Goal: Communication & Community: Share content

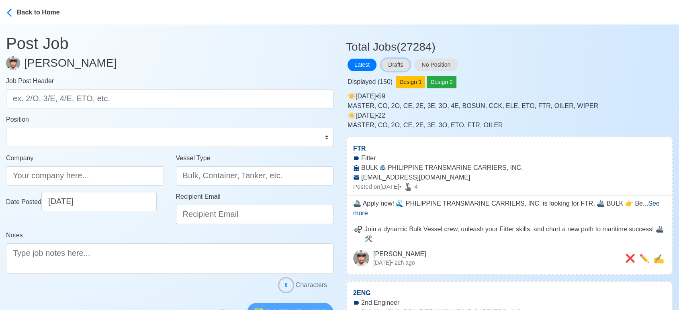
click at [390, 62] on button "Drafts" at bounding box center [395, 65] width 29 height 12
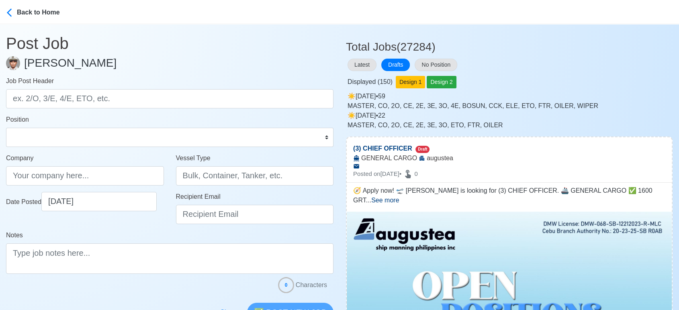
click at [550, 73] on div "Displayed ( 150 ) Design 1 Design 2" at bounding box center [509, 81] width 327 height 16
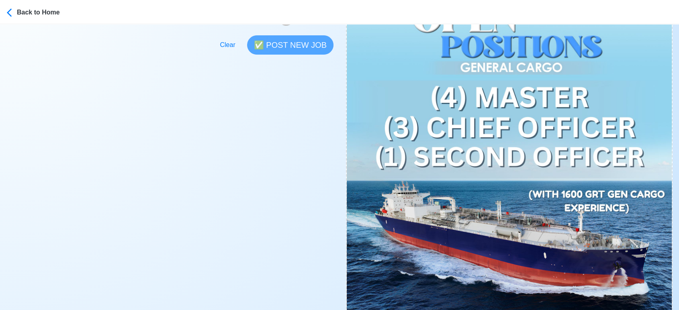
scroll to position [357, 0]
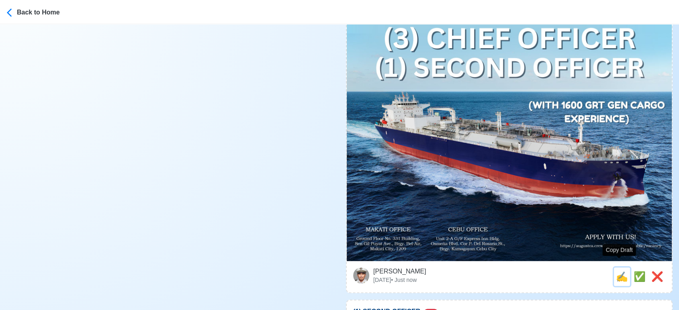
click at [621, 271] on span "✍️" at bounding box center [622, 276] width 12 height 11
type input "(3) CHIEF OFFICER"
type input "augustea"
type input "GENERAL CARGO"
type textarea "🧭 Apply now! 🛫 augustea is looking for (3) CHIEF OFFICER. 🚢 GENERAL CARGO ✅ 160…"
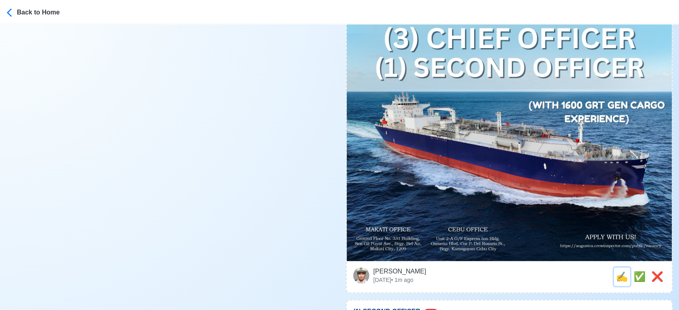
scroll to position [0, 0]
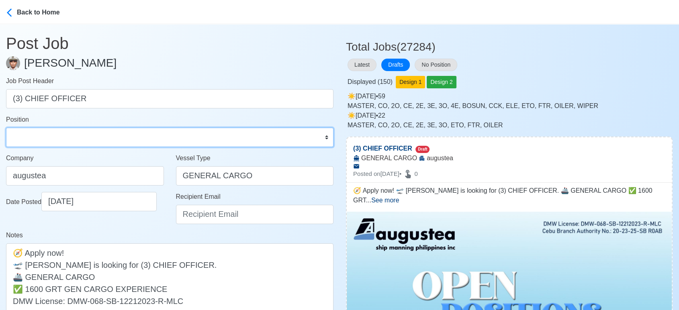
click at [86, 136] on select "Master Chief Officer 2nd Officer 3rd Officer Junior Officer Chief Engineer 2nd …" at bounding box center [170, 137] width 328 height 19
select select "Chief Officer"
click at [6, 128] on select "Master Chief Officer 2nd Officer 3rd Officer Junior Officer Chief Engineer 2nd …" at bounding box center [170, 137] width 328 height 19
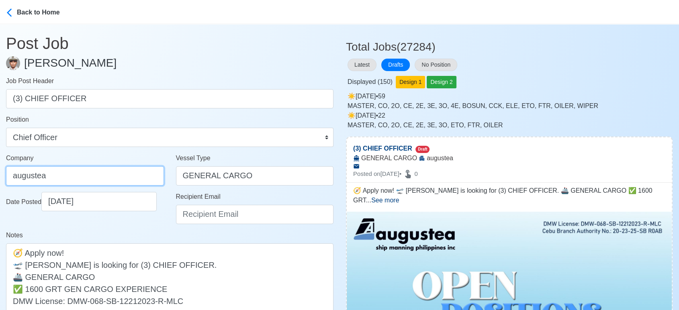
drag, startPoint x: 150, startPoint y: 175, endPoint x: 146, endPoint y: 178, distance: 5.4
click at [150, 174] on input "augustea" at bounding box center [85, 175] width 158 height 19
type input "AUGUSTEA SHIP MANNING PHILIPPINES INC."
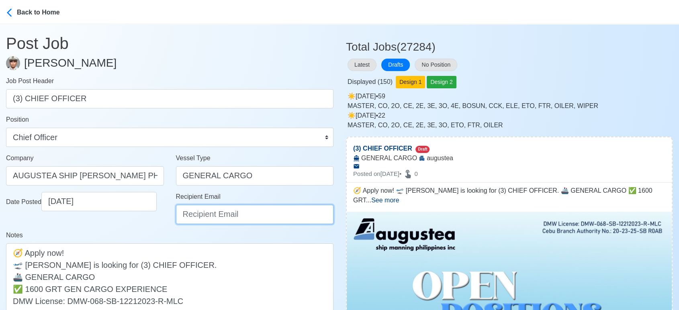
click at [232, 218] on input "Recipient Email" at bounding box center [255, 214] width 158 height 19
type input "recruitment@aspi.ph"
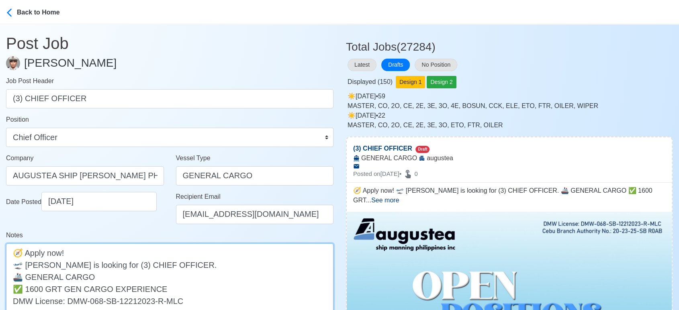
click at [29, 264] on textarea "🧭 Apply now! 🛫 augustea is looking for (3) CHIEF OFFICER. 🚢 GENERAL CARGO ✅ 160…" at bounding box center [170, 283] width 328 height 79
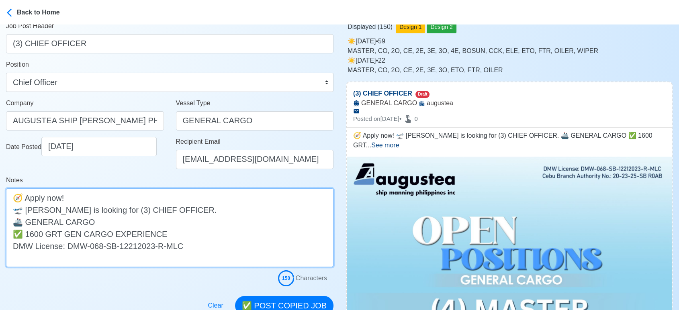
scroll to position [178, 0]
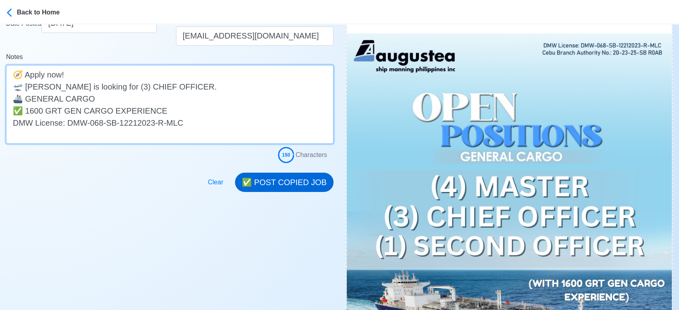
type textarea "🧭 Apply now! 🛫 Augustea is looking for (3) CHIEF OFFICER. 🚢 GENERAL CARGO ✅ 160…"
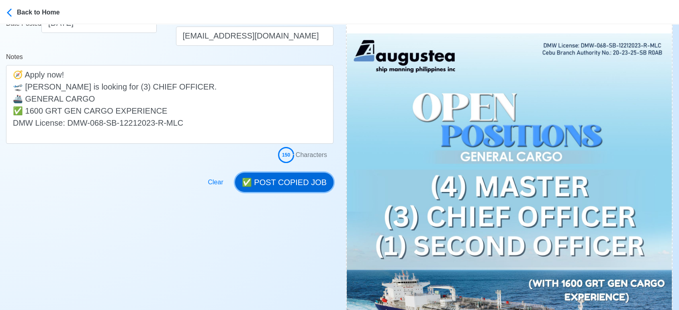
click at [310, 180] on button "✅ POST COPIED JOB" at bounding box center [284, 182] width 98 height 19
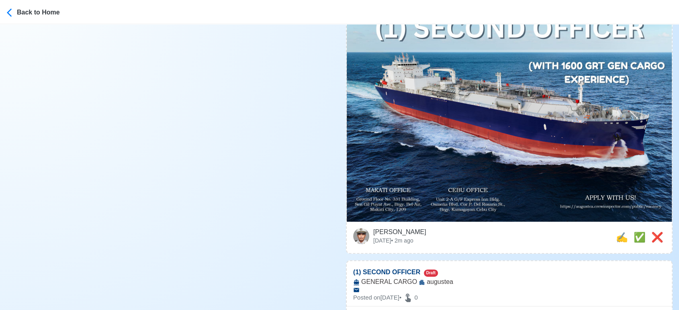
scroll to position [402, 0]
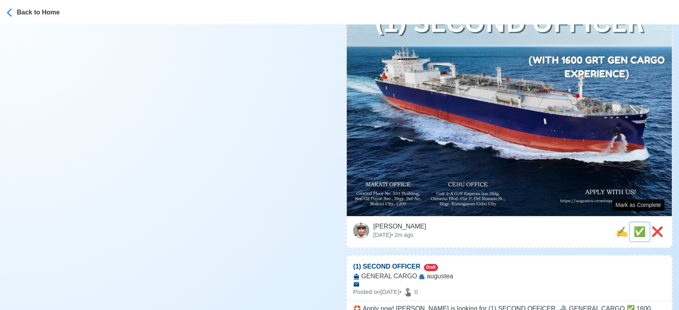
click at [638, 226] on span "✅" at bounding box center [640, 231] width 12 height 11
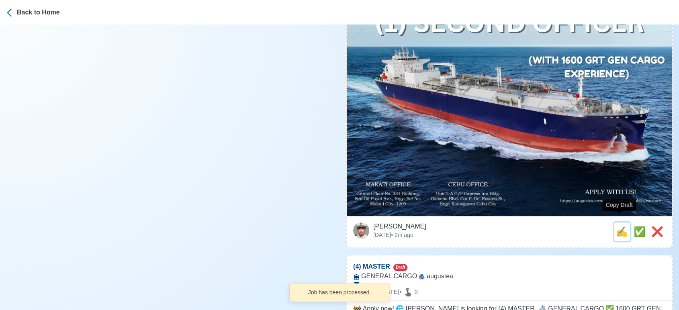
click at [616, 226] on span "✍️" at bounding box center [622, 231] width 12 height 11
type input "(1) SECOND OFFICER"
select select
type input "augustea"
type input "GENERAL CARGO"
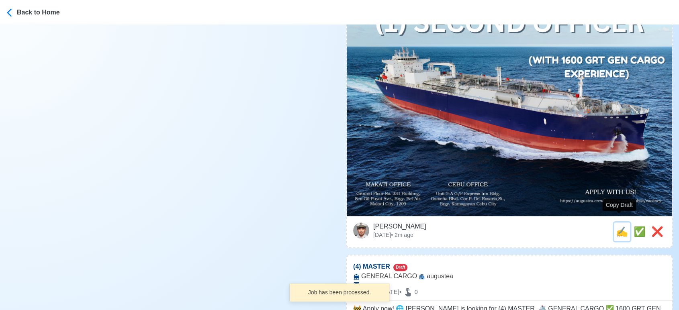
type textarea "🛟 Apply now! augustea is looking for (1) SECOND OFFICER. 🚢 GENERAL CARGO ✅ 1600…"
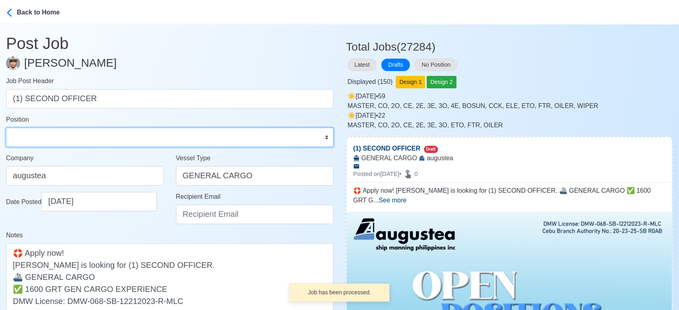
click at [136, 144] on select "Master Chief Officer 2nd Officer 3rd Officer Junior Officer Chief Engineer 2nd …" at bounding box center [170, 137] width 328 height 19
select select "2nd Officer"
click at [6, 128] on select "Master Chief Officer 2nd Officer 3rd Officer Junior Officer Chief Engineer 2nd …" at bounding box center [170, 137] width 328 height 19
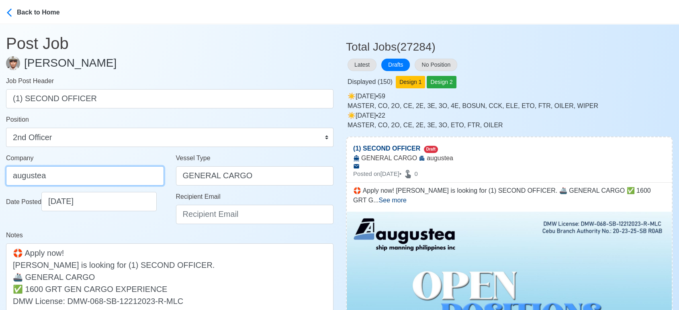
click at [120, 172] on input "augustea" at bounding box center [85, 175] width 158 height 19
type input "AUGUSTEA SHIP MANNING PHILIPPINES INC."
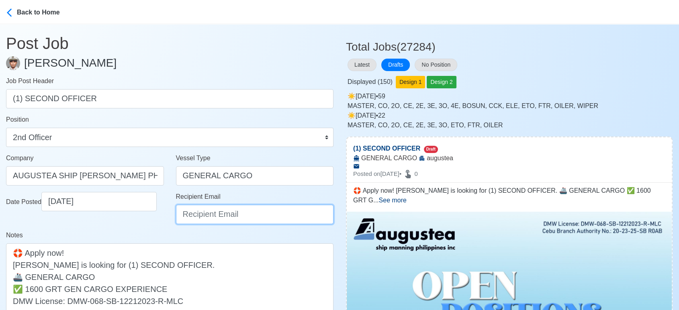
click at [218, 215] on input "Recipient Email" at bounding box center [255, 214] width 158 height 19
type input "recruitment@aspi.ph"
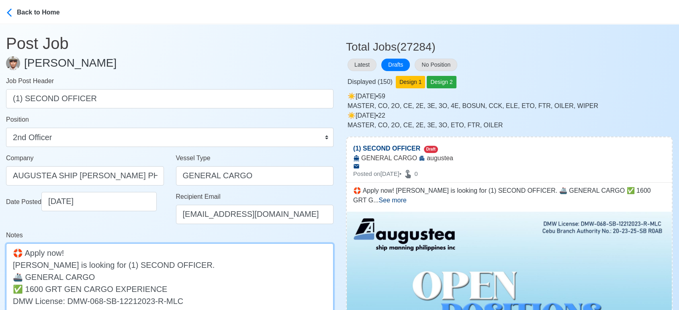
click at [18, 265] on textarea "🛟 Apply now! augustea is looking for (1) SECOND OFFICER. 🚢 GENERAL CARGO ✅ 1600…" at bounding box center [170, 283] width 328 height 79
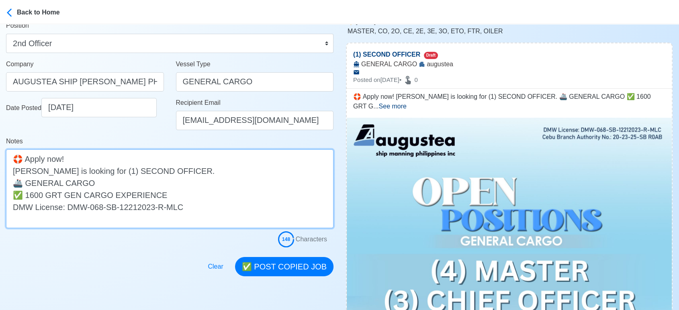
scroll to position [178, 0]
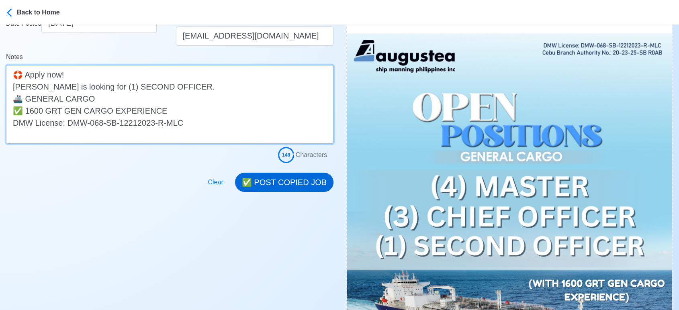
type textarea "🛟 Apply now! Augustea is looking for (1) SECOND OFFICER. 🚢 GENERAL CARGO ✅ 1600…"
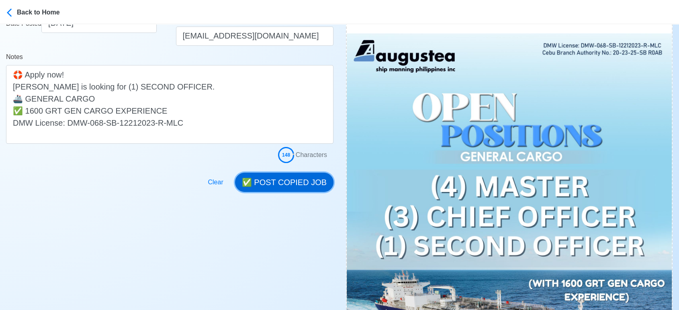
click at [310, 187] on button "✅ POST COPIED JOB" at bounding box center [284, 182] width 98 height 19
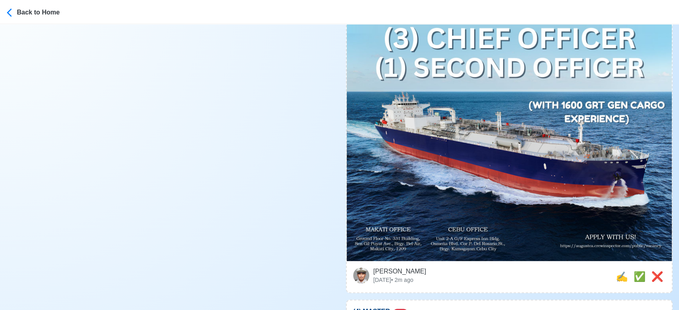
scroll to position [402, 0]
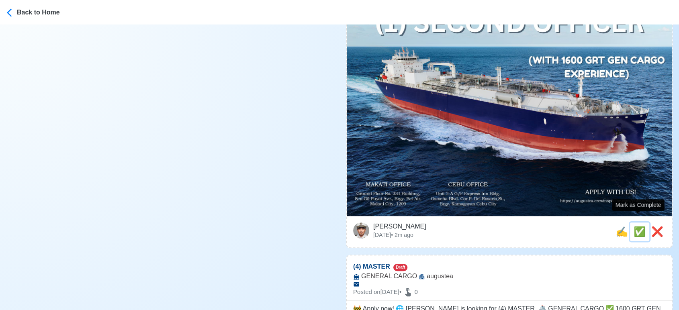
click at [631, 223] on button "✅" at bounding box center [639, 232] width 19 height 18
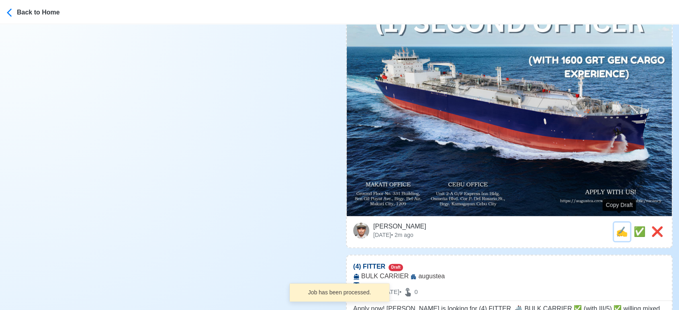
click at [621, 226] on span "✍️" at bounding box center [622, 231] width 12 height 11
type input "(4) MASTER"
select select
type input "augustea"
type input "GENERAL CARGO"
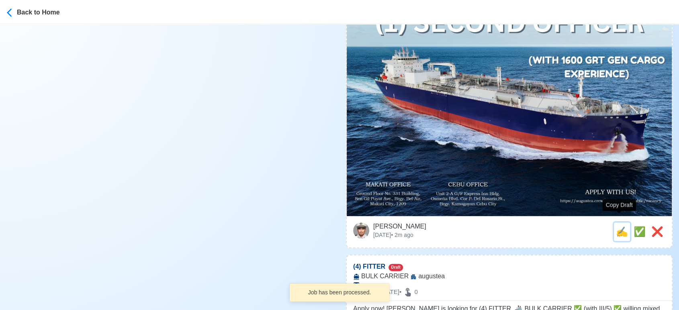
type textarea "🚧 Apply now! 🌐 augustea is looking for (4) MASTER. 🚢 GENERAL CARGO ✅ 1600 GRT G…"
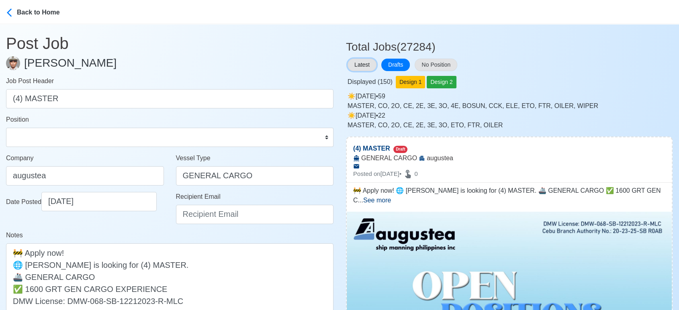
click at [354, 67] on button "Latest" at bounding box center [362, 65] width 29 height 12
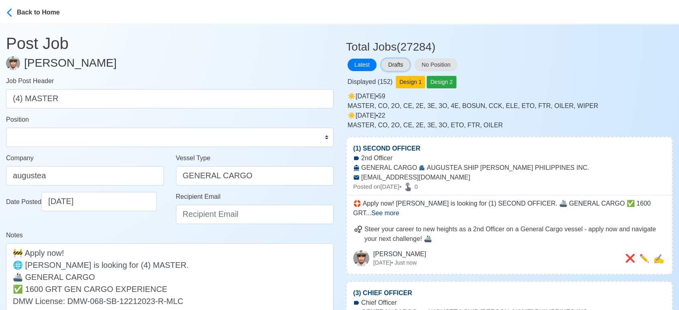
click at [405, 65] on button "Drafts" at bounding box center [395, 65] width 29 height 12
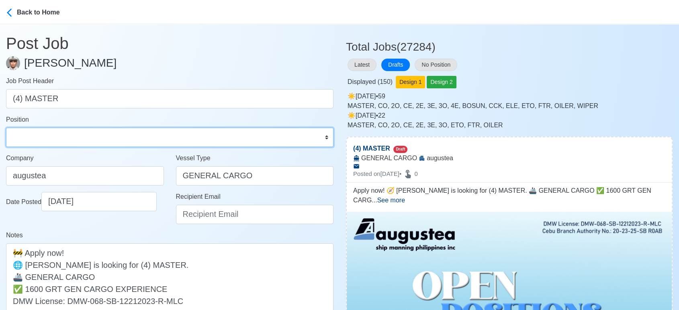
drag, startPoint x: 232, startPoint y: 144, endPoint x: 232, endPoint y: 139, distance: 4.4
click at [232, 144] on select "Master Chief Officer 2nd Officer 3rd Officer Junior Officer Chief Engineer 2nd …" at bounding box center [170, 137] width 328 height 19
select select "Master"
click at [6, 128] on select "Master Chief Officer 2nd Officer 3rd Officer Junior Officer Chief Engineer 2nd …" at bounding box center [170, 137] width 328 height 19
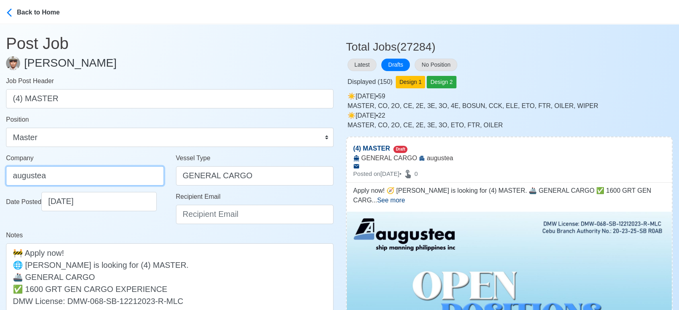
click at [115, 173] on input "augustea" at bounding box center [85, 175] width 158 height 19
type input "AUGUSTEA SHIP MANNING PHILIPPINES INC."
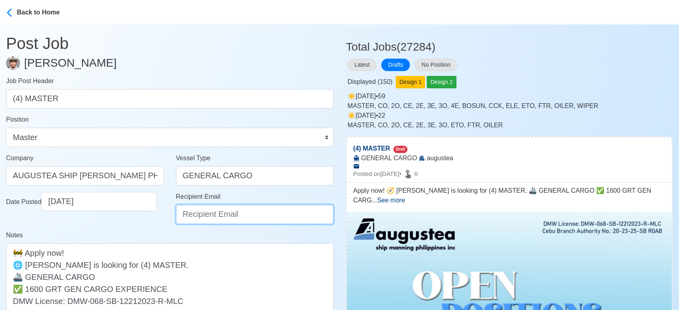
drag, startPoint x: 200, startPoint y: 215, endPoint x: 207, endPoint y: 208, distance: 9.7
click at [200, 215] on input "Recipient Email" at bounding box center [255, 214] width 158 height 19
type input "recruitment@aspi.ph"
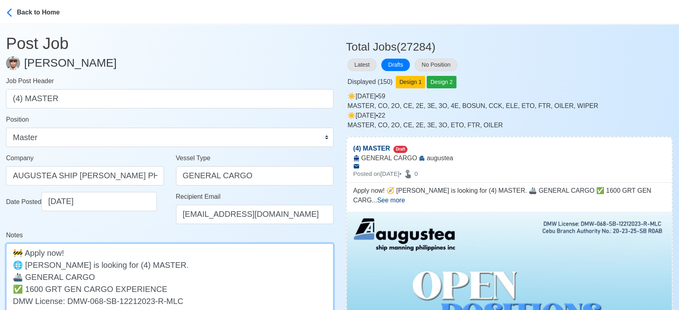
click at [29, 266] on textarea "🚧 Apply now! 🌐 augustea is looking for (4) MASTER. 🚢 GENERAL CARGO ✅ 1600 GRT G…" at bounding box center [170, 283] width 328 height 79
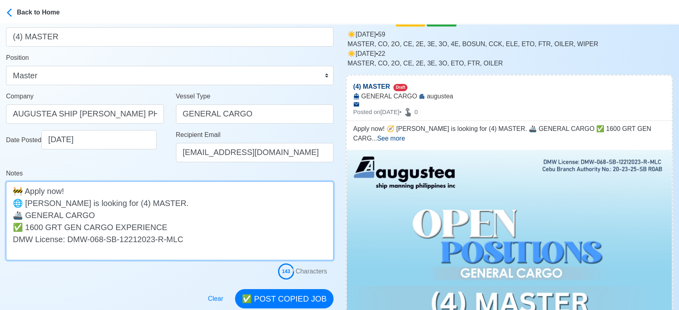
scroll to position [134, 0]
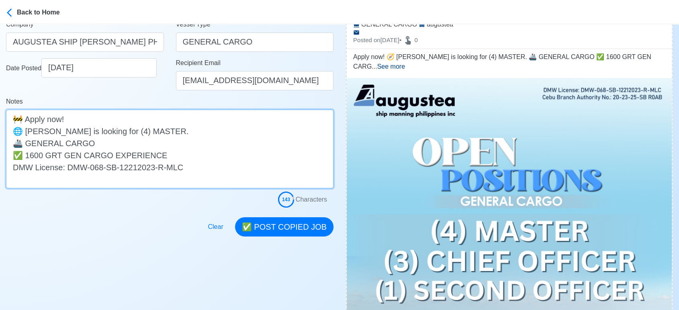
type textarea "🚧 Apply now! 🌐 Augustea is looking for (4) MASTER. 🚢 GENERAL CARGO ✅ 1600 GRT G…"
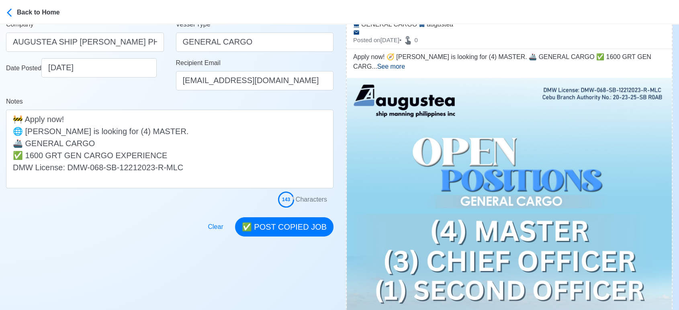
click at [305, 229] on button "✅ POST COPIED JOB" at bounding box center [284, 226] width 98 height 19
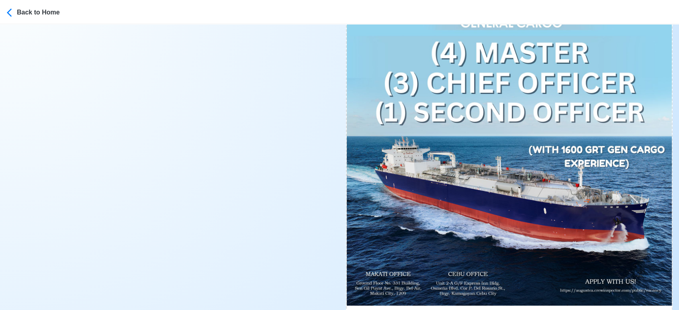
scroll to position [402, 0]
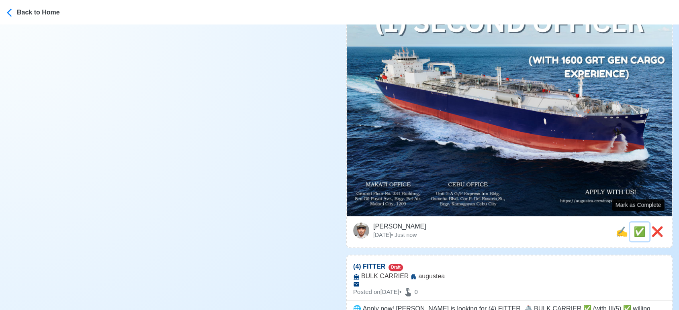
click at [634, 226] on span "✅" at bounding box center [640, 231] width 12 height 11
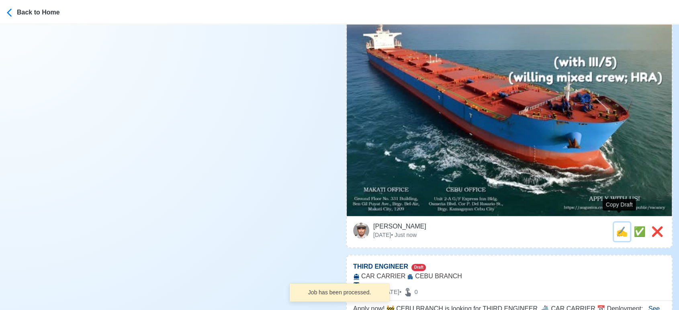
click at [614, 224] on button "✍️" at bounding box center [622, 232] width 16 height 18
type input "(4) FITTER"
select select
type input "augustea"
type input "BULK CARRIER"
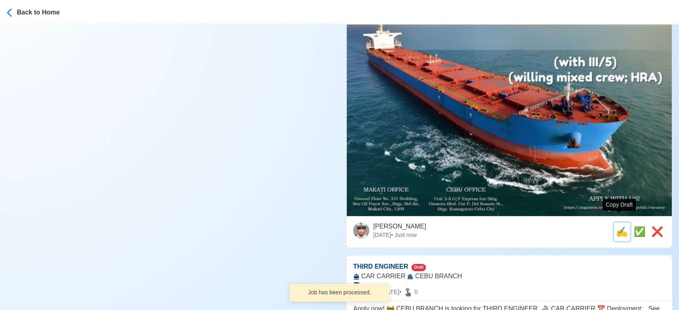
type textarea "🌐 Apply now! augustea is looking for (4) FITTER. 🚢 BULK CARRIER ✅ (with III/5) …"
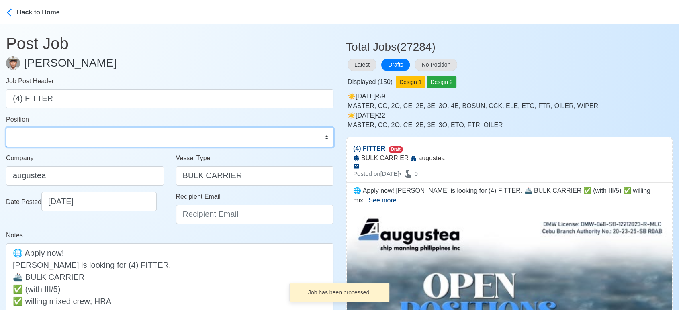
click at [58, 141] on select "Master Chief Officer 2nd Officer 3rd Officer Junior Officer Chief Engineer 2nd …" at bounding box center [170, 137] width 328 height 19
select select "Fitter"
click at [6, 128] on select "Master Chief Officer 2nd Officer 3rd Officer Junior Officer Chief Engineer 2nd …" at bounding box center [170, 137] width 328 height 19
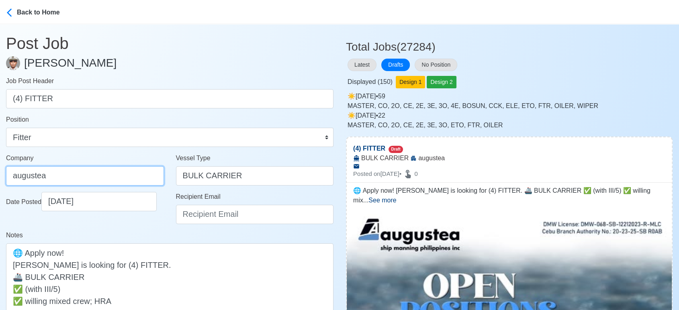
click at [108, 185] on input "augustea" at bounding box center [85, 175] width 158 height 19
type input "AUGUSTEA SHIP MANNING PHILIPPINES INC."
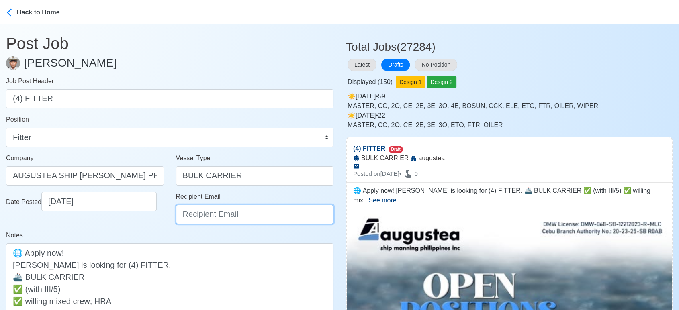
click at [197, 211] on input "Recipient Email" at bounding box center [255, 214] width 158 height 19
type input "recruitment@aspi.ph"
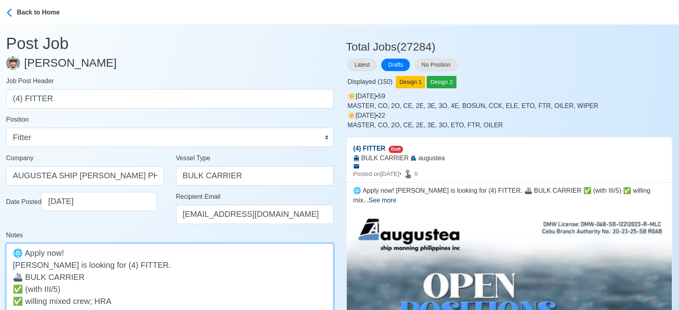
click at [16, 265] on textarea "🌐 Apply now! augustea is looking for (4) FITTER. 🚢 BULK CARRIER ✅ (with III/5) …" at bounding box center [170, 289] width 328 height 91
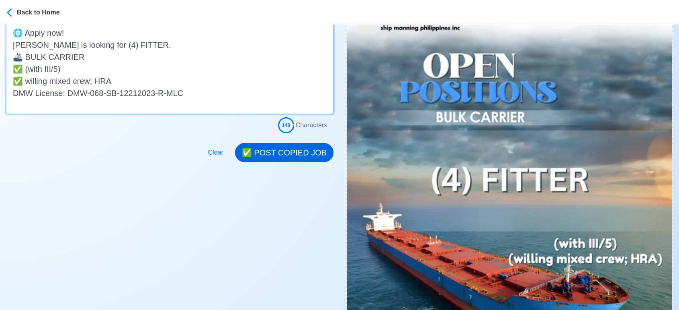
scroll to position [223, 0]
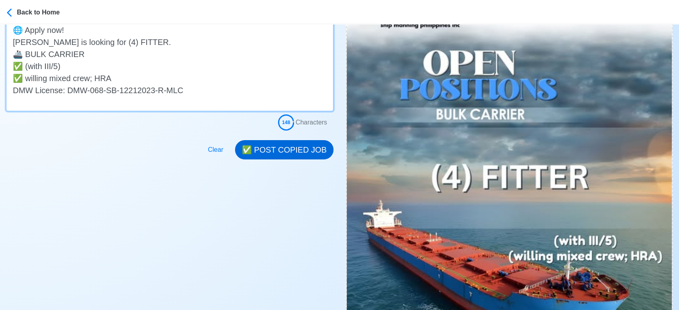
type textarea "🌐 Apply now! Augustea is looking for (4) FITTER. 🚢 BULK CARRIER ✅ (with III/5) …"
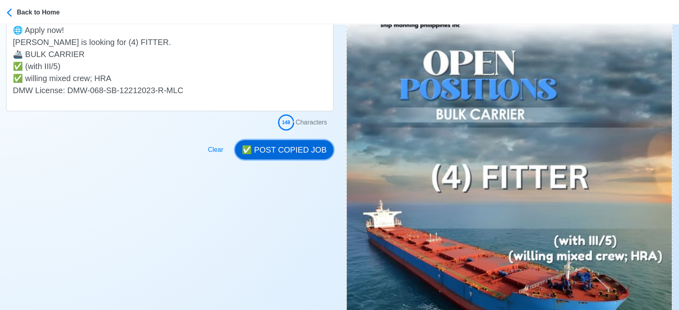
click at [293, 146] on button "✅ POST COPIED JOB" at bounding box center [284, 149] width 98 height 19
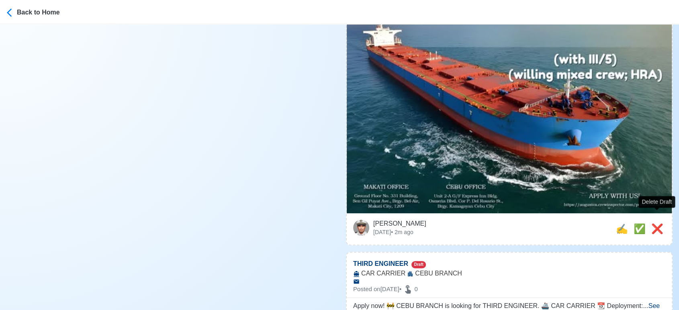
scroll to position [447, 0]
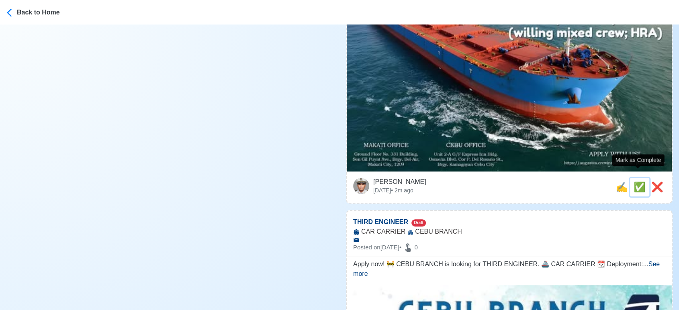
click at [636, 182] on span "✅" at bounding box center [640, 187] width 12 height 11
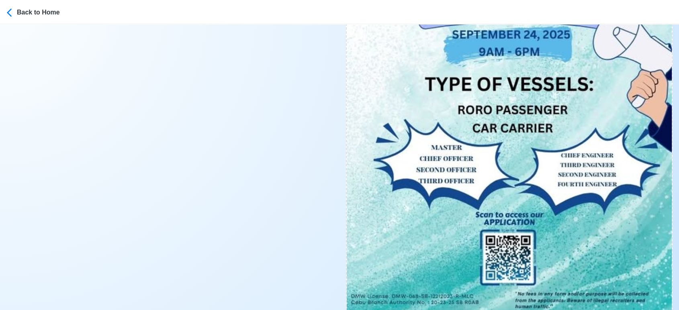
scroll to position [357, 0]
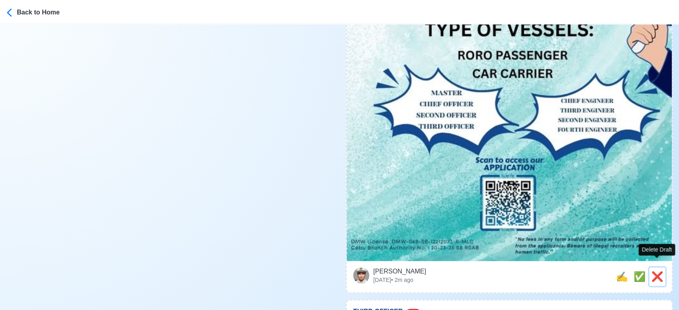
click at [662, 272] on span "❌" at bounding box center [658, 276] width 12 height 11
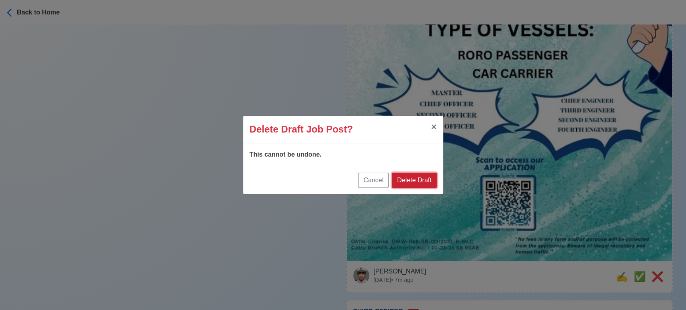
click at [420, 179] on button "Delete Draft" at bounding box center [414, 180] width 45 height 15
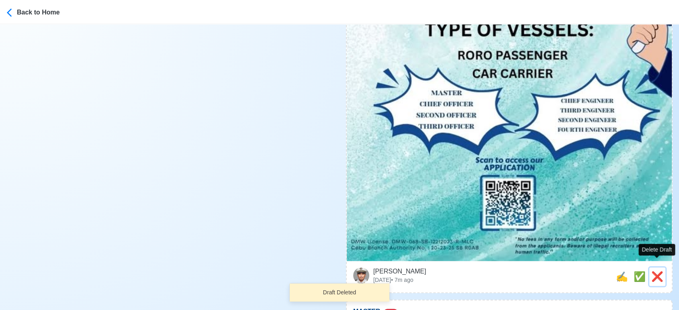
click at [656, 271] on span "❌" at bounding box center [658, 276] width 12 height 11
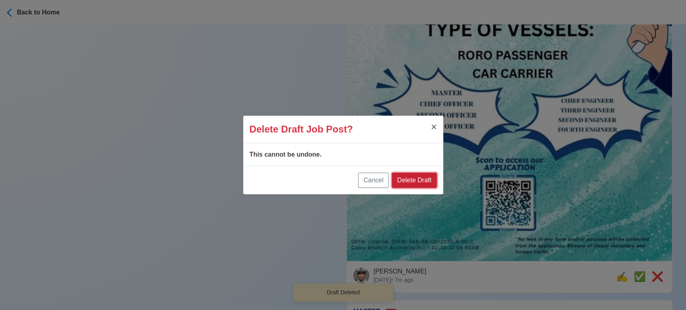
click at [423, 182] on button "Delete Draft" at bounding box center [414, 180] width 45 height 15
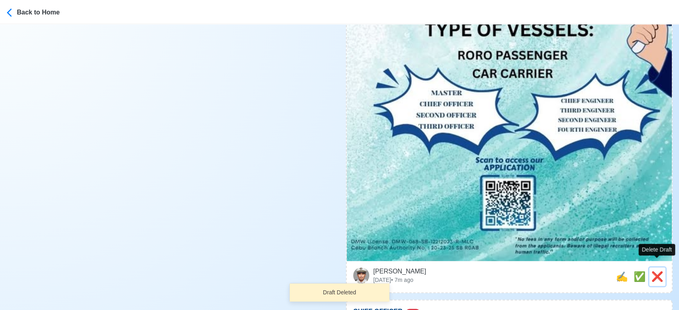
click at [662, 271] on span "❌" at bounding box center [658, 276] width 12 height 11
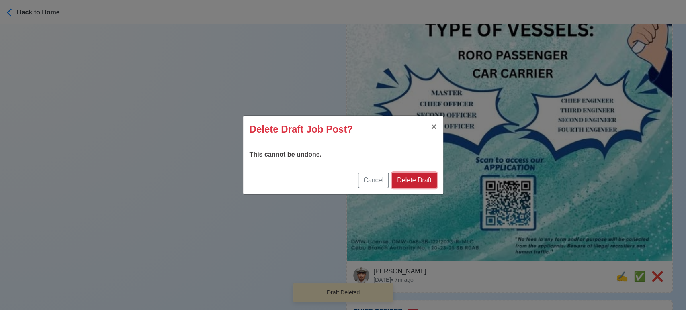
click at [430, 181] on button "Delete Draft" at bounding box center [414, 180] width 45 height 15
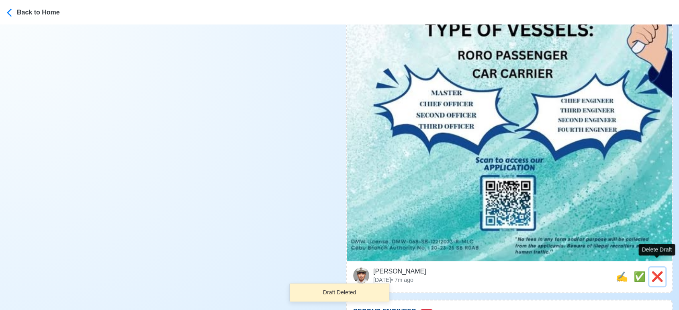
click at [659, 271] on span "❌" at bounding box center [658, 276] width 12 height 11
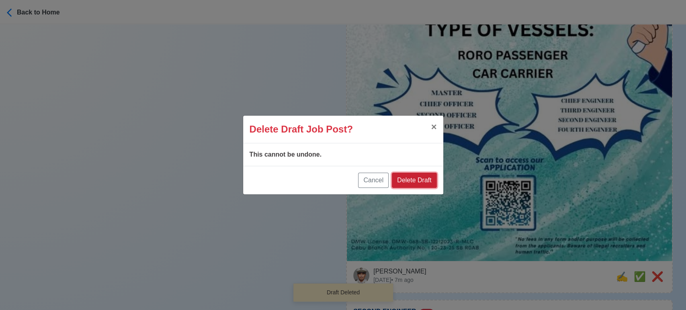
click at [408, 176] on button "Delete Draft" at bounding box center [414, 180] width 45 height 15
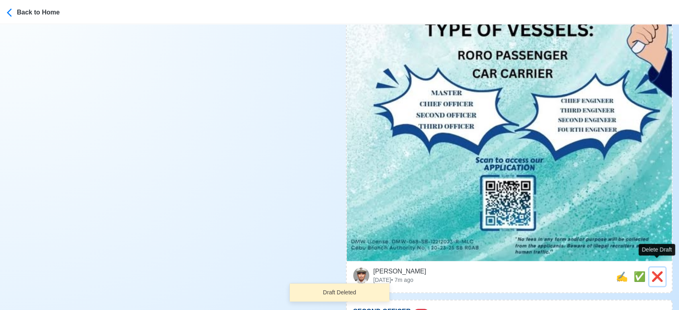
click at [662, 271] on span "❌" at bounding box center [658, 276] width 12 height 11
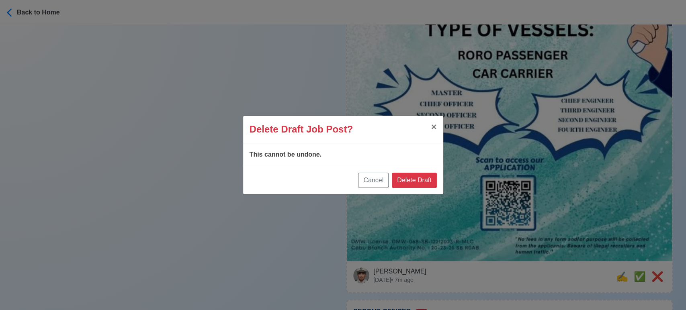
click at [425, 188] on div "Cancel Delete Draft" at bounding box center [343, 180] width 200 height 29
click at [376, 183] on button "Cancel" at bounding box center [373, 180] width 31 height 15
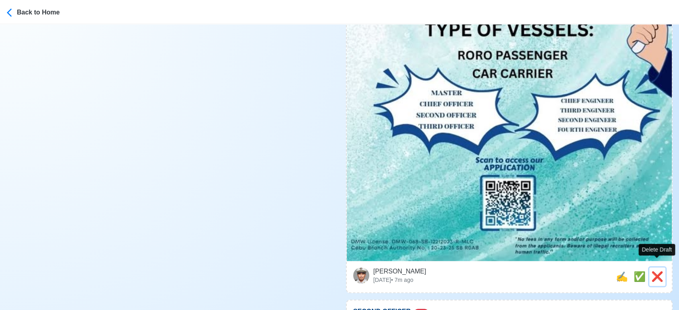
click at [662, 271] on span "❌" at bounding box center [658, 276] width 12 height 11
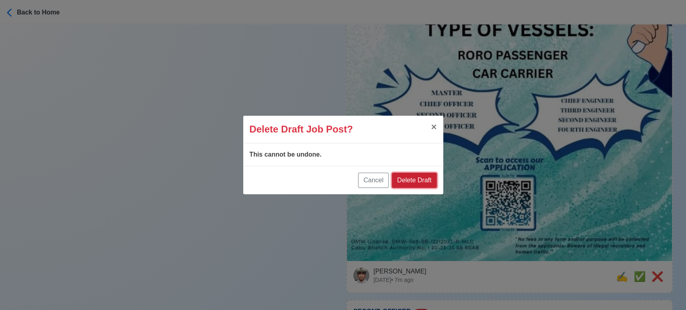
click at [405, 176] on button "Delete Draft" at bounding box center [414, 180] width 45 height 15
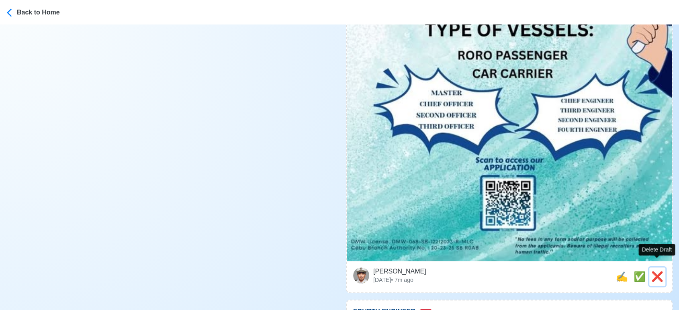
click at [660, 271] on span "❌" at bounding box center [658, 276] width 12 height 11
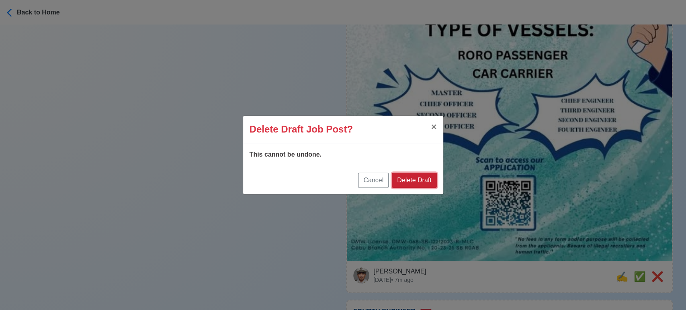
click at [431, 182] on button "Delete Draft" at bounding box center [414, 180] width 45 height 15
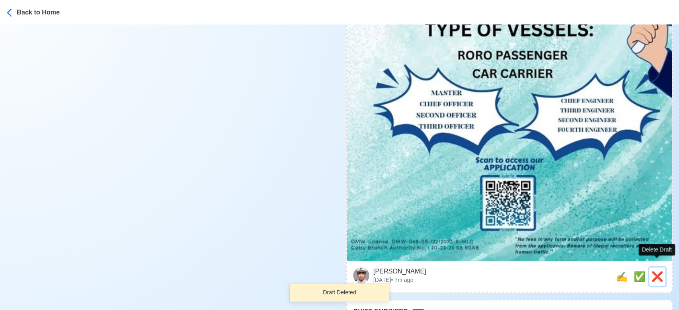
click at [658, 271] on span "❌" at bounding box center [658, 276] width 12 height 11
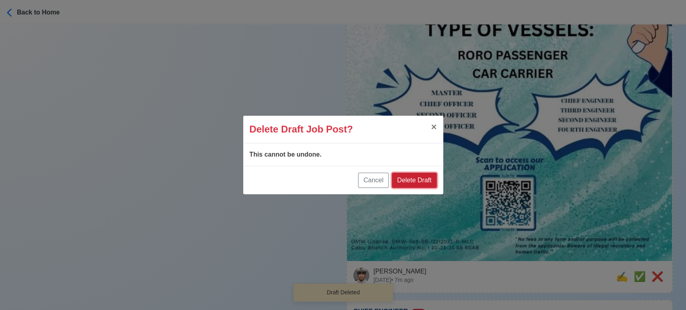
click at [414, 175] on button "Delete Draft" at bounding box center [414, 180] width 45 height 15
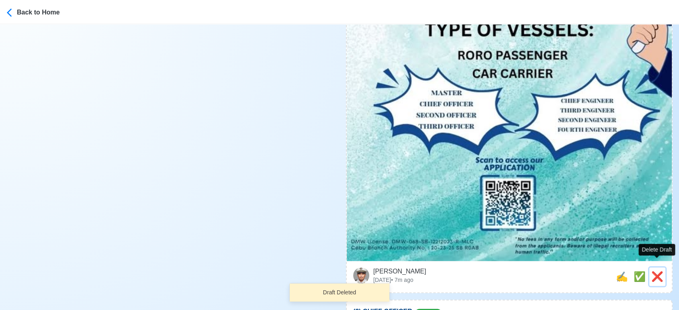
click at [657, 271] on span "❌" at bounding box center [658, 276] width 12 height 11
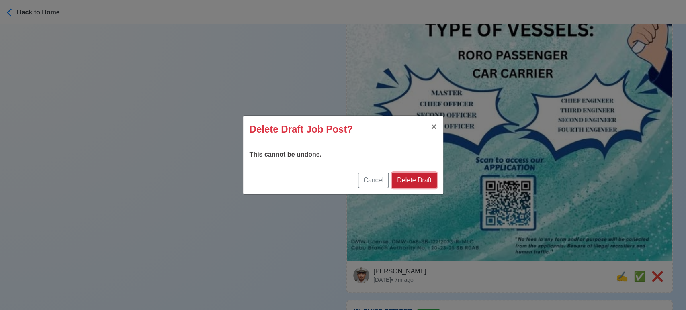
click at [428, 184] on button "Delete Draft" at bounding box center [414, 180] width 45 height 15
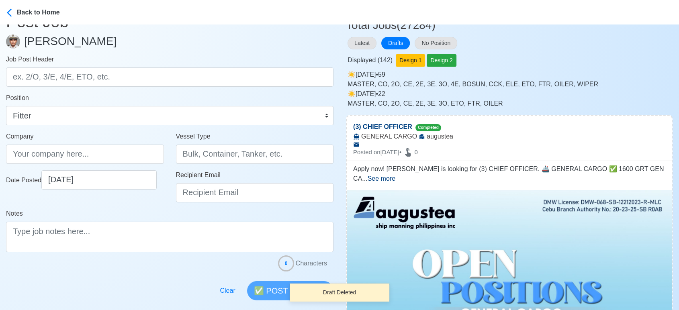
scroll to position [0, 0]
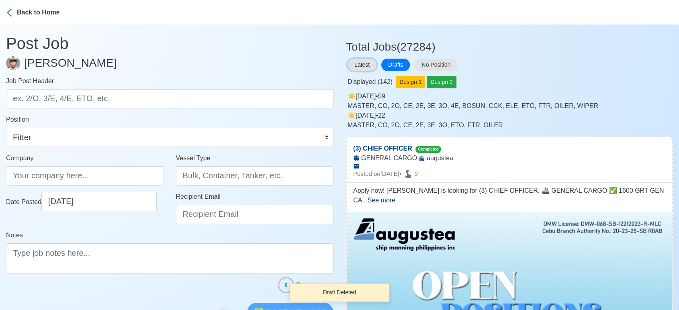
click at [363, 64] on button "Latest" at bounding box center [362, 65] width 29 height 12
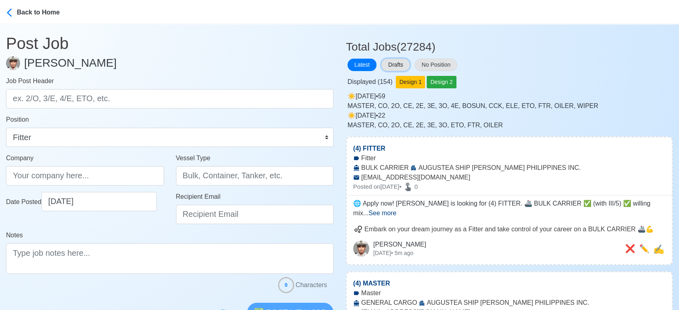
click at [393, 66] on button "Drafts" at bounding box center [395, 65] width 29 height 12
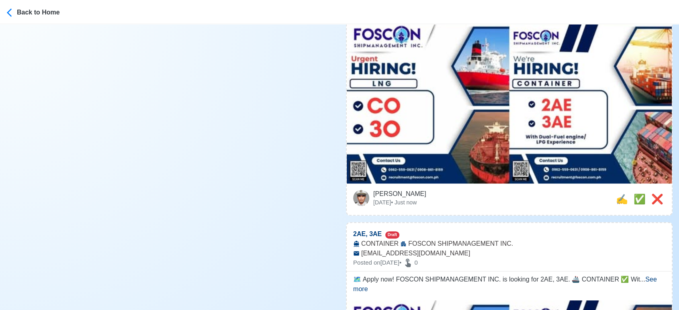
scroll to position [357, 0]
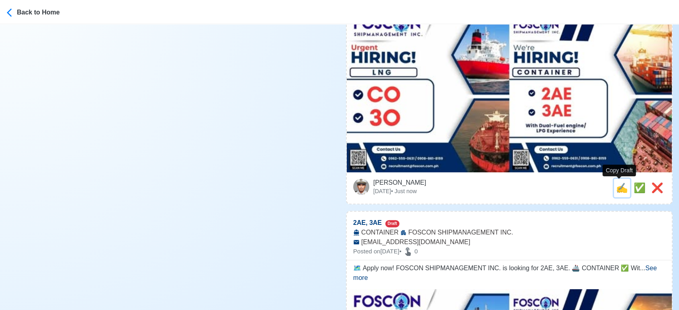
click at [618, 193] on span "✍️" at bounding box center [622, 187] width 12 height 11
type input "MSTR, CE, CO"
select select
type input "FOSCON SHIPMANAGEMENT INC."
type input "LPG"
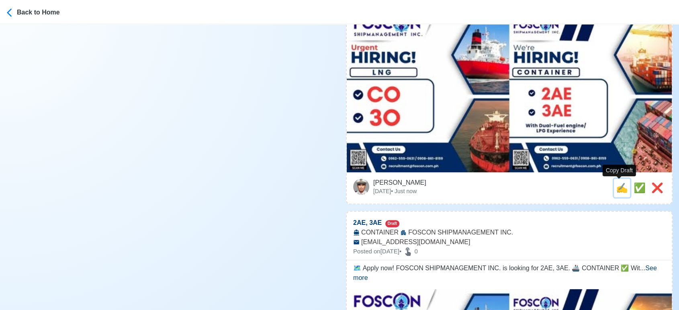
type input "recruitment@foscon.com.ph"
type textarea "❇️ Apply now! FOSCON SHIPMANAGEMENT INC. is looking for MSTR, CE, CO. 🚢 LPG"
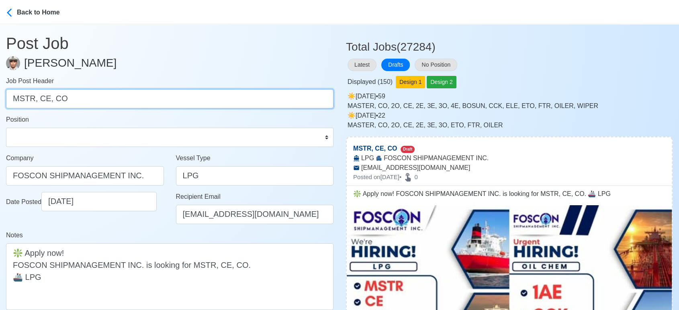
drag, startPoint x: 37, startPoint y: 102, endPoint x: 74, endPoint y: 104, distance: 36.7
click at [74, 104] on input "MSTR, CE, CO" at bounding box center [170, 98] width 328 height 19
type input "MSTR"
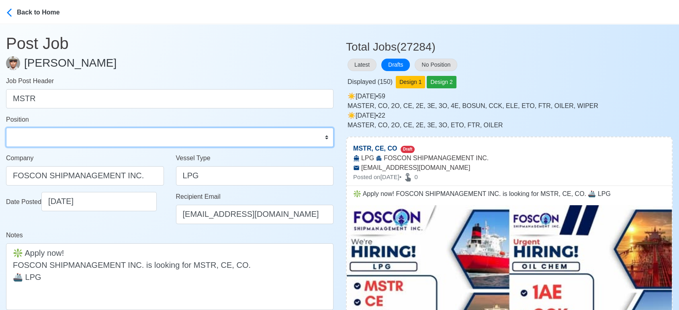
click at [60, 134] on select "Master Chief Officer 2nd Officer 3rd Officer Junior Officer Chief Engineer 2nd …" at bounding box center [170, 137] width 328 height 19
select select "Master"
click at [6, 128] on select "Master Chief Officer 2nd Officer 3rd Officer Junior Officer Chief Engineer 2nd …" at bounding box center [170, 137] width 328 height 19
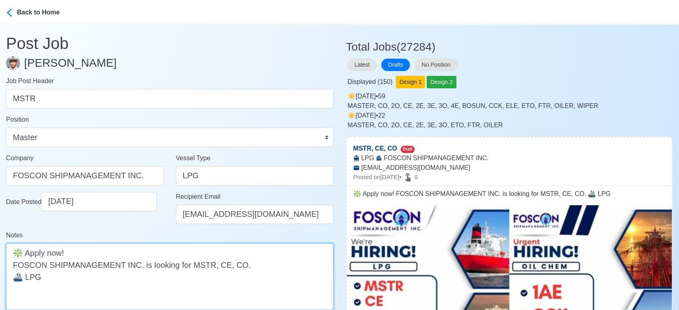
drag, startPoint x: 211, startPoint y: 264, endPoint x: 232, endPoint y: 263, distance: 20.9
click at [232, 263] on textarea "❇️ Apply now! FOSCON SHIPMANAGEMENT INC. is looking for MSTR, CE, CO. 🚢 LPG" at bounding box center [170, 277] width 328 height 67
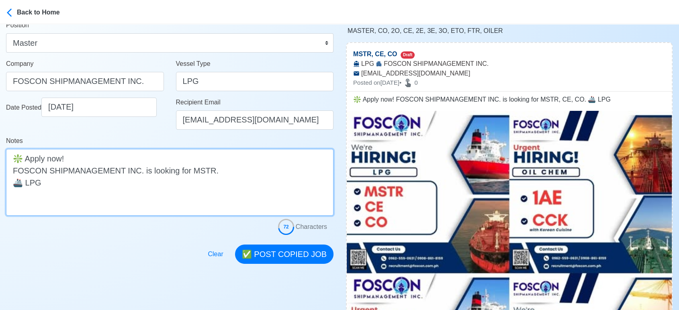
scroll to position [134, 0]
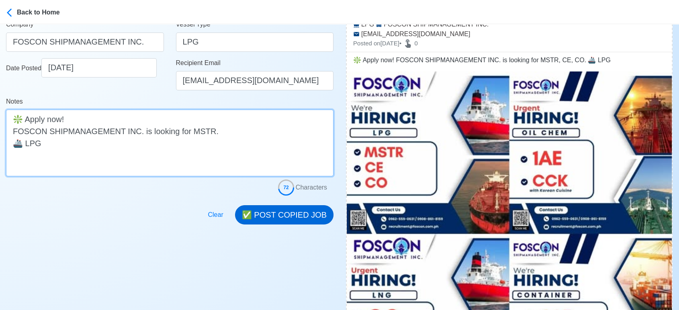
type textarea "❇️ Apply now! FOSCON SHIPMANAGEMENT INC. is looking for MSTR. 🚢 LPG"
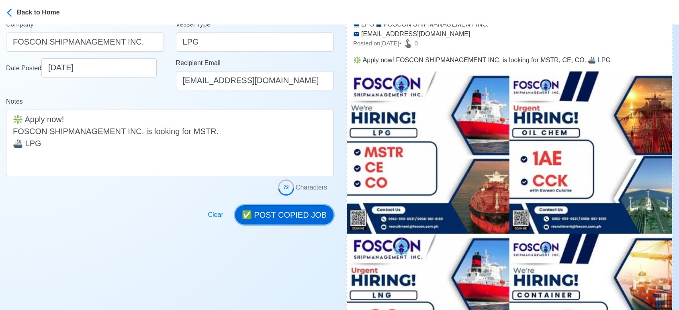
click at [291, 211] on button "✅ POST COPIED JOB" at bounding box center [284, 214] width 98 height 19
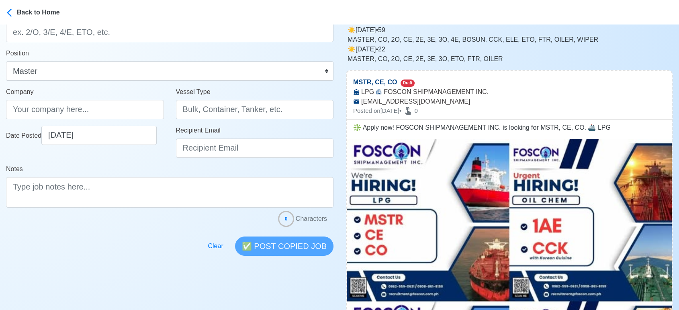
scroll to position [0, 0]
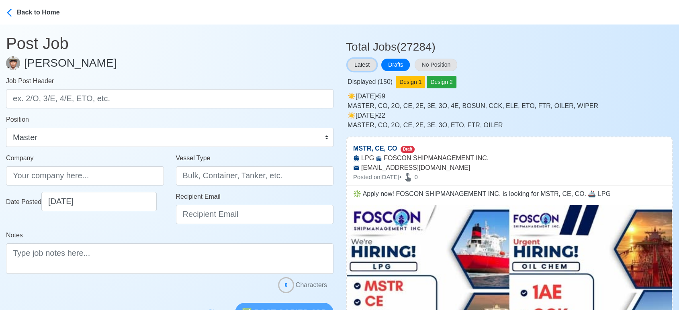
click at [367, 65] on button "Latest" at bounding box center [362, 65] width 29 height 12
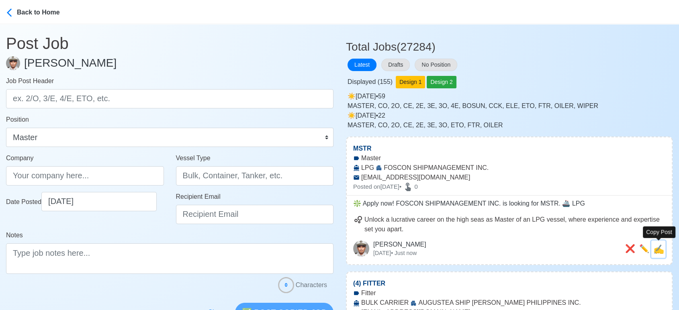
click at [656, 252] on span "✍️" at bounding box center [659, 249] width 11 height 10
type input "MSTR"
type input "FOSCON SHIPMANAGEMENT INC."
type input "LPG"
type input "recruitment@foscon.com.ph"
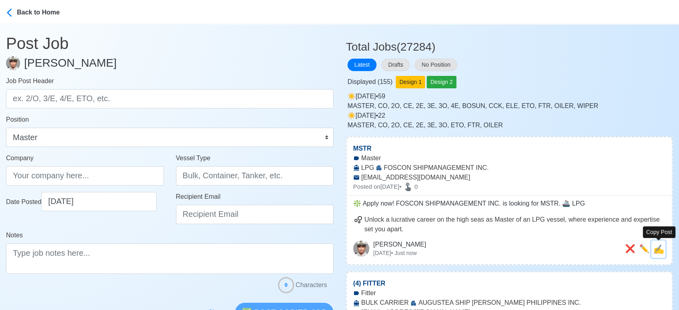
type textarea "❇️ Apply now! FOSCON SHIPMANAGEMENT INC. is looking for MSTR. 🚢 LPG"
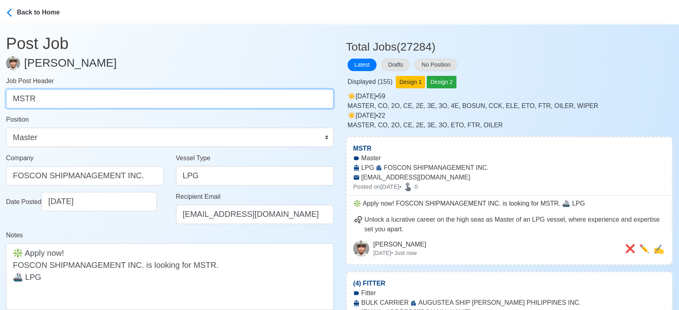
click at [116, 100] on input "MSTR" at bounding box center [170, 98] width 328 height 19
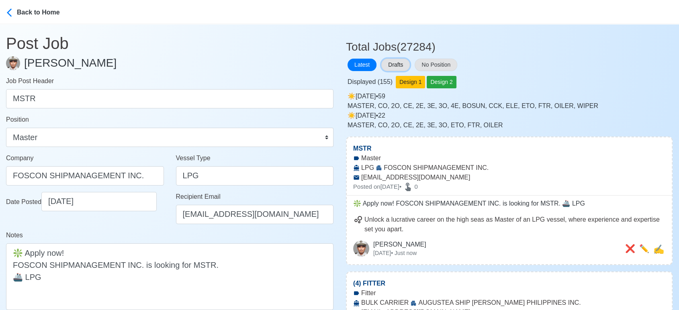
click at [403, 66] on button "Drafts" at bounding box center [395, 65] width 29 height 12
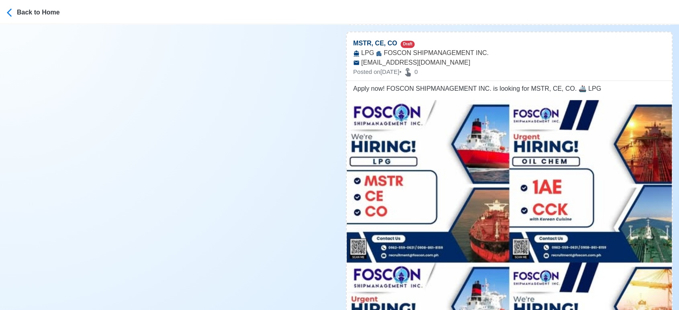
scroll to position [1116, 0]
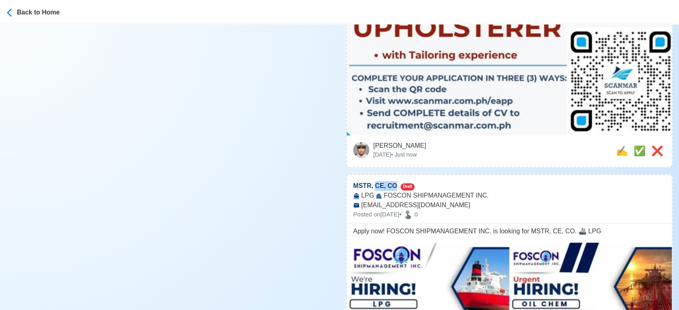
drag, startPoint x: 375, startPoint y: 166, endPoint x: 392, endPoint y: 166, distance: 17.3
click at [392, 175] on p "MSTR, CE, CO Draft" at bounding box center [509, 183] width 325 height 16
copy p "CE, CO"
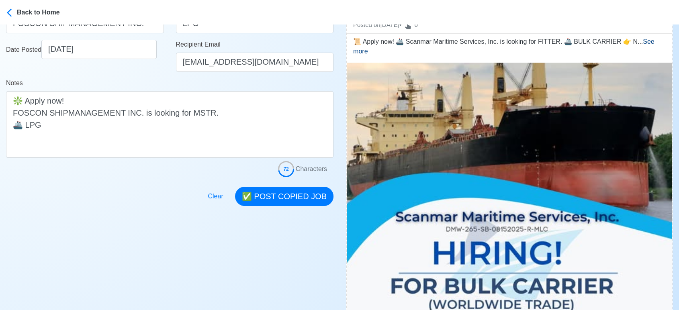
scroll to position [0, 0]
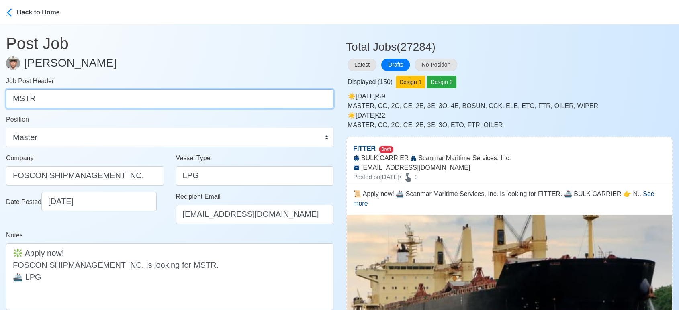
drag, startPoint x: 64, startPoint y: 102, endPoint x: 0, endPoint y: 103, distance: 64.3
click at [0, 103] on main "Post Job Jeyner Gil Job Post Header MSTR Position Master Chief Officer 2nd Offi…" at bounding box center [170, 191] width 340 height 334
paste input "CE, CO"
drag, startPoint x: 26, startPoint y: 102, endPoint x: 43, endPoint y: 102, distance: 16.9
click at [43, 102] on input "CE, CO" at bounding box center [170, 98] width 328 height 19
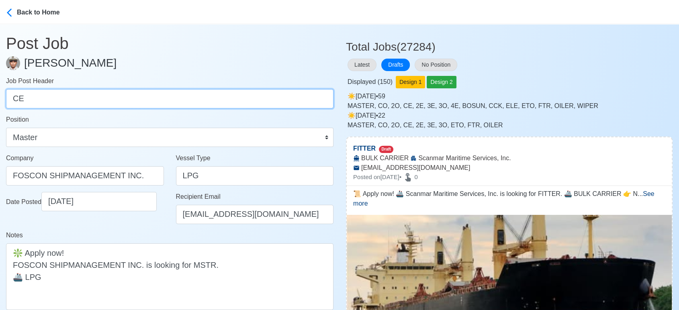
type input "CE"
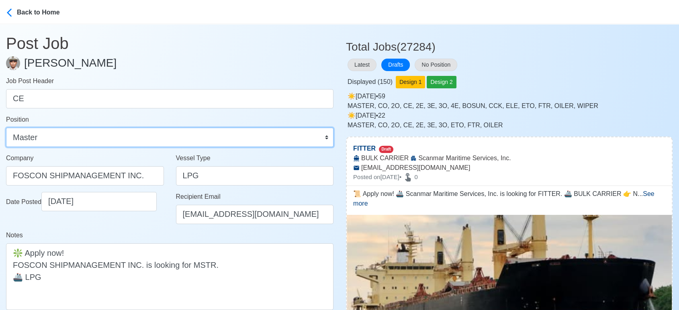
click at [63, 135] on select "Master Chief Officer 2nd Officer 3rd Officer Junior Officer Chief Engineer 2nd …" at bounding box center [170, 137] width 328 height 19
select select "Chief Engineer"
click at [6, 128] on select "Master Chief Officer 2nd Officer 3rd Officer Junior Officer Chief Engineer 2nd …" at bounding box center [170, 137] width 328 height 19
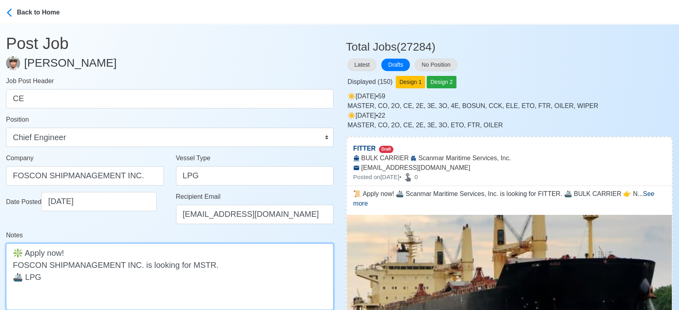
click at [200, 266] on textarea "❇️ Apply now! FOSCON SHIPMANAGEMENT INC. is looking for MSTR. 🚢 LPG" at bounding box center [170, 277] width 328 height 67
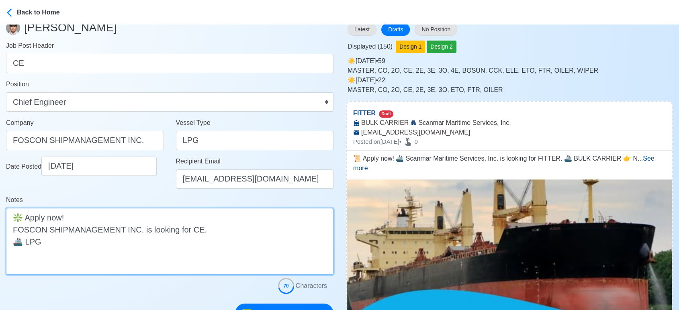
scroll to position [89, 0]
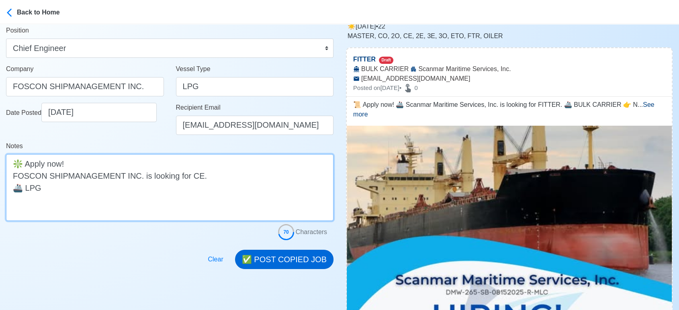
type textarea "❇️ Apply now! FOSCON SHIPMANAGEMENT INC. is looking for CE. 🚢 LPG"
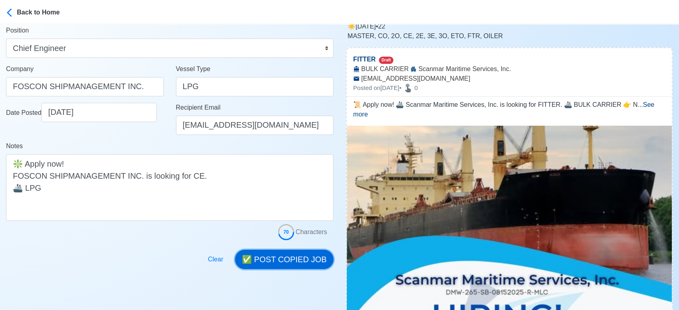
click at [267, 266] on button "✅ POST COPIED JOB" at bounding box center [284, 259] width 98 height 19
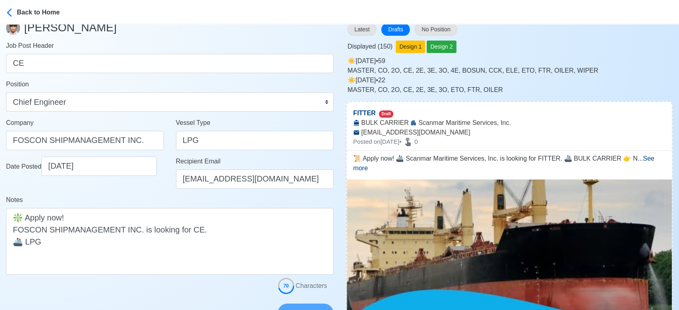
scroll to position [0, 0]
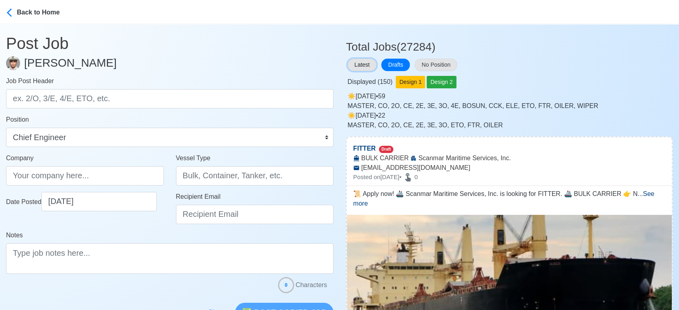
click at [359, 65] on button "Latest" at bounding box center [362, 65] width 29 height 12
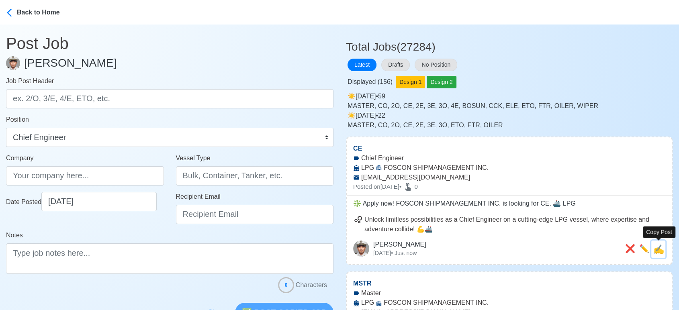
click at [662, 247] on span "✍️" at bounding box center [659, 249] width 11 height 10
type input "CE"
type input "FOSCON SHIPMANAGEMENT INC."
type input "LPG"
type input "recruitment@foscon.com.ph"
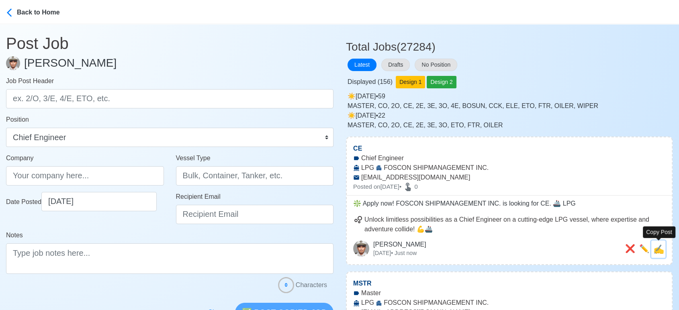
type textarea "❇️ Apply now! FOSCON SHIPMANAGEMENT INC. is looking for CE. 🚢 LPG"
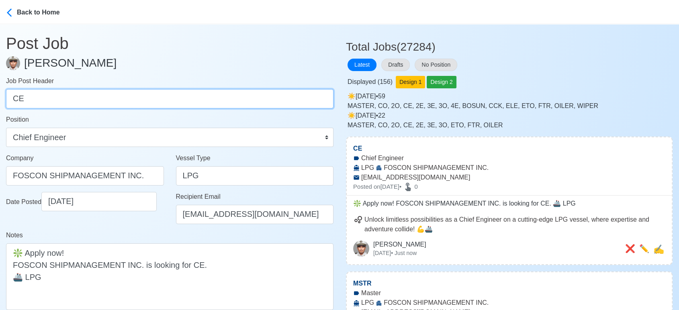
click at [82, 99] on input "CE" at bounding box center [170, 98] width 328 height 19
paste input "O"
type input "CO"
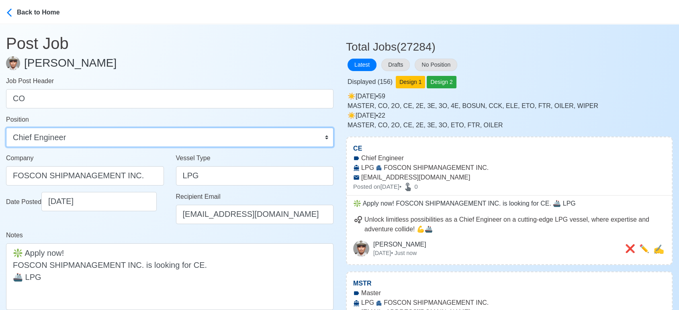
click at [25, 141] on select "Master Chief Officer 2nd Officer 3rd Officer Junior Officer Chief Engineer 2nd …" at bounding box center [170, 137] width 328 height 19
select select "Chief Officer"
click at [6, 128] on select "Master Chief Officer 2nd Officer 3rd Officer Junior Officer Chief Engineer 2nd …" at bounding box center [170, 137] width 328 height 19
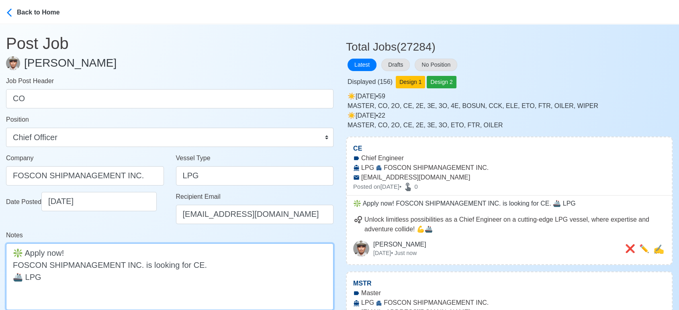
click at [193, 266] on textarea "❇️ Apply now! FOSCON SHIPMANAGEMENT INC. is looking for CE. 🚢 LPG" at bounding box center [170, 277] width 328 height 67
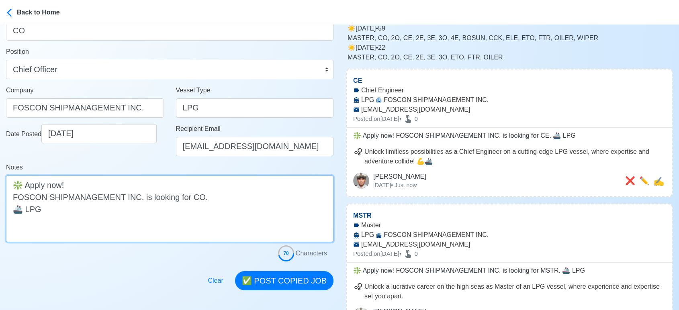
scroll to position [134, 0]
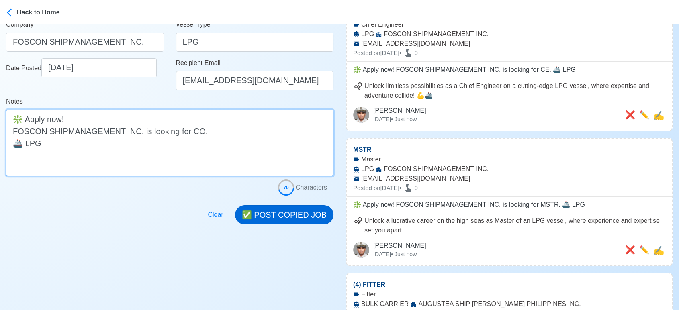
type textarea "❇️ Apply now! FOSCON SHIPMANAGEMENT INC. is looking for CO. 🚢 LPG"
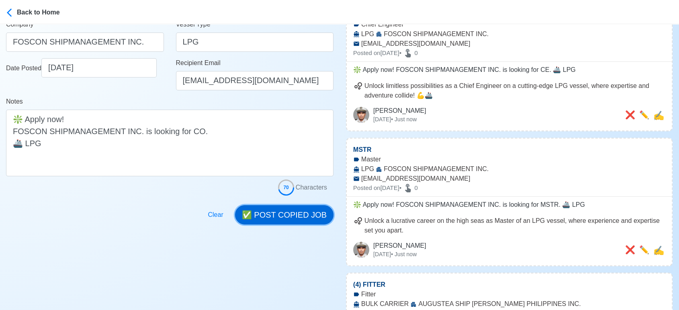
click at [285, 214] on button "✅ POST COPIED JOB" at bounding box center [284, 214] width 98 height 19
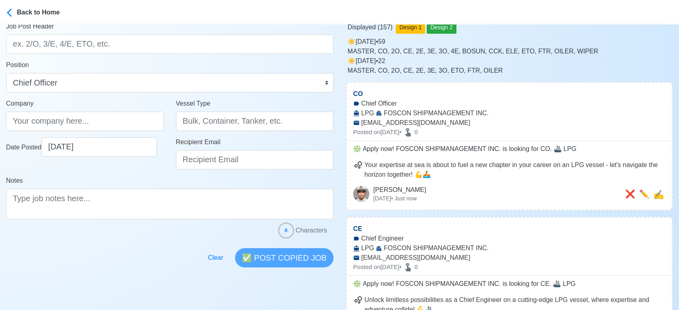
scroll to position [0, 0]
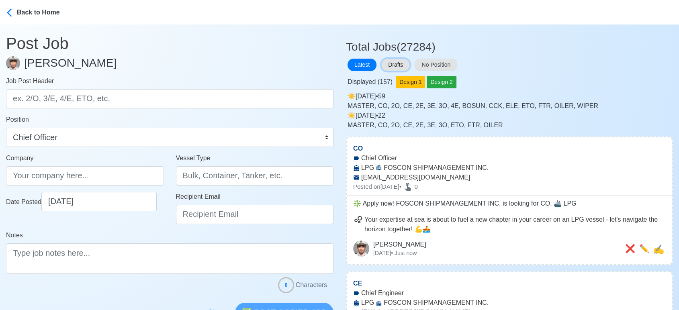
click at [401, 65] on button "Drafts" at bounding box center [395, 65] width 29 height 12
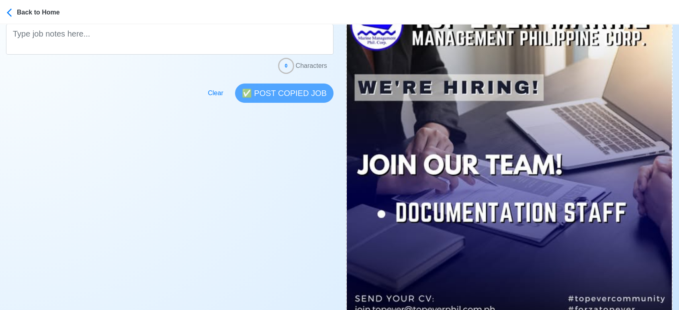
scroll to position [312, 0]
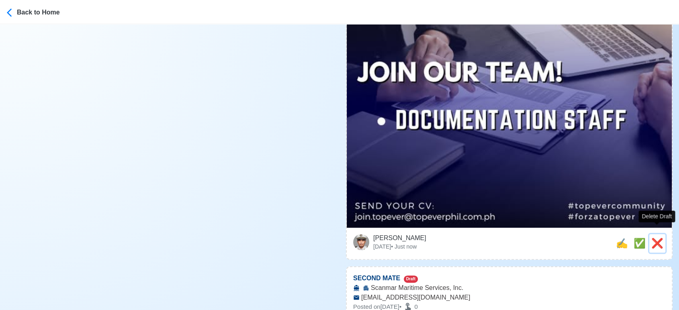
click at [653, 238] on span "❌" at bounding box center [658, 243] width 12 height 11
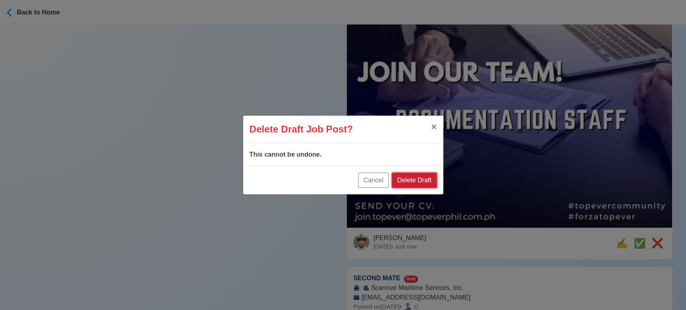
click at [420, 182] on button "Delete Draft" at bounding box center [414, 180] width 45 height 15
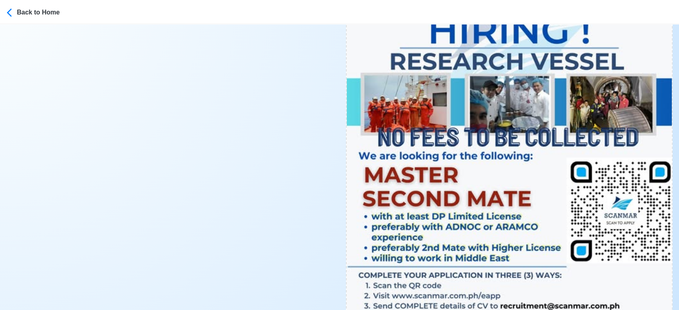
scroll to position [447, 0]
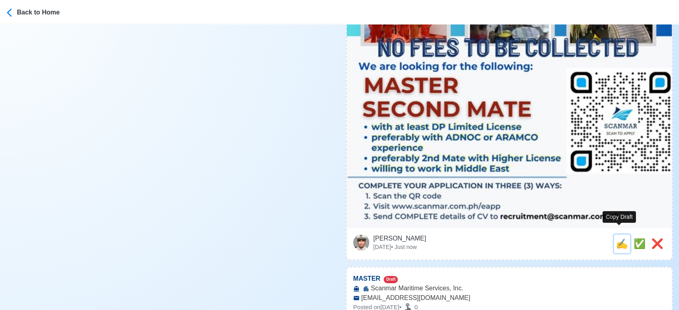
drag, startPoint x: 614, startPoint y: 235, endPoint x: 568, endPoint y: 223, distance: 47.0
click at [616, 238] on span "✍️" at bounding box center [622, 243] width 12 height 11
type input "SECOND MATE"
select select
type input "Scanmar Maritime Services, Inc."
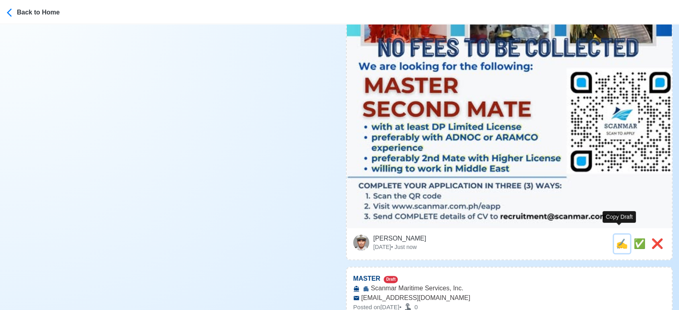
type input "recruitment@scanmar.com.ph"
type textarea "Apply now! Scanmar Maritime Services, Inc. is looking for SECOND MATE. 🚢 RESEAR…"
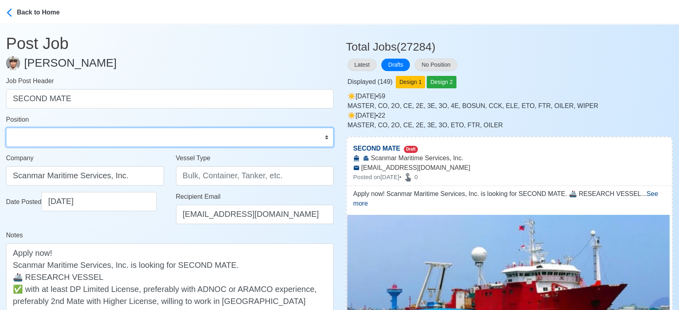
click at [65, 140] on select "Master Chief Officer 2nd Officer 3rd Officer Junior Officer Chief Engineer 2nd …" at bounding box center [170, 137] width 328 height 19
select select "2nd Officer"
click at [6, 128] on select "Master Chief Officer 2nd Officer 3rd Officer Junior Officer Chief Engineer 2nd …" at bounding box center [170, 137] width 328 height 19
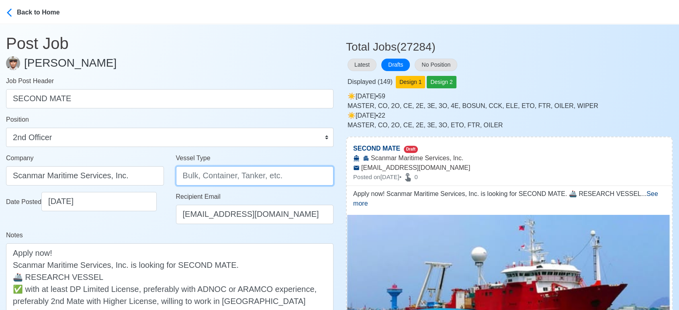
click at [236, 176] on input "Vessel Type" at bounding box center [255, 175] width 158 height 19
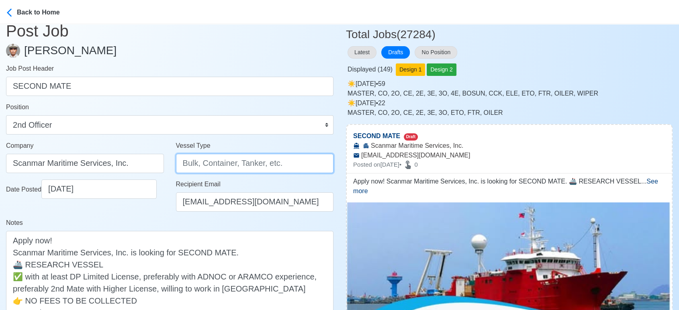
scroll to position [134, 0]
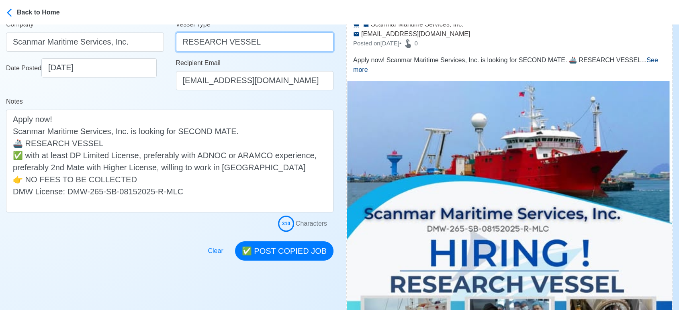
type input "RESEARCH VESSEL"
click at [101, 244] on div at bounding box center [170, 246] width 328 height 29
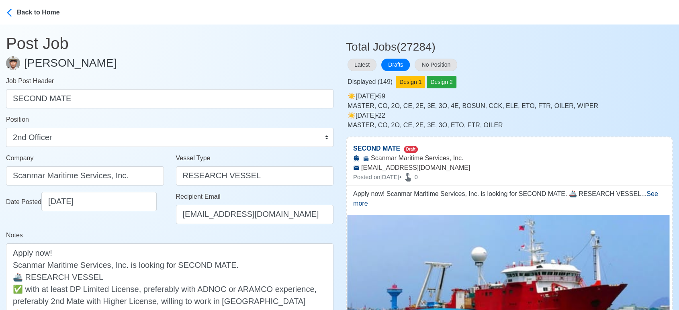
scroll to position [178, 0]
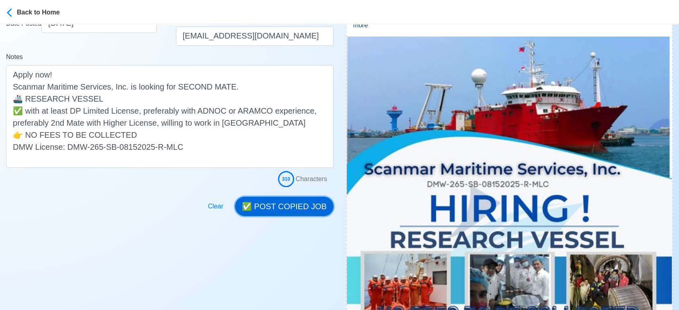
click at [281, 206] on button "✅ POST COPIED JOB" at bounding box center [284, 206] width 98 height 19
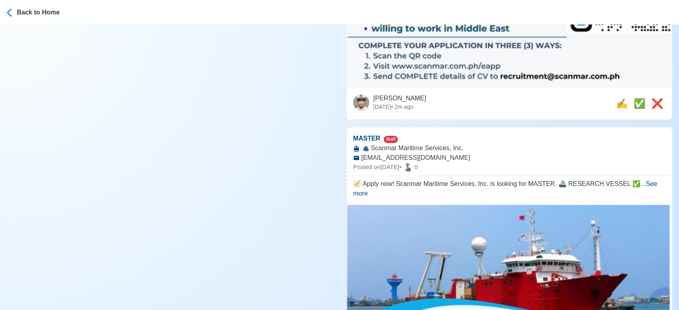
scroll to position [625, 0]
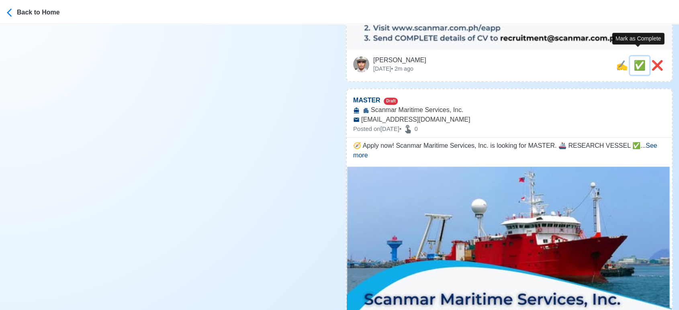
click at [634, 60] on span "✅" at bounding box center [640, 65] width 12 height 11
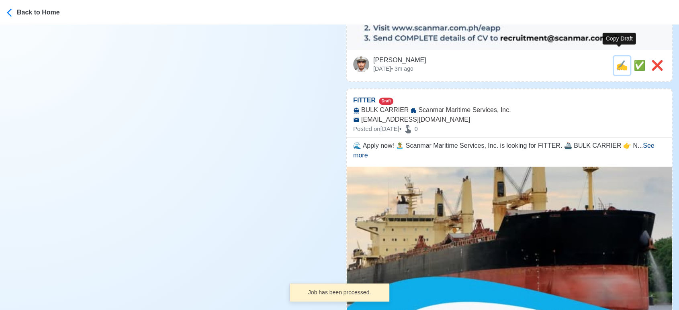
click at [621, 60] on span "✍️" at bounding box center [622, 65] width 12 height 11
type input "MASTER"
select select
type input "Scanmar Maritime Services, Inc."
type input "recruitment@scanmar.com.ph"
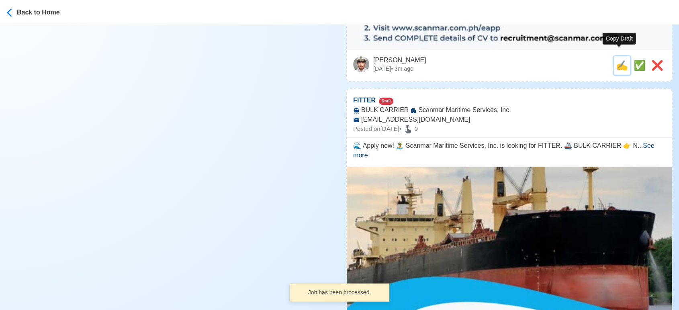
type textarea "🧭 Apply now! Scanmar Maritime Services, Inc. is looking for MASTER. 🚢 RESEARCH …"
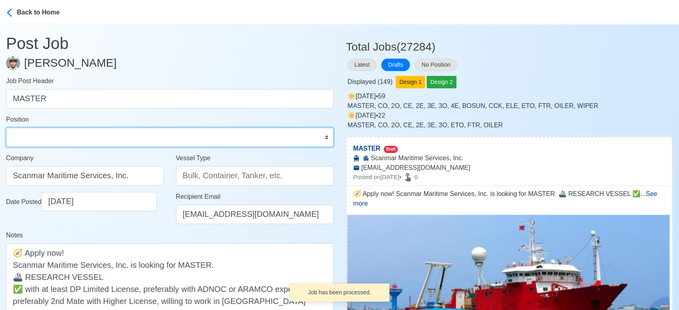
drag, startPoint x: 37, startPoint y: 136, endPoint x: 37, endPoint y: 129, distance: 6.8
click at [37, 136] on select "Master Chief Officer 2nd Officer 3rd Officer Junior Officer Chief Engineer 2nd …" at bounding box center [170, 137] width 328 height 19
select select "Master"
click at [6, 128] on select "Master Chief Officer 2nd Officer 3rd Officer Junior Officer Chief Engineer 2nd …" at bounding box center [170, 137] width 328 height 19
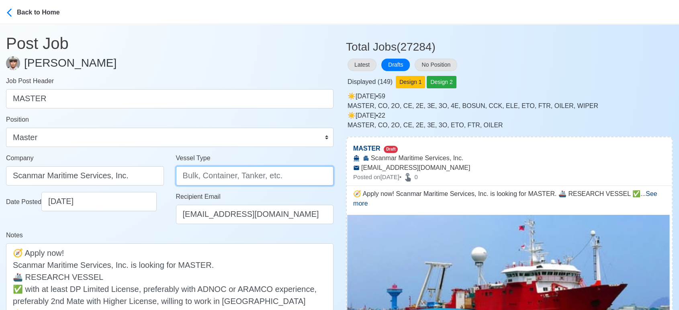
click at [204, 175] on input "Vessel Type" at bounding box center [255, 175] width 158 height 19
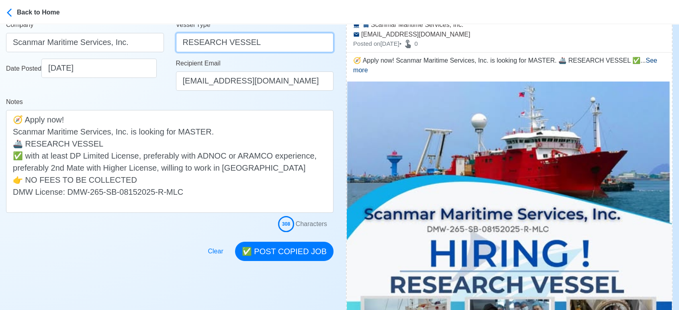
scroll to position [134, 0]
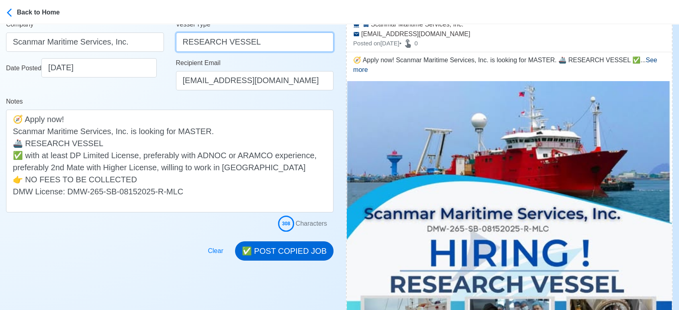
type input "RESEARCH VESSEL"
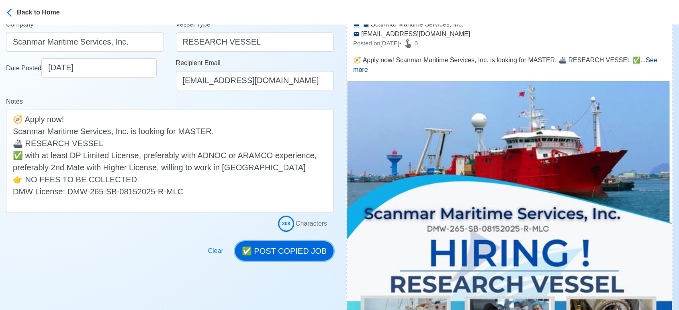
click at [302, 254] on button "✅ POST COPIED JOB" at bounding box center [284, 251] width 98 height 19
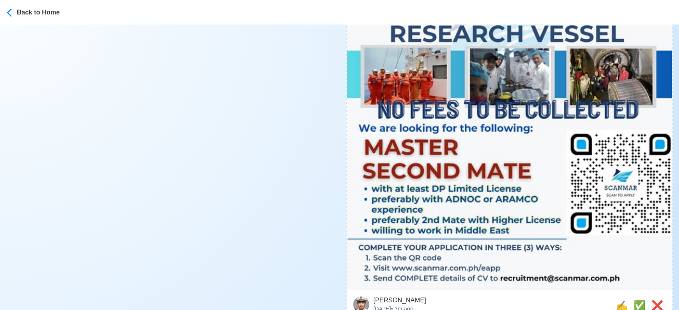
scroll to position [447, 0]
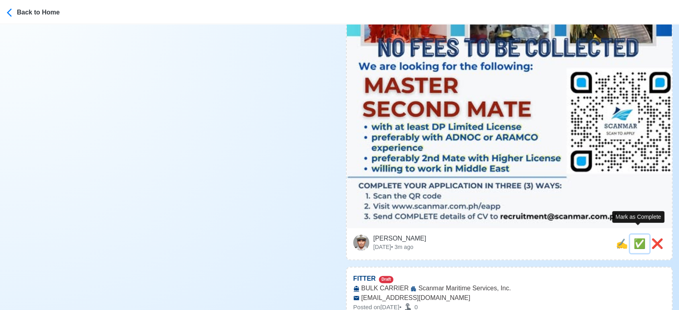
click at [640, 238] on span "✅" at bounding box center [640, 243] width 12 height 11
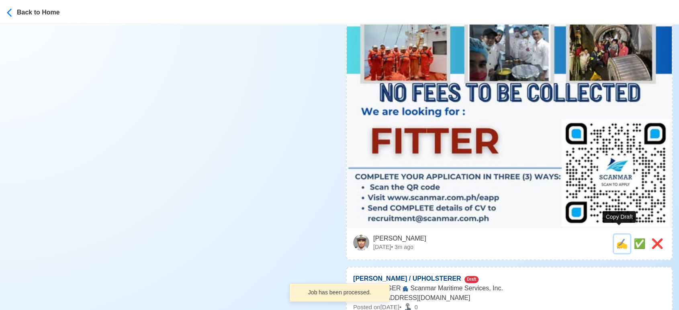
click at [620, 238] on span "✍️" at bounding box center [622, 243] width 12 height 11
type input "FITTER"
select select
type input "Scanmar Maritime Services, Inc."
type input "BULK CARRIER"
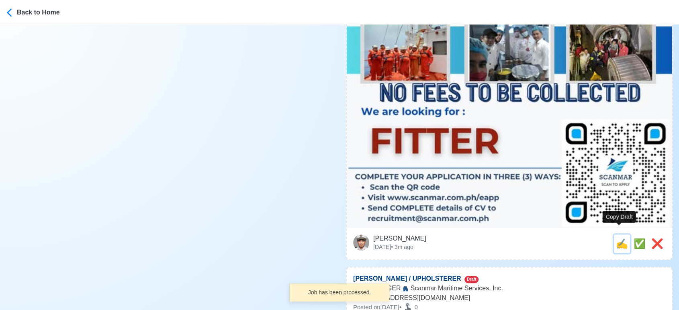
type input "recruitment@scanmar.com.ph"
type textarea "🌊 Apply now! 🏝️ Scanmar Maritime Services, Inc. is looking for FITTER. 🚢 BULK C…"
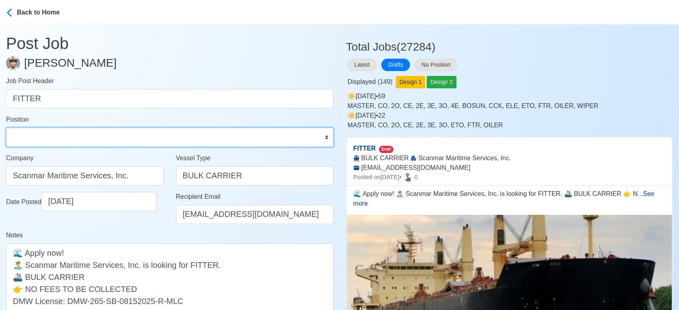
click at [107, 141] on select "Master Chief Officer 2nd Officer 3rd Officer Junior Officer Chief Engineer 2nd …" at bounding box center [170, 137] width 328 height 19
select select "Fitter"
click at [6, 128] on select "Master Chief Officer 2nd Officer 3rd Officer Junior Officer Chief Engineer 2nd …" at bounding box center [170, 137] width 328 height 19
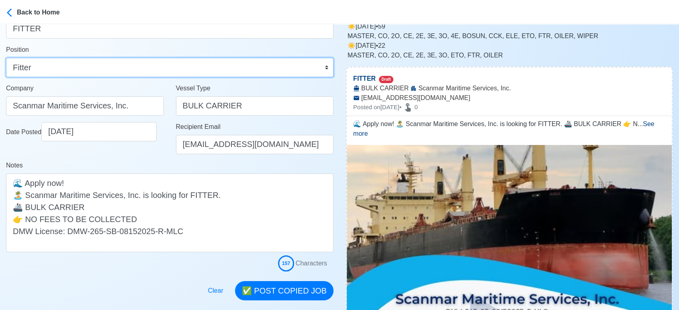
scroll to position [134, 0]
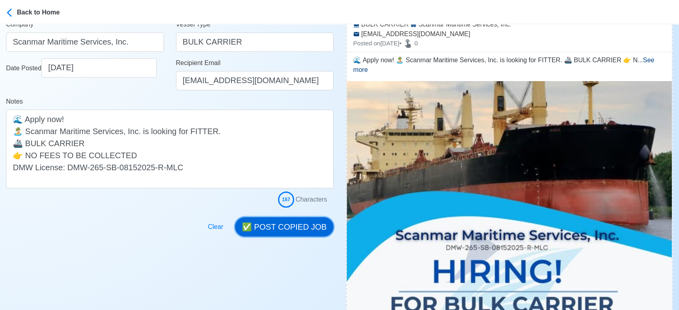
click at [301, 226] on button "✅ POST COPIED JOB" at bounding box center [284, 226] width 98 height 19
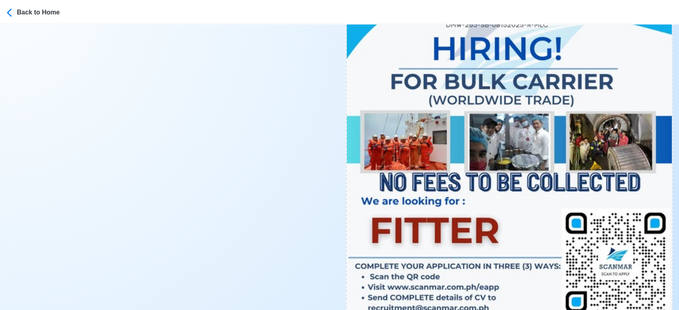
scroll to position [447, 0]
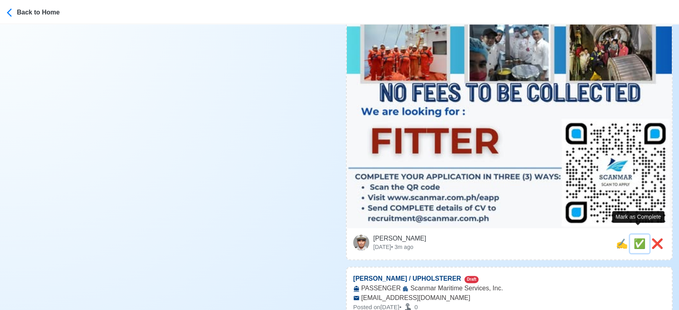
click at [640, 238] on span "✅" at bounding box center [640, 243] width 12 height 11
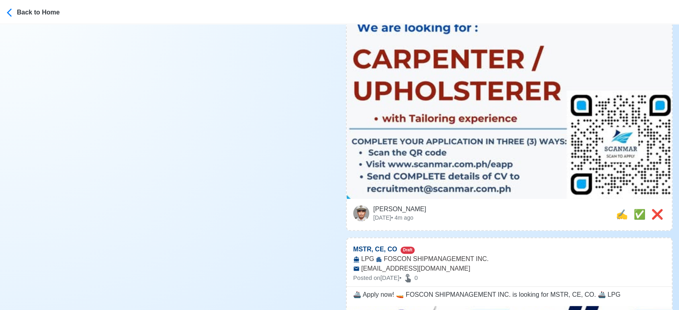
scroll to position [536, 0]
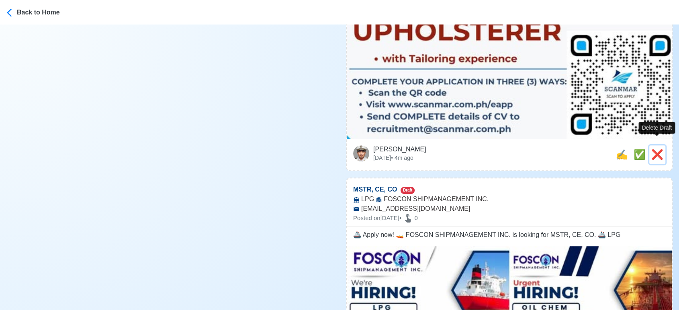
click at [652, 149] on span "❌" at bounding box center [658, 154] width 12 height 11
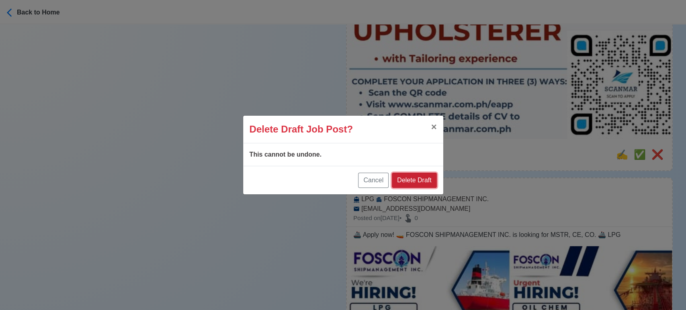
click at [412, 179] on button "Delete Draft" at bounding box center [414, 180] width 45 height 15
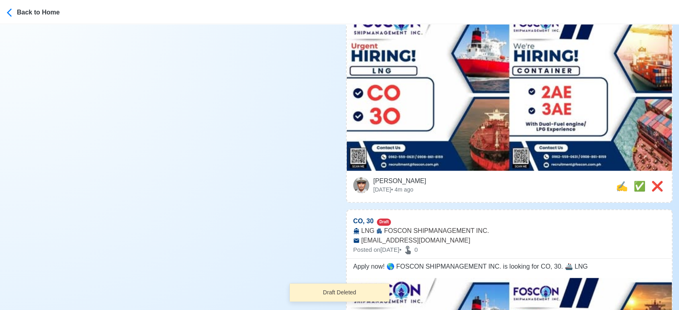
scroll to position [714, 0]
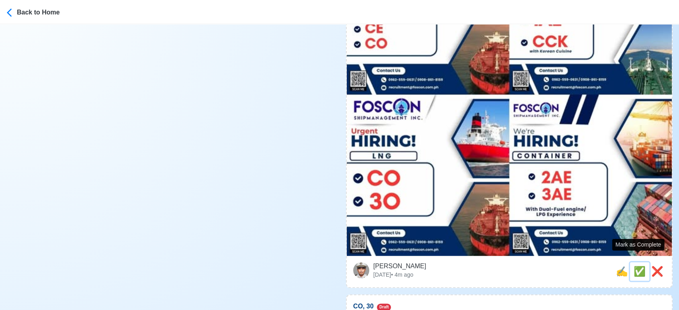
click at [638, 267] on span "✅" at bounding box center [640, 271] width 12 height 11
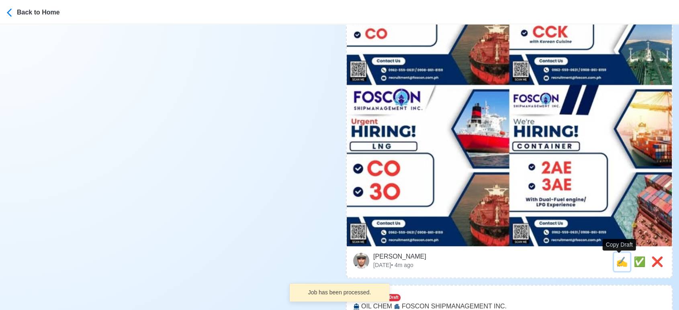
click at [620, 264] on span "✍️" at bounding box center [622, 261] width 12 height 11
type input "CO, 30"
select select
type input "FOSCON SHIPMANAGEMENT INC."
type input "LNG"
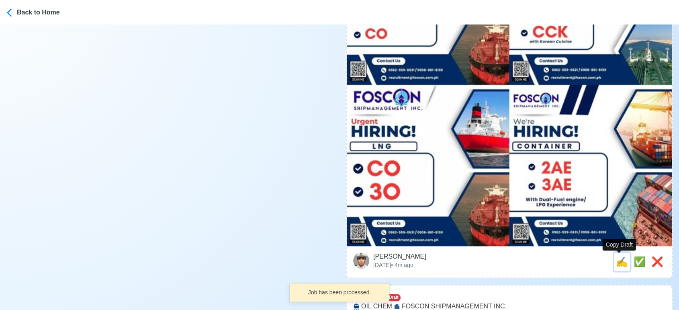
type input "recruitment@foscon.com.ph"
type textarea "Apply now! 🌎 FOSCON SHIPMANAGEMENT INC. is looking for CO, 30. 🚢 LNG"
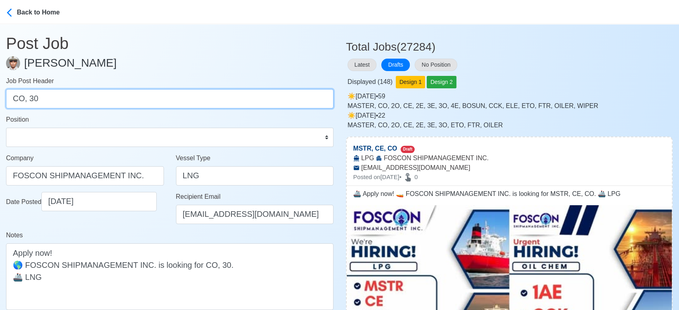
drag, startPoint x: 28, startPoint y: 98, endPoint x: 37, endPoint y: 99, distance: 8.5
click at [37, 99] on input "CO, 30" at bounding box center [170, 98] width 328 height 19
type input "CO"
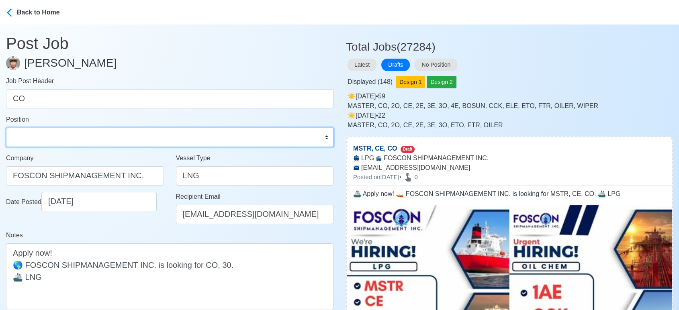
click at [127, 131] on select "Master Chief Officer 2nd Officer 3rd Officer Junior Officer Chief Engineer 2nd …" at bounding box center [170, 137] width 328 height 19
select select "Chief Officer"
click at [6, 128] on select "Master Chief Officer 2nd Officer 3rd Officer Junior Officer Chief Engineer 2nd …" at bounding box center [170, 137] width 328 height 19
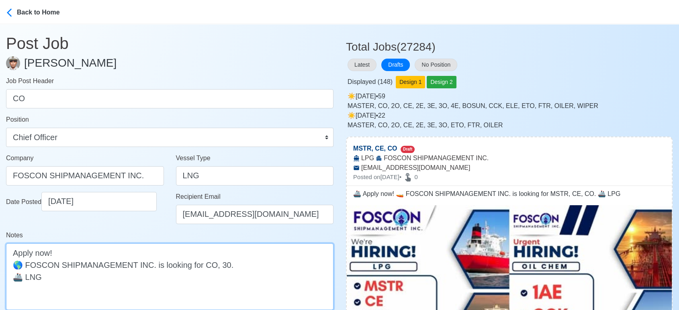
click at [221, 264] on textarea "Apply now! 🌎 FOSCON SHIPMANAGEMENT INC. is looking for CO, 30. 🚢 LNG" at bounding box center [170, 277] width 328 height 67
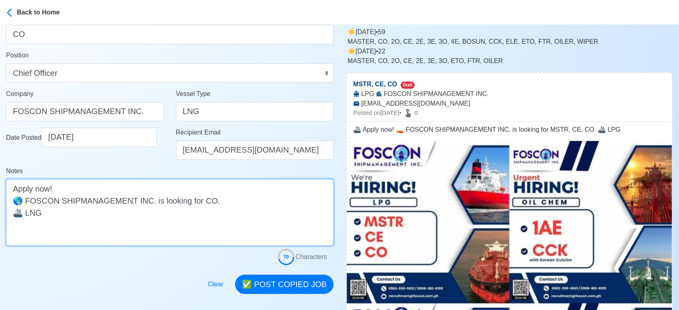
scroll to position [134, 0]
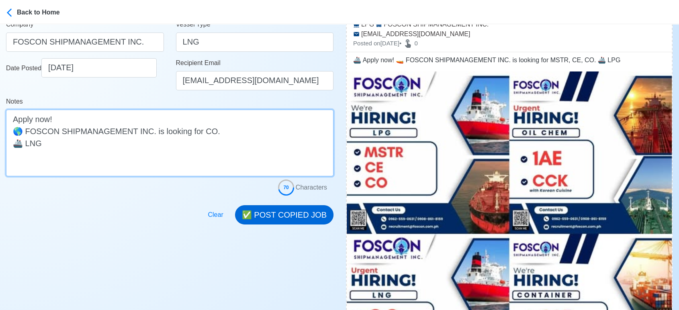
type textarea "Apply now! 🌎 FOSCON SHIPMANAGEMENT INC. is looking for CO. 🚢 LNG"
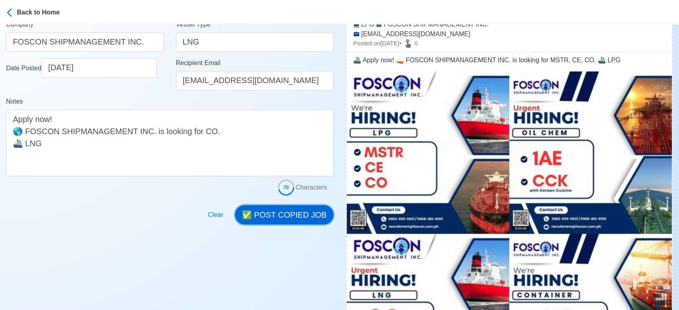
click at [291, 213] on button "✅ POST COPIED JOB" at bounding box center [284, 214] width 98 height 19
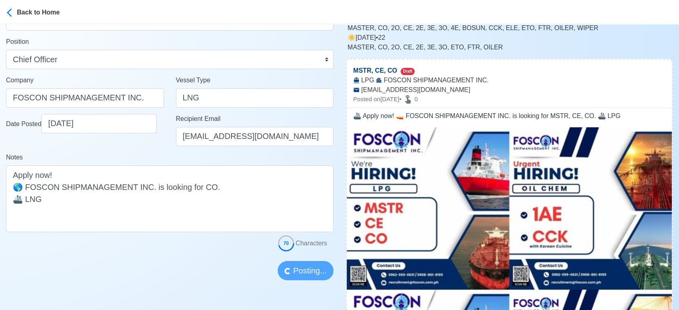
scroll to position [0, 0]
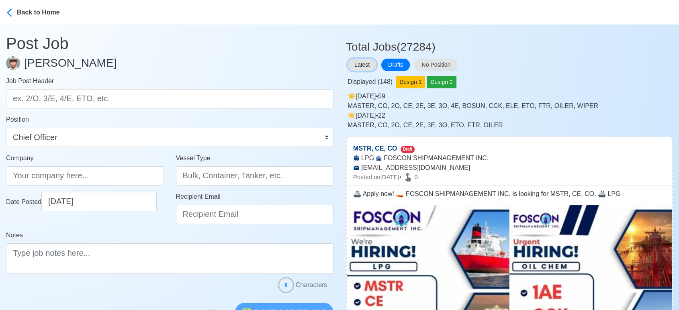
click at [361, 63] on button "Latest" at bounding box center [362, 65] width 29 height 12
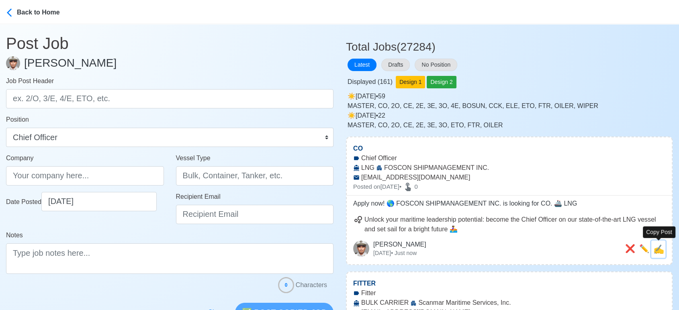
click at [659, 253] on span "✍️" at bounding box center [659, 249] width 11 height 10
type input "CO"
type input "FOSCON SHIPMANAGEMENT INC."
type input "LNG"
type input "recruitment@foscon.com.ph"
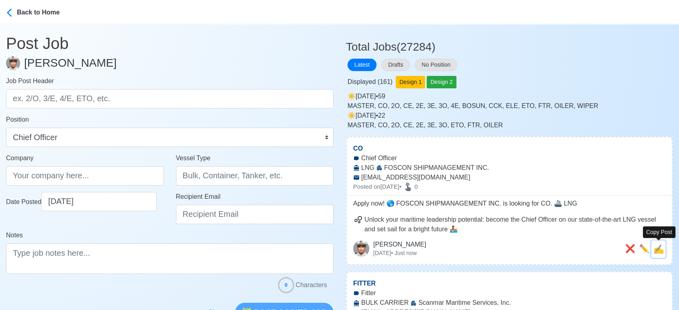
type textarea "Apply now! 🌎 FOSCON SHIPMANAGEMENT INC. is looking for CO. 🚢 LNG"
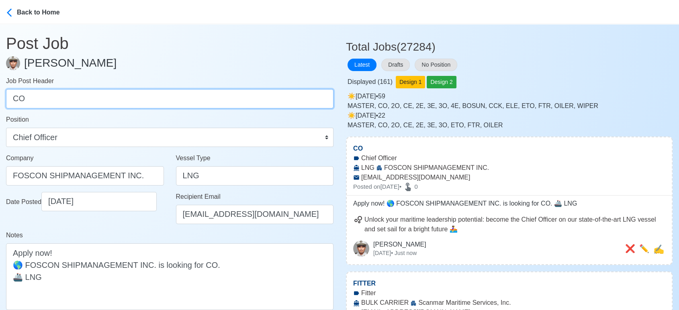
click at [70, 93] on input "CO" at bounding box center [170, 98] width 328 height 19
paste input "30"
type input "30"
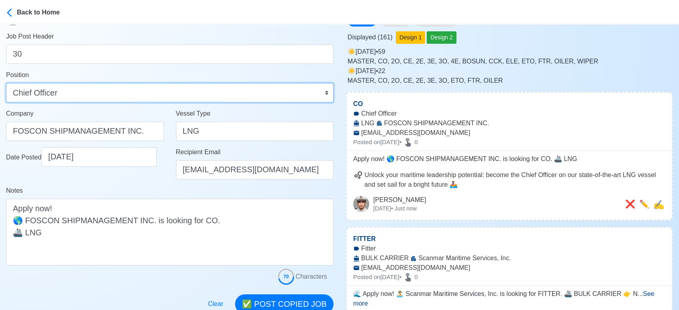
scroll to position [134, 0]
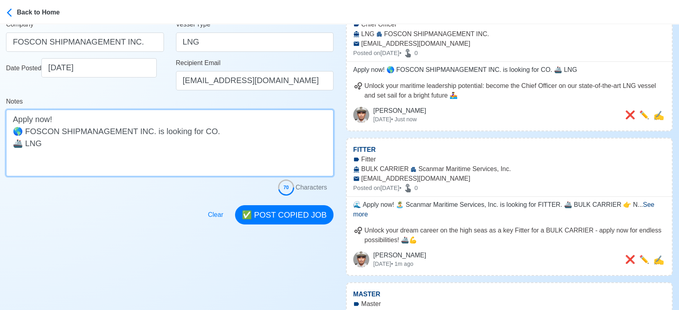
click at [200, 132] on textarea "Apply now! 🌎 FOSCON SHIPMANAGEMENT INC. is looking for CO. 🚢 LNG" at bounding box center [170, 143] width 328 height 67
paste textarea "30"
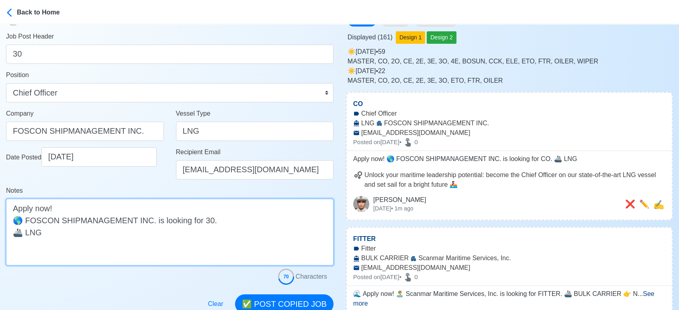
type textarea "Apply now! 🌎 FOSCON SHIPMANAGEMENT INC. is looking for 30. 🚢 LNG"
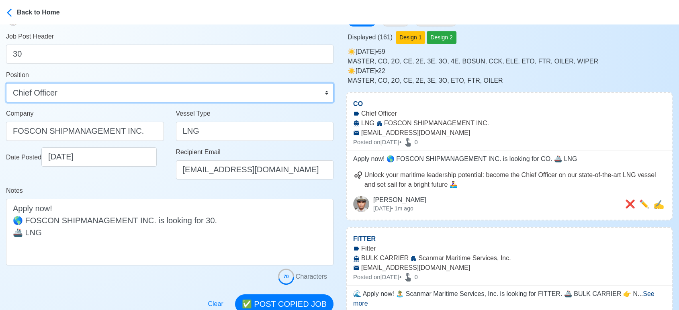
click at [135, 96] on select "Master Chief Officer 2nd Officer 3rd Officer Junior Officer Chief Engineer 2nd …" at bounding box center [170, 92] width 328 height 19
select select "3rd Officer"
click at [6, 83] on select "Master Chief Officer 2nd Officer 3rd Officer Junior Officer Chief Engineer 2nd …" at bounding box center [170, 92] width 328 height 19
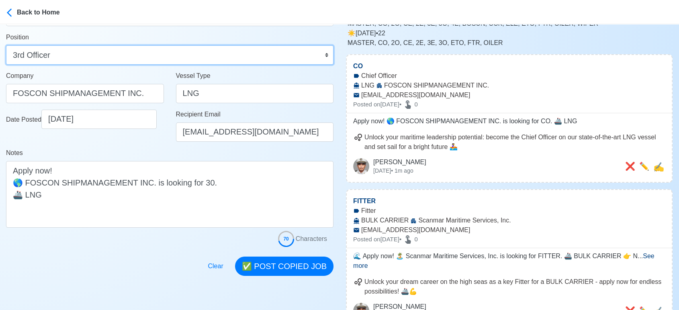
scroll to position [134, 0]
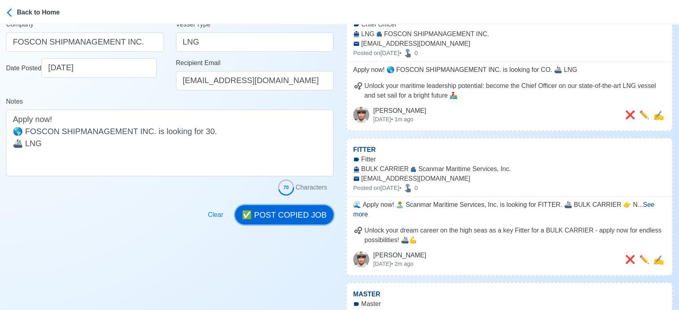
click at [306, 216] on button "✅ POST COPIED JOB" at bounding box center [284, 214] width 98 height 19
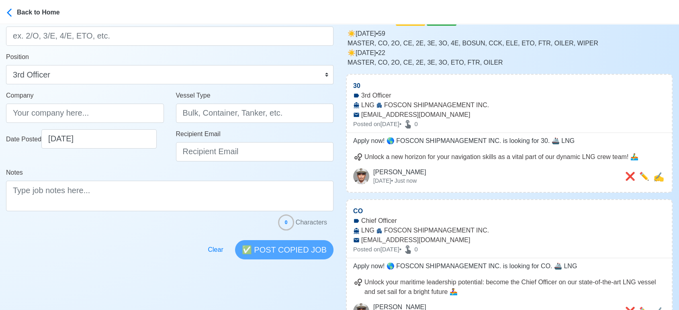
scroll to position [0, 0]
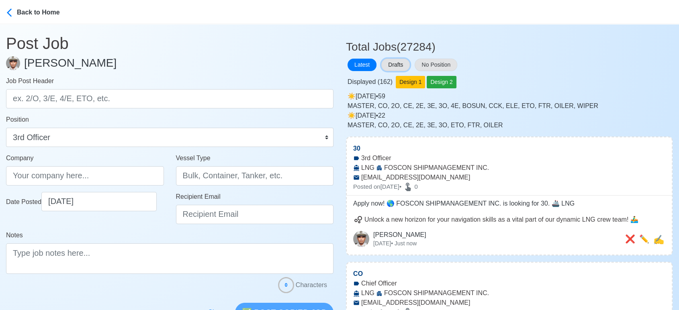
click at [399, 63] on button "Drafts" at bounding box center [395, 65] width 29 height 12
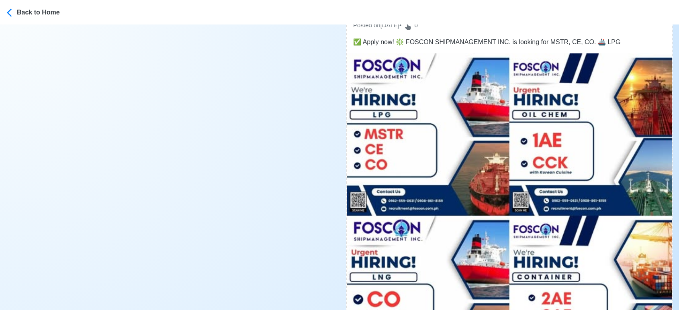
scroll to position [3082, 0]
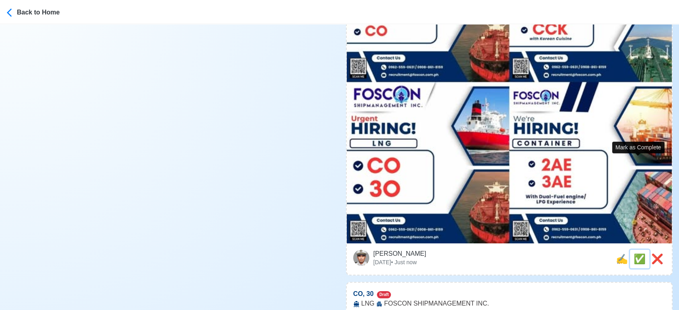
click at [636, 254] on span "✅" at bounding box center [640, 259] width 12 height 11
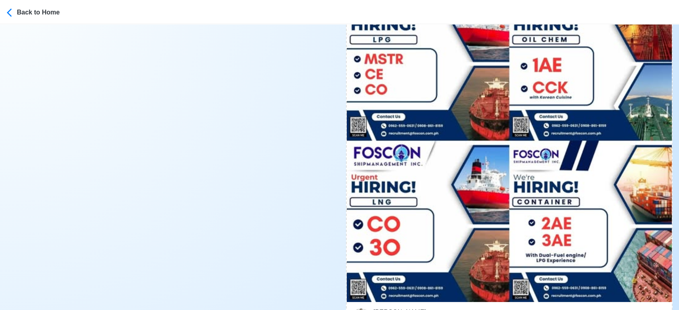
scroll to position [3037, 0]
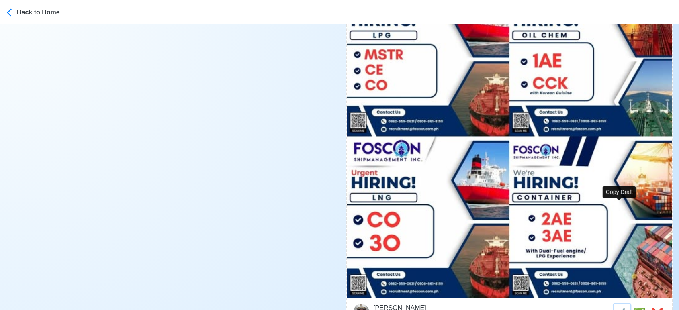
click at [616, 308] on span "✍️" at bounding box center [622, 313] width 12 height 11
type input "1AE, CCK"
select select
type input "FOSCON SHIPMANAGEMENT INC."
type input "OIL CHEM"
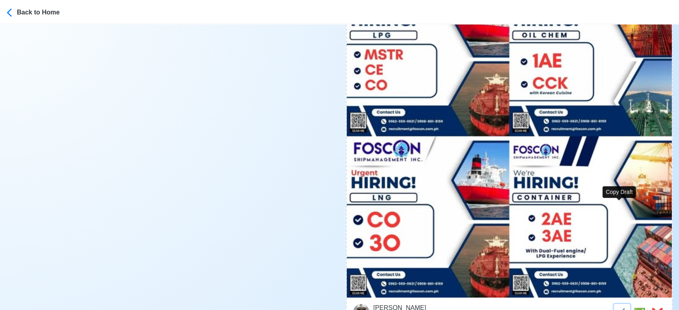
type input "recruitment@foscon.com.ph"
type textarea "Apply now! 👉 FOSCON SHIPMANAGEMENT INC. is looking for 1AE, CCK. 🚢 OIL CHEM ✅ w…"
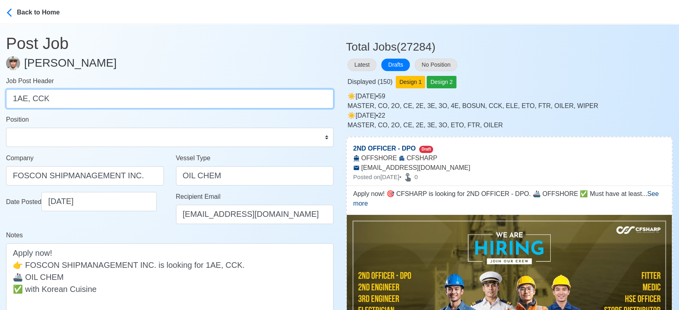
drag, startPoint x: 31, startPoint y: 99, endPoint x: 61, endPoint y: 102, distance: 29.9
click at [61, 102] on input "1AE, CCK" at bounding box center [170, 98] width 328 height 19
type input "1AE"
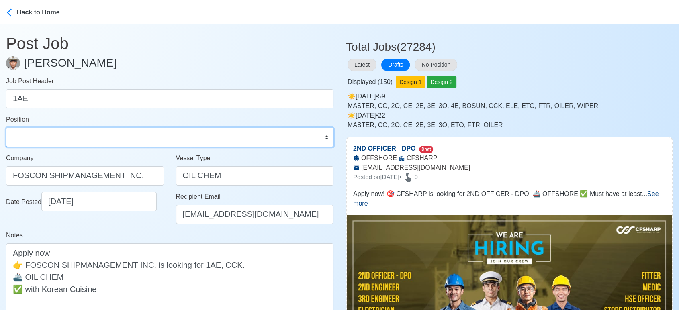
drag, startPoint x: 100, startPoint y: 137, endPoint x: 92, endPoint y: 137, distance: 8.0
click at [100, 137] on select "Master Chief Officer 2nd Officer 3rd Officer Junior Officer Chief Engineer 2nd …" at bounding box center [170, 137] width 328 height 19
select select "1st Assistant Engineer"
click at [6, 128] on select "Master Chief Officer 2nd Officer 3rd Officer Junior Officer Chief Engineer 2nd …" at bounding box center [170, 137] width 328 height 19
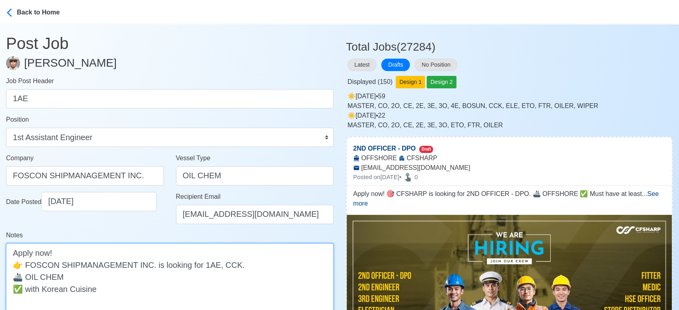
click at [223, 265] on textarea "Apply now! 👉 FOSCON SHIPMANAGEMENT INC. is looking for 1AE, CCK. 🚢 OIL CHEM ✅ w…" at bounding box center [170, 283] width 328 height 79
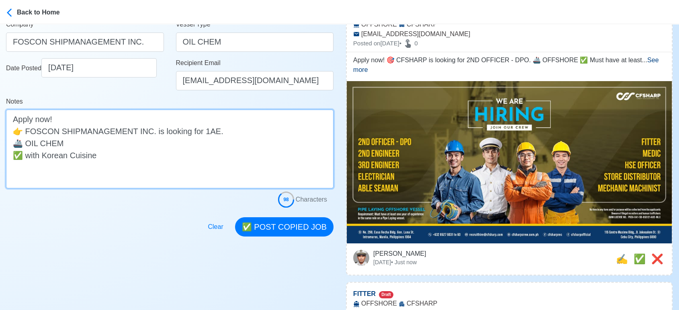
drag, startPoint x: 111, startPoint y: 160, endPoint x: 13, endPoint y: 160, distance: 97.3
click at [13, 160] on textarea "Apply now! 👉 FOSCON SHIPMANAGEMENT INC. is looking for 1AE. 🚢 OIL CHEM ✅ with K…" at bounding box center [170, 149] width 328 height 79
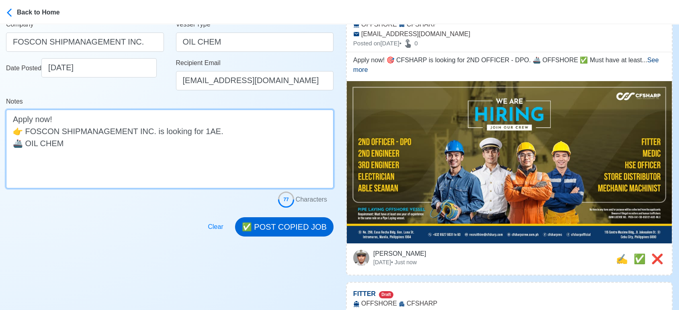
type textarea "Apply now! 👉 FOSCON SHIPMANAGEMENT INC. is looking for 1AE. 🚢 OIL CHEM"
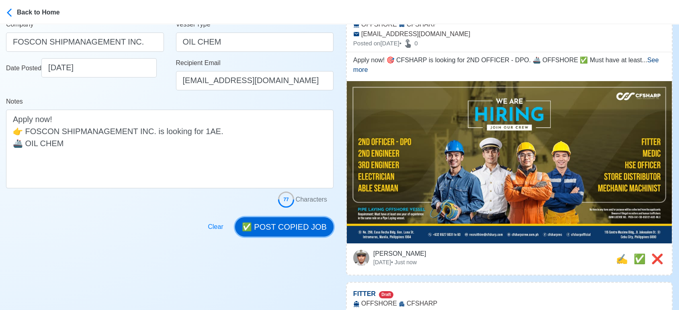
click at [305, 228] on button "✅ POST COPIED JOB" at bounding box center [284, 226] width 98 height 19
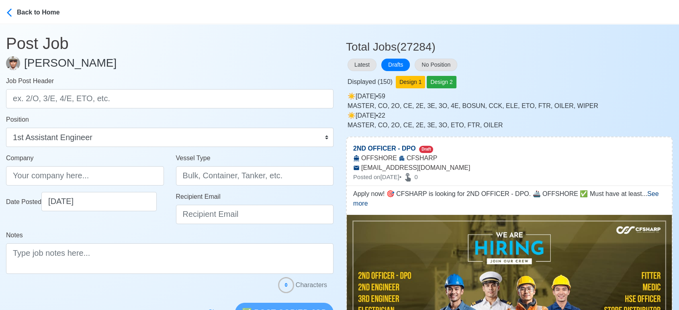
scroll to position [178, 0]
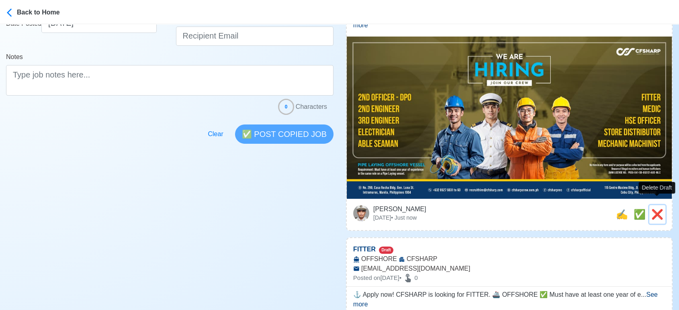
click at [660, 209] on span "❌" at bounding box center [658, 214] width 12 height 11
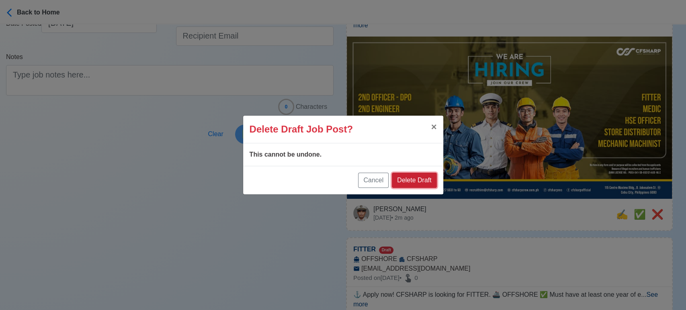
click at [433, 179] on button "Delete Draft" at bounding box center [414, 180] width 45 height 15
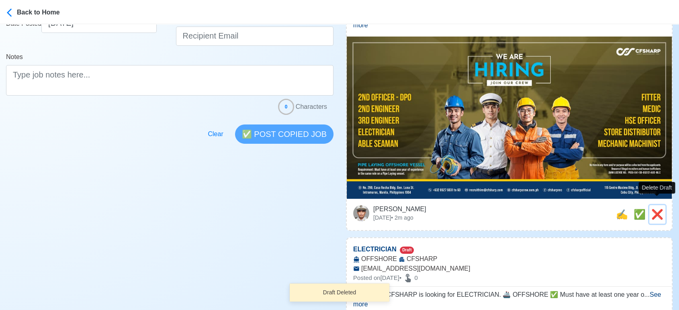
click at [653, 209] on span "❌" at bounding box center [658, 214] width 12 height 11
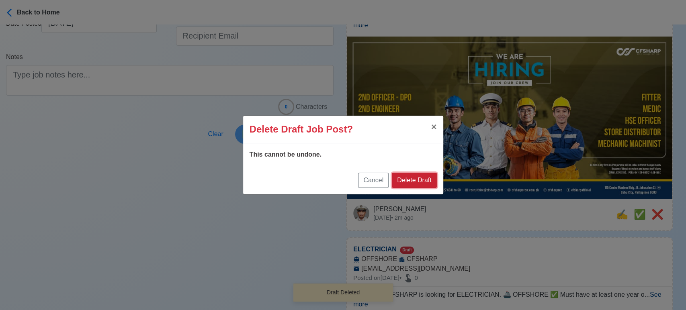
click at [398, 179] on button "Delete Draft" at bounding box center [414, 180] width 45 height 15
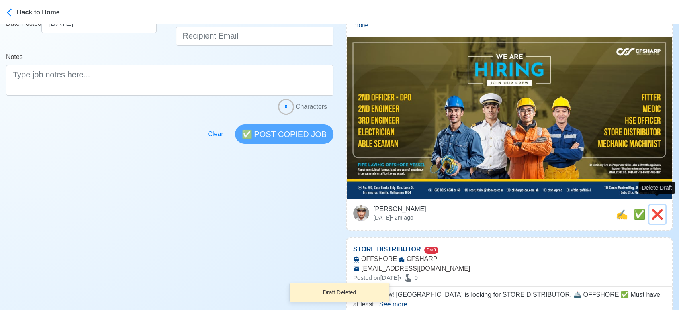
click at [658, 209] on span "❌" at bounding box center [658, 214] width 12 height 11
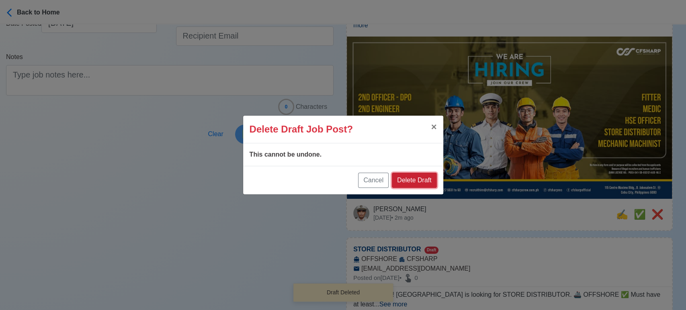
click at [422, 177] on button "Delete Draft" at bounding box center [414, 180] width 45 height 15
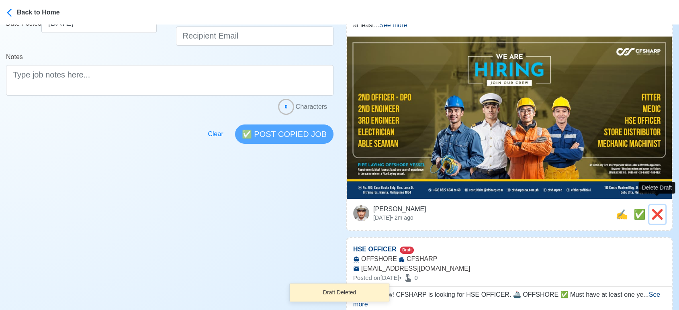
click at [661, 209] on span "❌" at bounding box center [658, 214] width 12 height 11
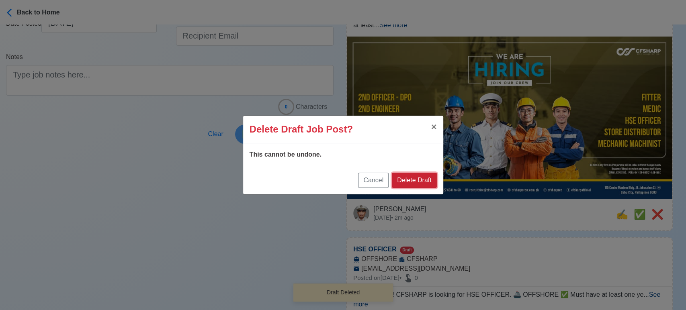
click at [422, 181] on button "Delete Draft" at bounding box center [414, 180] width 45 height 15
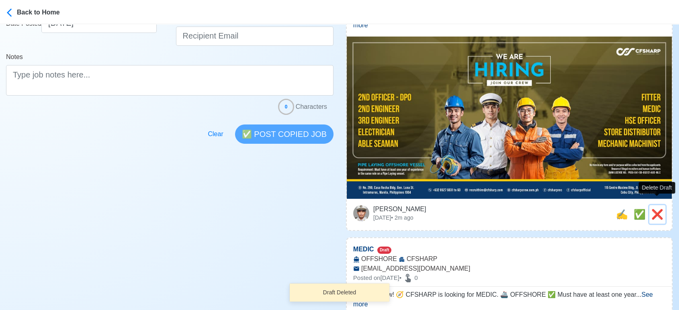
click at [662, 209] on span "❌" at bounding box center [658, 214] width 12 height 11
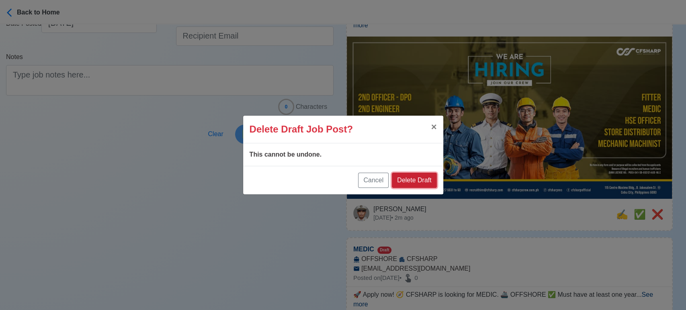
click at [420, 176] on button "Delete Draft" at bounding box center [414, 180] width 45 height 15
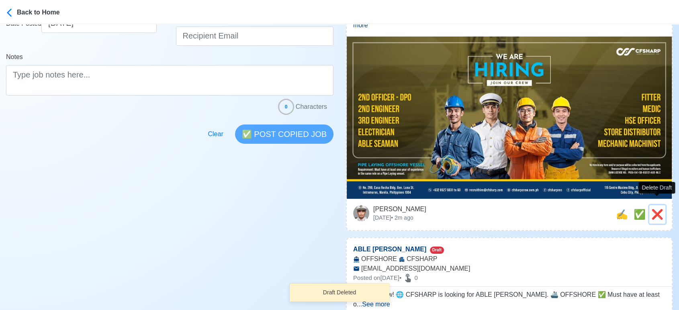
click at [657, 210] on span "❌" at bounding box center [658, 214] width 12 height 11
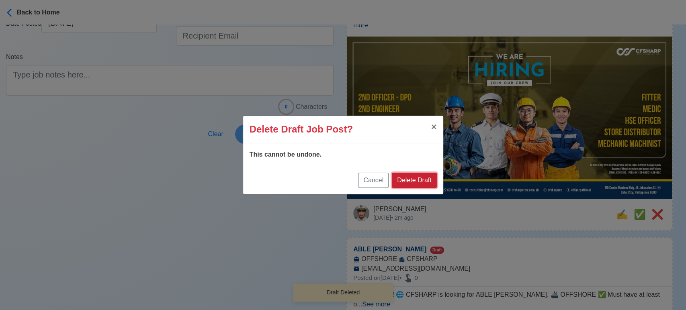
click at [418, 179] on button "Delete Draft" at bounding box center [414, 180] width 45 height 15
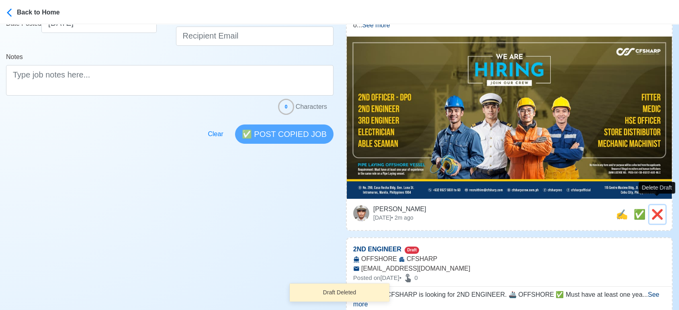
click at [657, 209] on span "❌" at bounding box center [658, 214] width 12 height 11
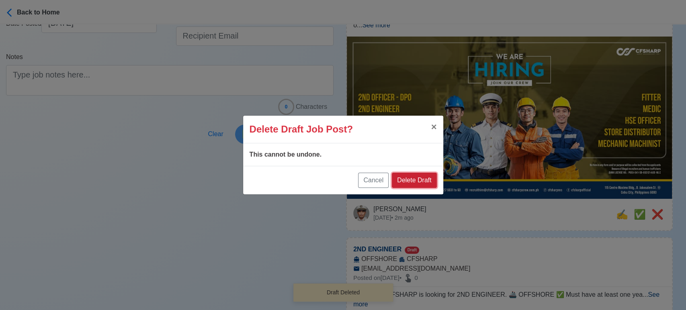
click at [420, 181] on button "Delete Draft" at bounding box center [414, 180] width 45 height 15
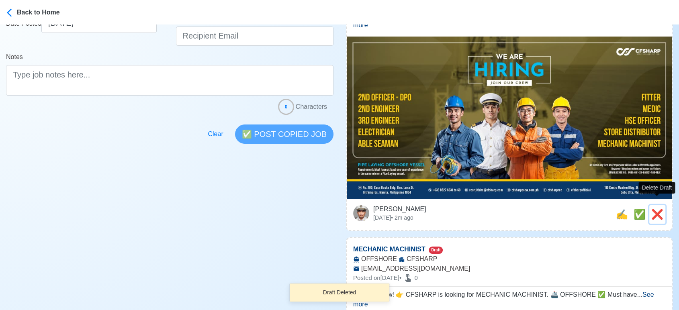
click at [656, 209] on span "❌" at bounding box center [658, 214] width 12 height 11
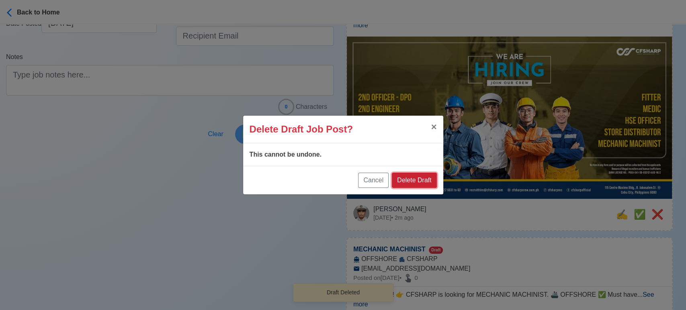
click at [418, 177] on button "Delete Draft" at bounding box center [414, 180] width 45 height 15
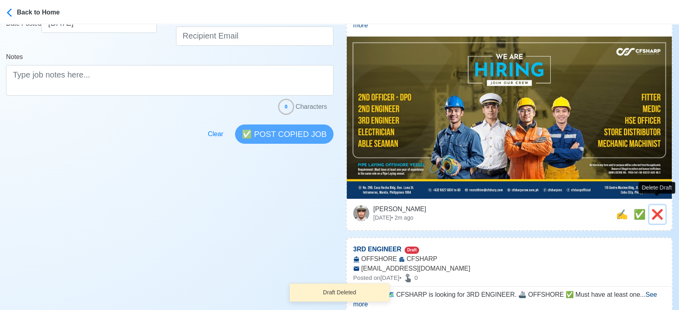
click at [654, 209] on span "❌" at bounding box center [658, 214] width 12 height 11
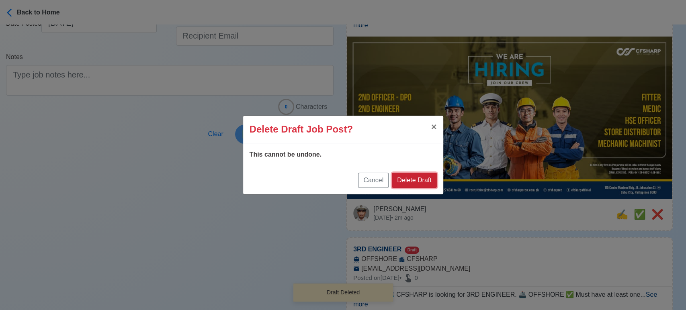
click at [427, 176] on button "Delete Draft" at bounding box center [414, 180] width 45 height 15
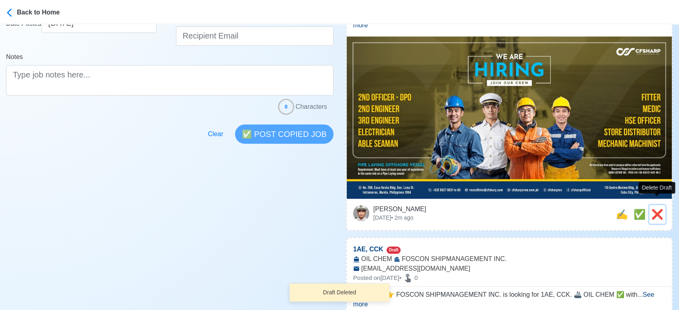
click at [659, 209] on span "❌" at bounding box center [658, 214] width 12 height 11
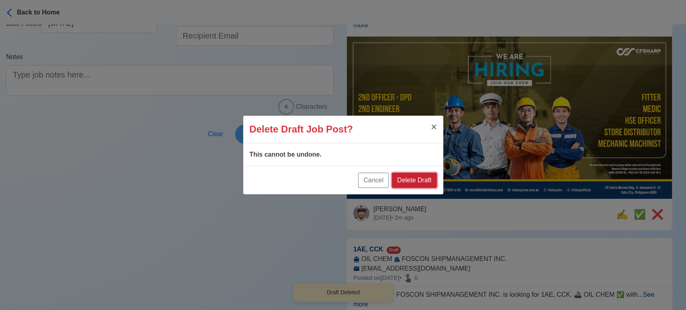
click at [420, 180] on button "Delete Draft" at bounding box center [414, 180] width 45 height 15
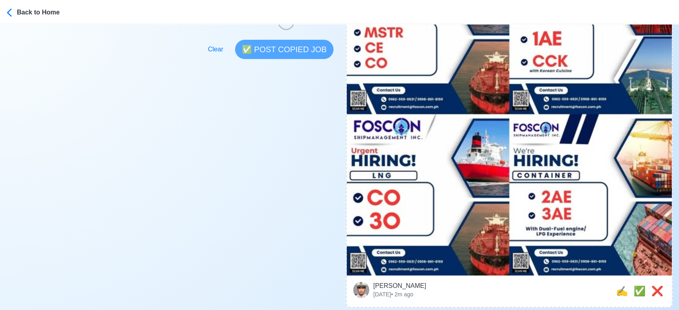
scroll to position [312, 0]
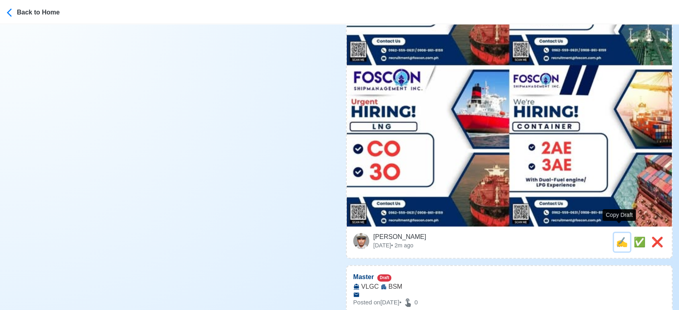
click at [617, 237] on span "✍️" at bounding box center [622, 242] width 12 height 11
type input "1AE, CCK"
select select
type input "FOSCON SHIPMANAGEMENT INC."
type input "OIL CHEM"
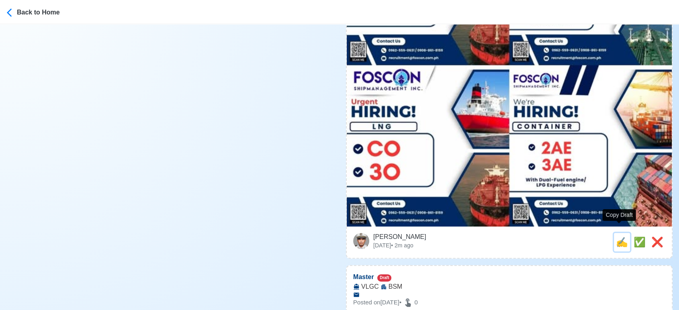
type input "recruitment@foscon.com.ph"
type textarea "Apply now! 👉 FOSCON SHIPMANAGEMENT INC. is looking for 1AE, CCK. 🚢 OIL CHEM ✅ w…"
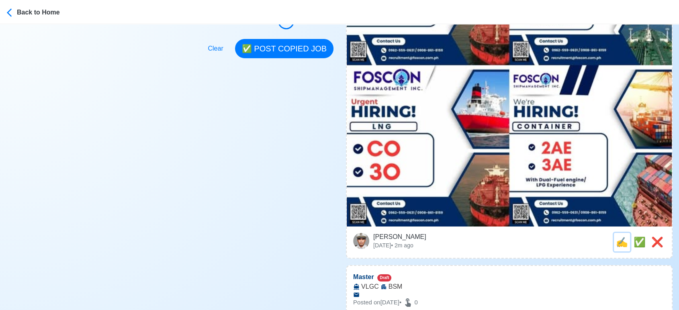
scroll to position [0, 0]
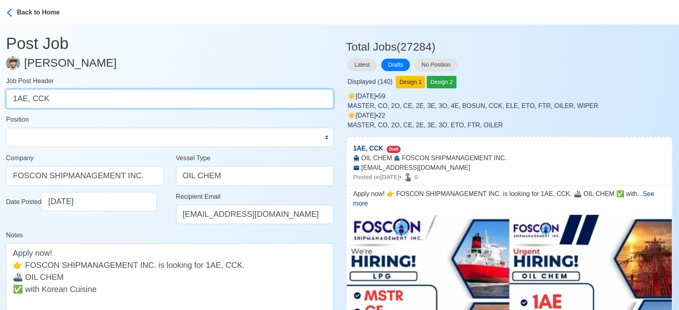
drag, startPoint x: 29, startPoint y: 102, endPoint x: 0, endPoint y: 102, distance: 28.5
click at [0, 102] on main "Post Job Jeyner Gil Job Post Header 1AE, CCK Position Master Chief Officer 2nd …" at bounding box center [170, 197] width 340 height 347
type input "CCK"
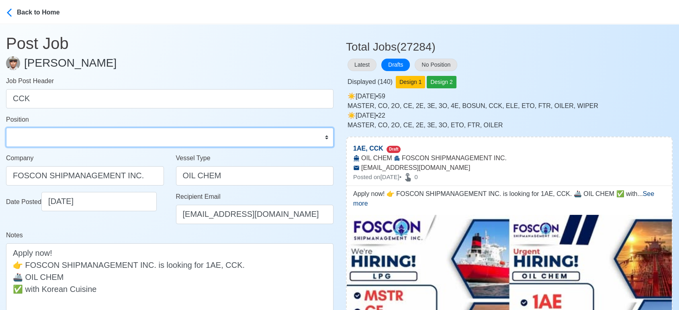
click at [55, 144] on select "Master Chief Officer 2nd Officer 3rd Officer Junior Officer Chief Engineer 2nd …" at bounding box center [170, 137] width 328 height 19
select select "Chief Cook"
click at [6, 128] on select "Master Chief Officer 2nd Officer 3rd Officer Junior Officer Chief Engineer 2nd …" at bounding box center [170, 137] width 328 height 19
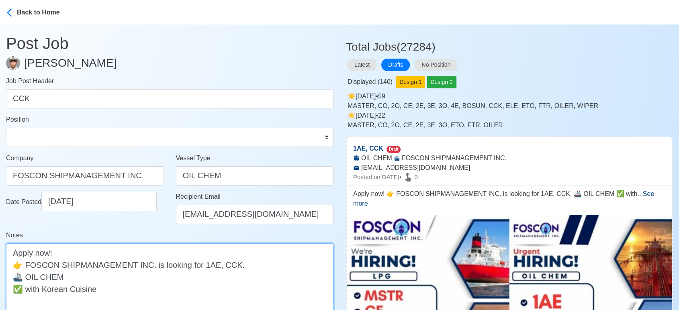
click at [215, 263] on textarea "Apply now! 👉 FOSCON SHIPMANAGEMENT INC. is looking for 1AE, CCK. 🚢 OIL CHEM ✅ w…" at bounding box center [170, 283] width 328 height 79
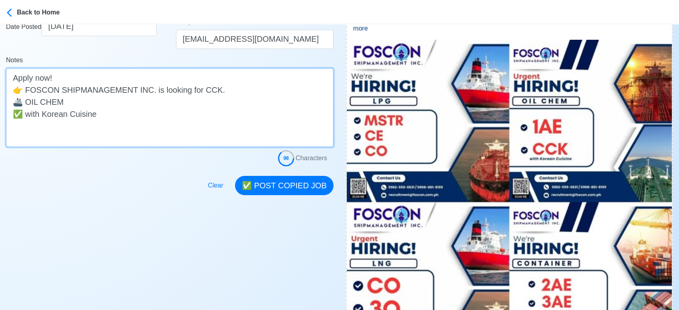
scroll to position [178, 0]
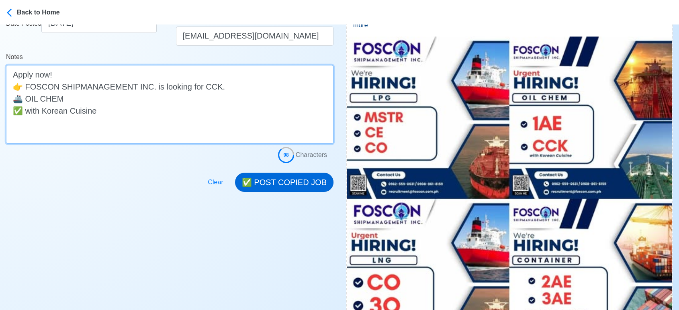
type textarea "Apply now! 👉 FOSCON SHIPMANAGEMENT INC. is looking for CCK. 🚢 OIL CHEM ✅ with K…"
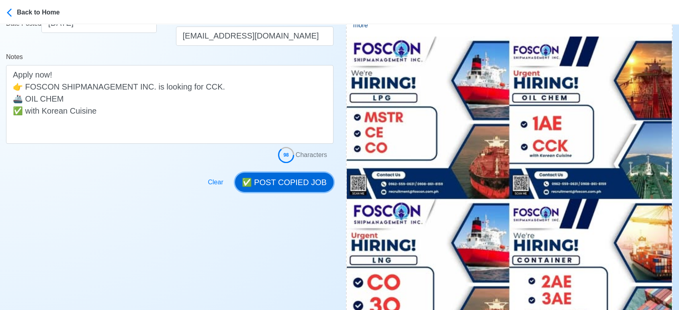
click at [294, 177] on button "✅ POST COPIED JOB" at bounding box center [284, 182] width 98 height 19
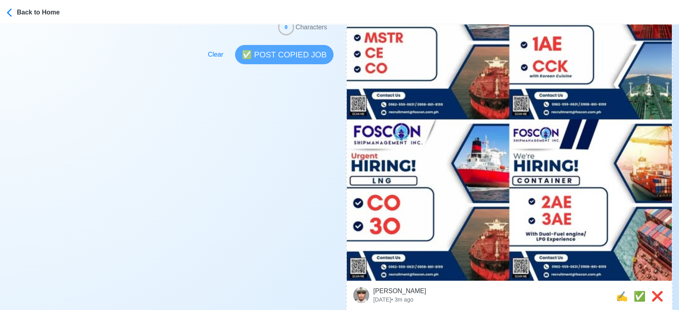
scroll to position [312, 0]
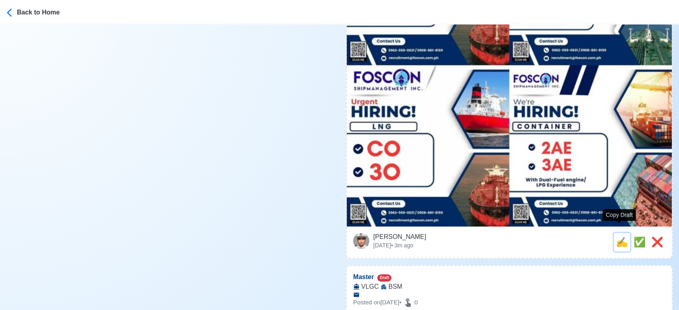
click at [616, 237] on span "✍️" at bounding box center [622, 242] width 12 height 11
type input "1AE, CCK"
select select
type input "FOSCON SHIPMANAGEMENT INC."
type input "OIL CHEM"
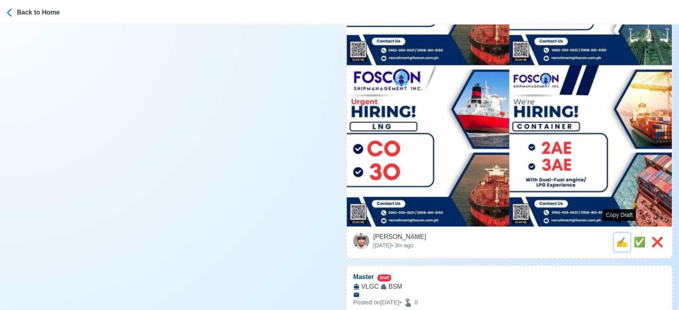
type input "recruitment@foscon.com.ph"
type textarea "Apply now! 👉 FOSCON SHIPMANAGEMENT INC. is looking for 1AE, CCK. 🚢 OIL CHEM ✅ w…"
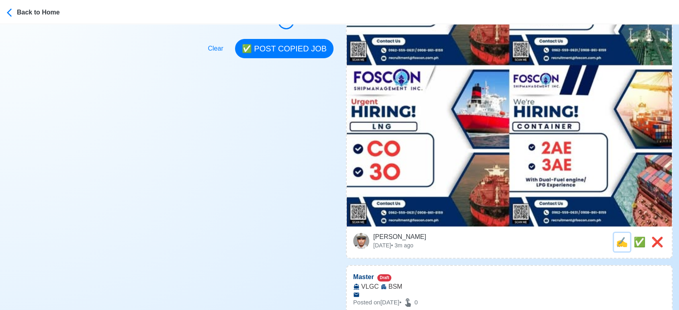
scroll to position [0, 0]
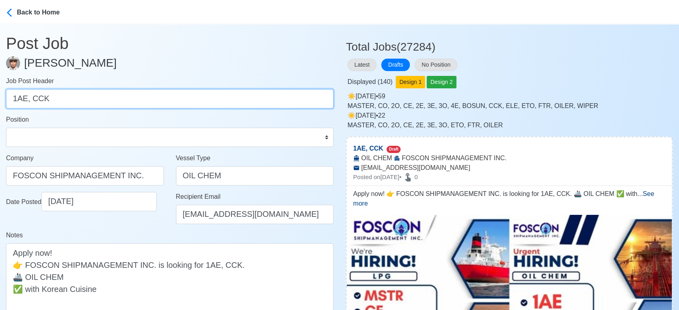
click at [16, 99] on input "1AE, CCK" at bounding box center [170, 98] width 328 height 19
drag, startPoint x: 26, startPoint y: 98, endPoint x: 157, endPoint y: 106, distance: 131.7
click at [157, 106] on input "2AE, CCK" at bounding box center [170, 98] width 328 height 19
type input "2AE"
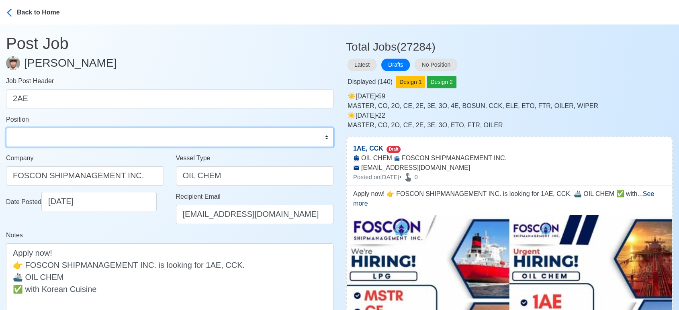
click at [121, 137] on select "Master Chief Officer 2nd Officer 3rd Officer Junior Officer Chief Engineer 2nd …" at bounding box center [170, 137] width 328 height 19
select select "2nd Assistant Engineer"
click at [6, 128] on select "Master Chief Officer 2nd Officer 3rd Officer Junior Officer Chief Engineer 2nd …" at bounding box center [170, 137] width 328 height 19
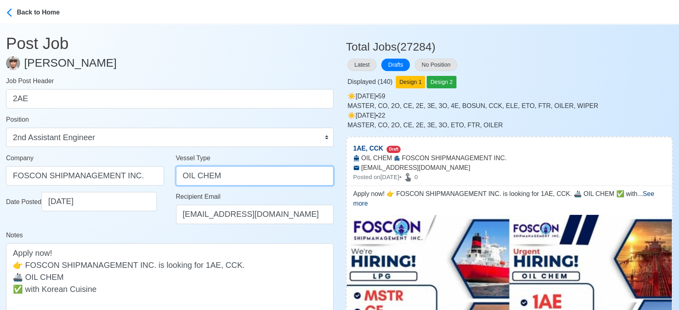
click at [235, 175] on input "OIL CHEM" at bounding box center [255, 175] width 158 height 19
type input "CONTAINER"
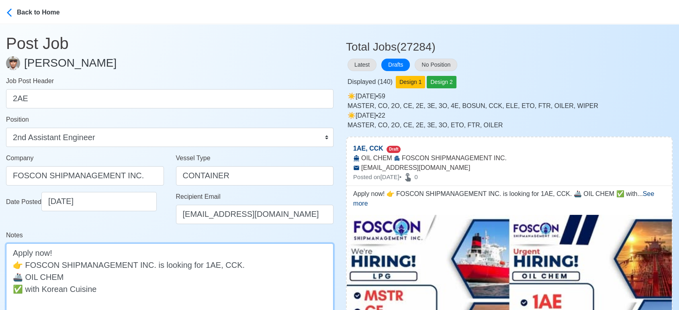
click at [226, 260] on textarea "Apply now! 👉 FOSCON SHIPMANAGEMENT INC. is looking for 1AE, CCK. 🚢 OIL CHEM ✅ w…" at bounding box center [170, 283] width 328 height 79
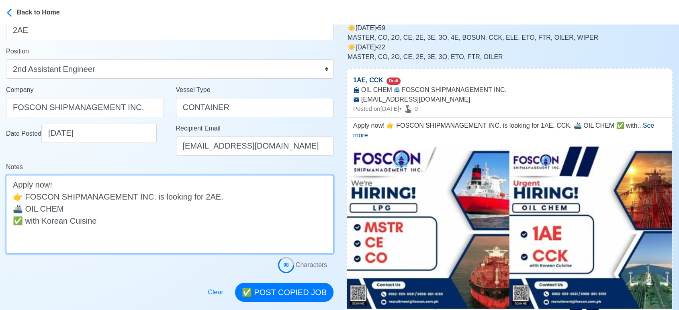
scroll to position [134, 0]
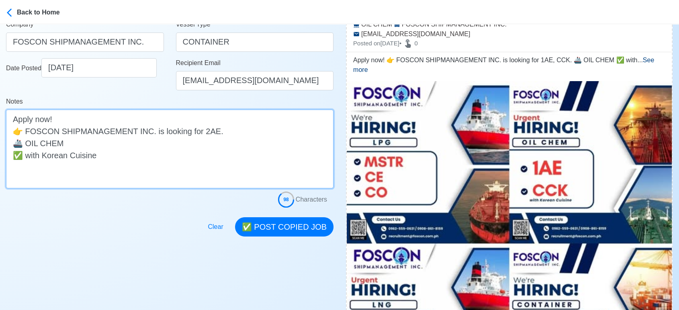
drag, startPoint x: 68, startPoint y: 142, endPoint x: 29, endPoint y: 145, distance: 39.1
click at [29, 145] on textarea "Apply now! 👉 FOSCON SHIPMANAGEMENT INC. is looking for 2AE. 🚢 OIL CHEM ✅ with K…" at bounding box center [170, 149] width 328 height 79
drag, startPoint x: 110, startPoint y: 159, endPoint x: 0, endPoint y: 155, distance: 110.2
click at [0, 155] on main "Post Job Jeyner Gil Job Post Header 2AE Position Master Chief Officer 2nd Offic…" at bounding box center [170, 63] width 340 height 347
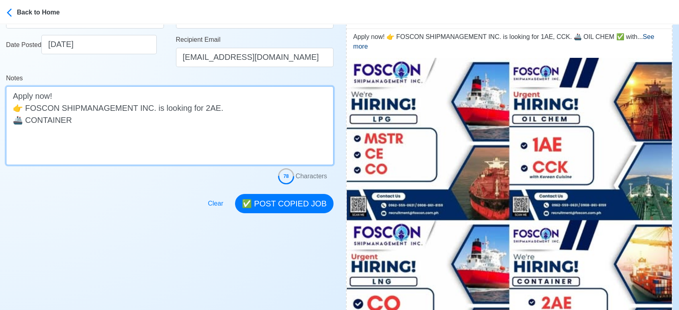
scroll to position [178, 0]
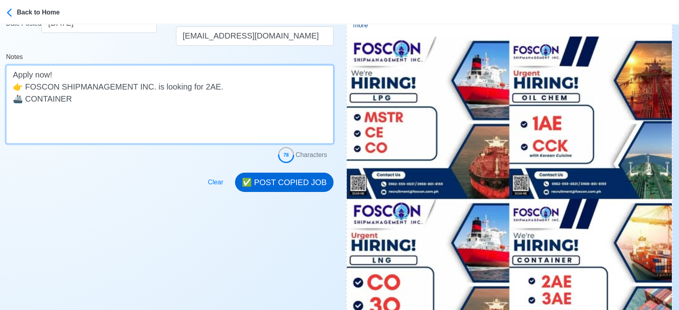
type textarea "Apply now! 👉 FOSCON SHIPMANAGEMENT INC. is looking for 2AE. 🚢 CONTAINER"
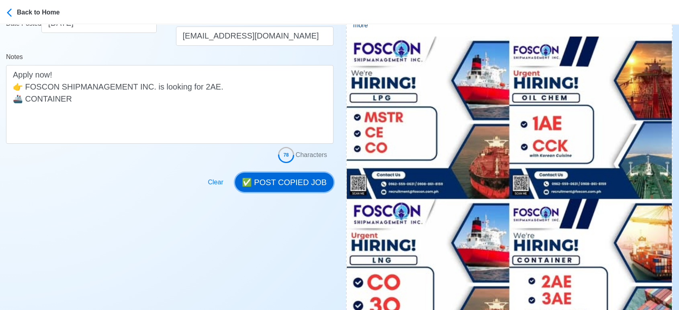
click at [294, 178] on button "✅ POST COPIED JOB" at bounding box center [284, 182] width 98 height 19
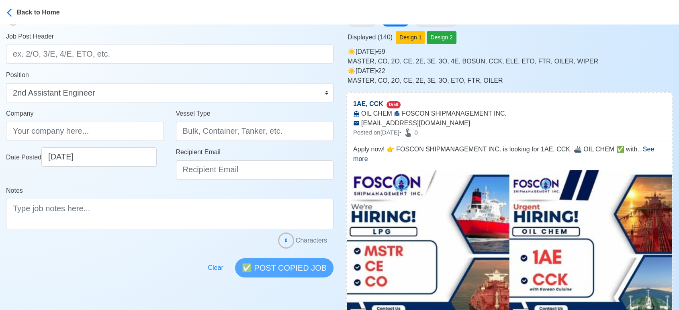
scroll to position [0, 0]
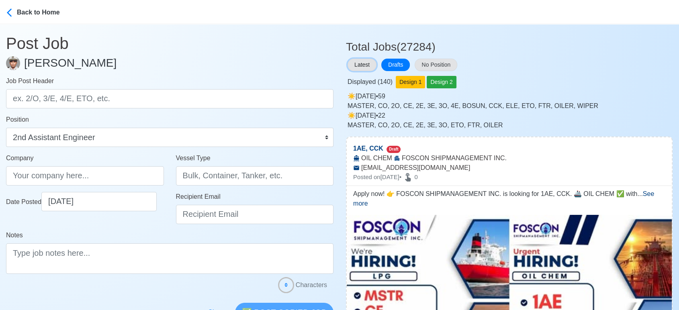
click at [362, 60] on button "Latest" at bounding box center [362, 65] width 29 height 12
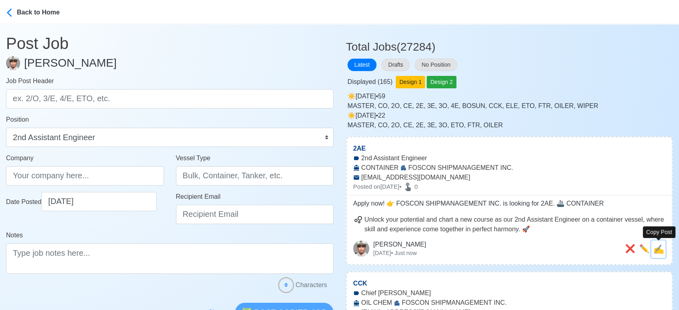
click at [659, 249] on span "✍️" at bounding box center [659, 249] width 11 height 10
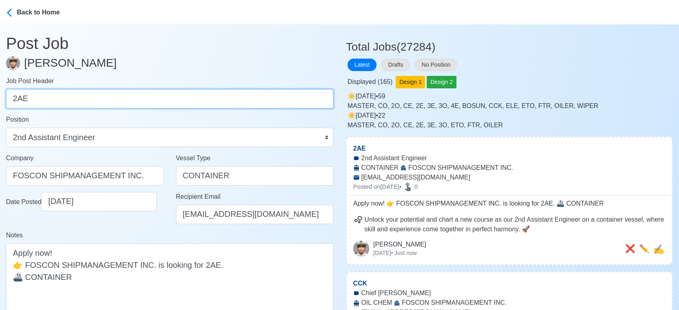
click at [16, 101] on input "2AE" at bounding box center [170, 98] width 328 height 19
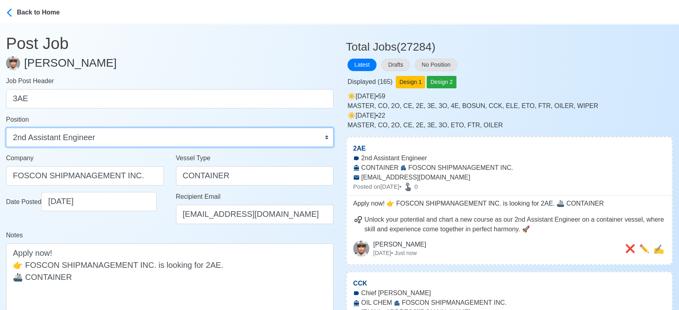
click at [91, 141] on select "Master Chief Officer 2nd Officer 3rd Officer Junior Officer Chief Engineer 2nd …" at bounding box center [170, 137] width 328 height 19
click at [6, 128] on select "Master Chief Officer 2nd Officer 3rd Officer Junior Officer Chief Engineer 2nd …" at bounding box center [170, 137] width 328 height 19
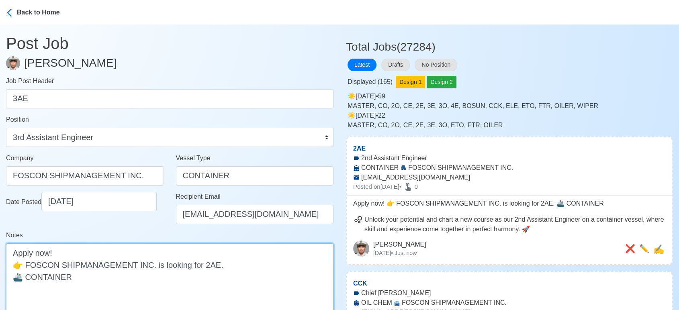
click at [202, 263] on textarea "Apply now! 👉 FOSCON SHIPMANAGEMENT INC. is looking for 2AE. 🚢 CONTAINER" at bounding box center [170, 283] width 328 height 79
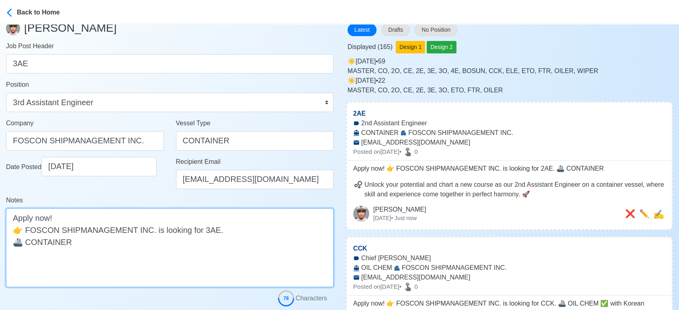
scroll to position [89, 0]
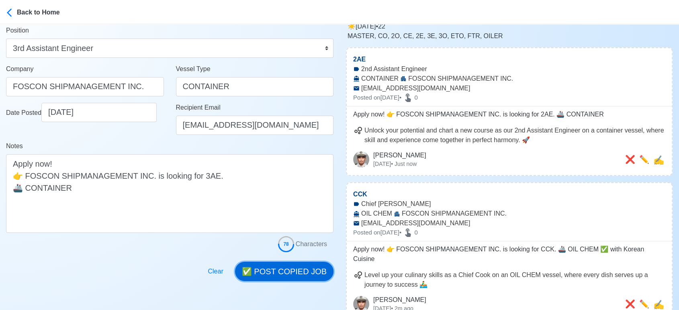
click at [295, 273] on button "✅ POST COPIED JOB" at bounding box center [284, 271] width 98 height 19
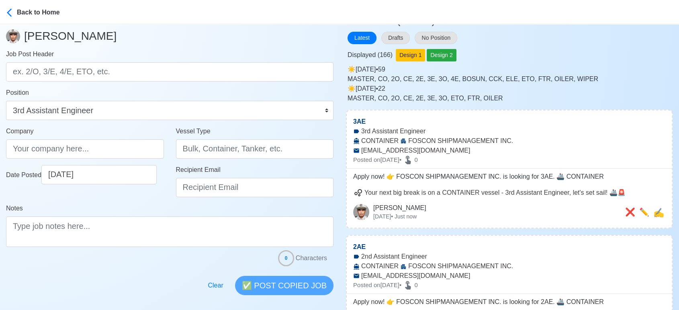
scroll to position [0, 0]
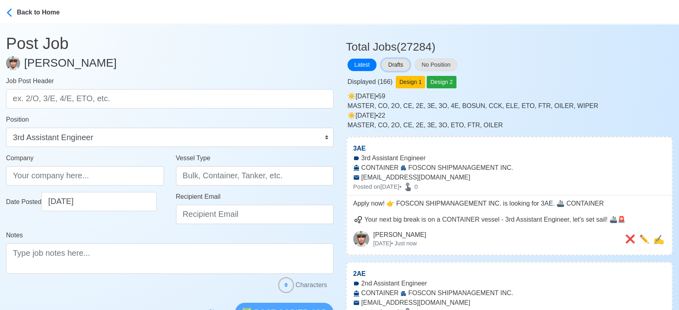
click at [396, 62] on button "Drafts" at bounding box center [395, 65] width 29 height 12
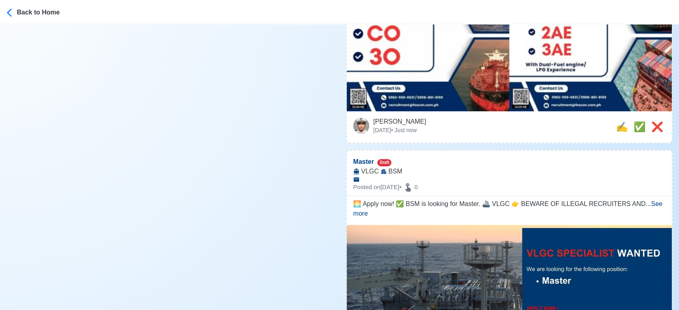
scroll to position [491, 0]
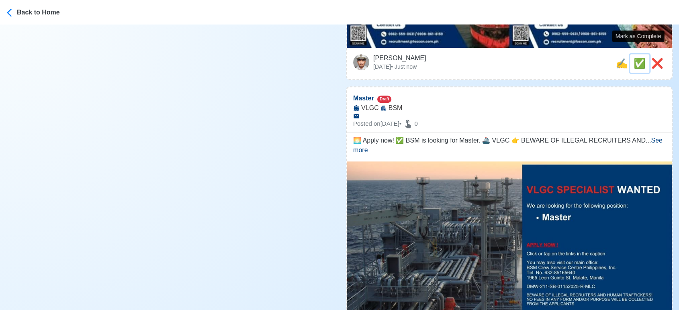
click at [637, 58] on span "✅" at bounding box center [640, 63] width 12 height 11
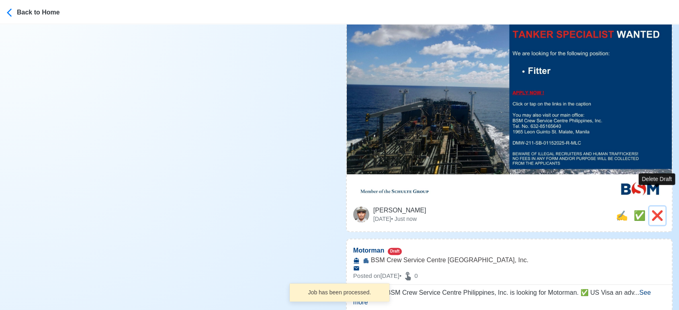
click at [655, 210] on span "❌" at bounding box center [658, 215] width 12 height 11
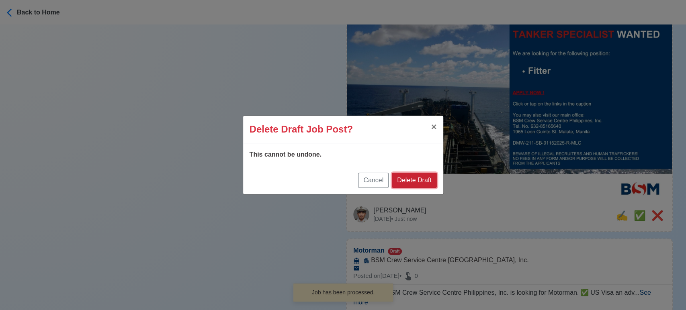
click at [420, 185] on button "Delete Draft" at bounding box center [414, 180] width 45 height 15
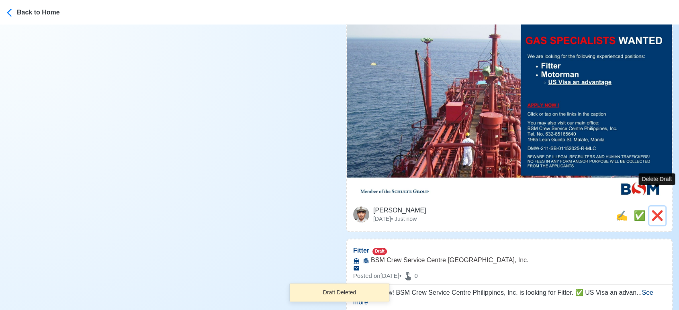
click at [656, 210] on span "❌" at bounding box center [658, 215] width 12 height 11
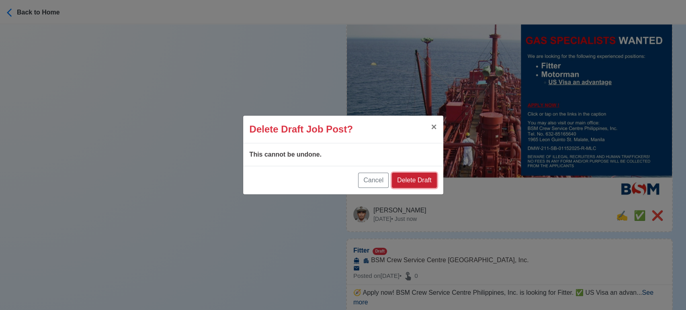
click at [424, 179] on button "Delete Draft" at bounding box center [414, 180] width 45 height 15
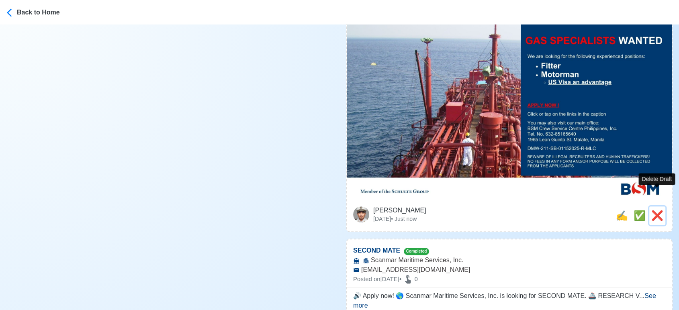
click at [654, 210] on span "❌" at bounding box center [658, 215] width 12 height 11
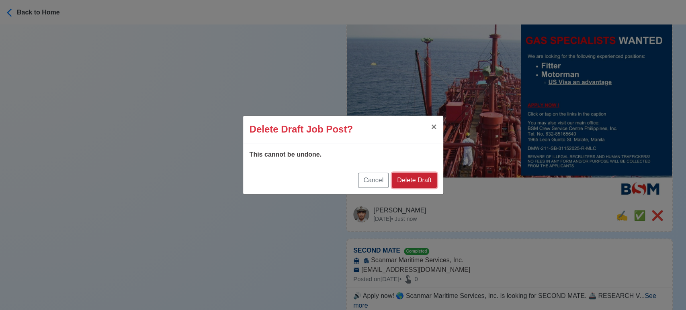
click at [411, 180] on button "Delete Draft" at bounding box center [414, 180] width 45 height 15
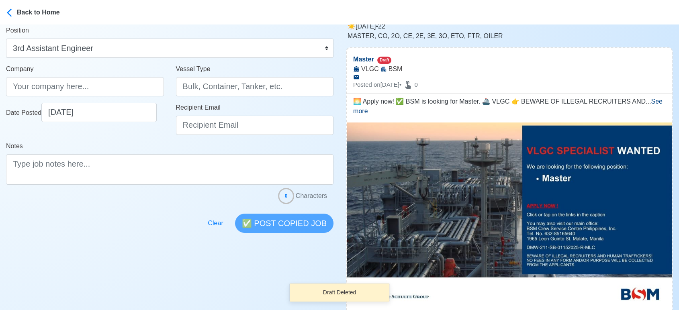
scroll to position [0, 0]
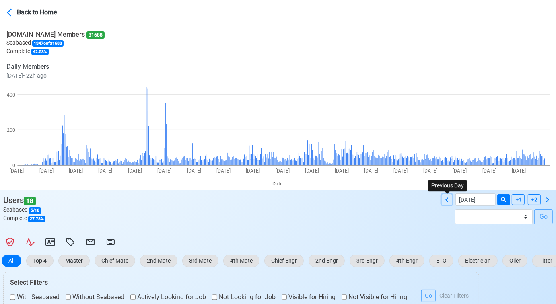
drag, startPoint x: 447, startPoint y: 198, endPoint x: 380, endPoint y: 194, distance: 67.3
click at [447, 199] on icon at bounding box center [447, 200] width 10 height 10
type input "09/23/2025"
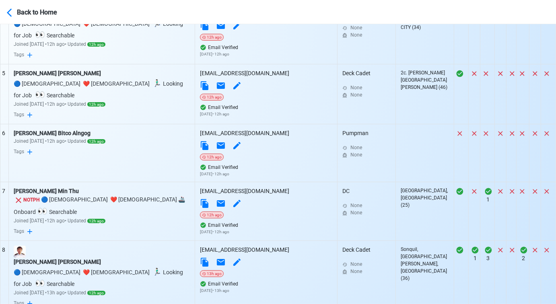
scroll to position [691, 0]
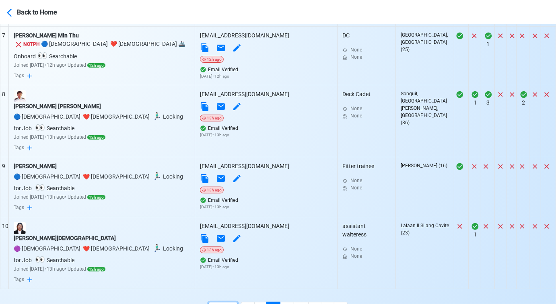
click at [227, 302] on select "10 50 100 200" at bounding box center [222, 309] width 29 height 15
select select "100"
click at [229, 310] on select "10 50 100 200" at bounding box center [222, 309] width 29 height 15
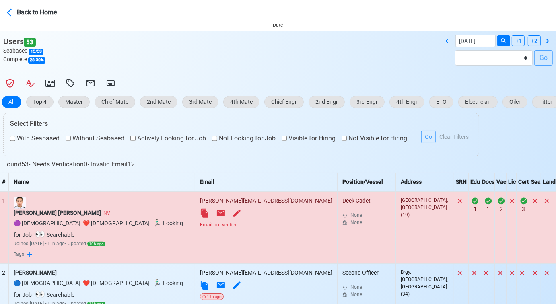
scroll to position [155, 0]
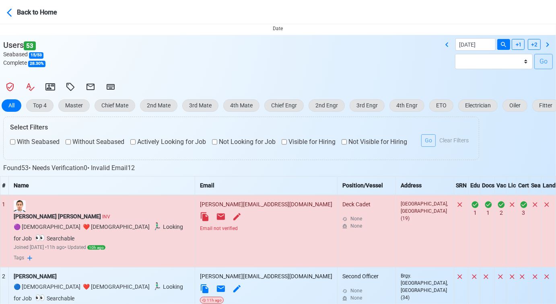
click at [226, 228] on div "Email not verified" at bounding box center [266, 228] width 132 height 7
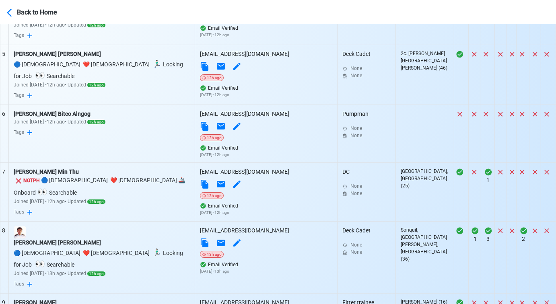
scroll to position [557, 0]
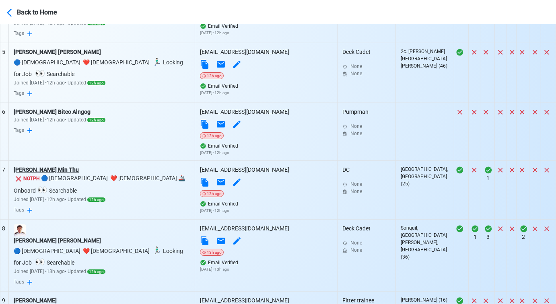
click at [47, 166] on div "Hein Min Thu" at bounding box center [102, 170] width 176 height 8
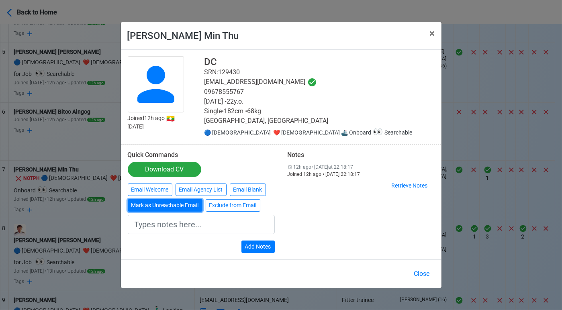
click at [166, 204] on button "Mark as Unreachable Email" at bounding box center [165, 205] width 75 height 12
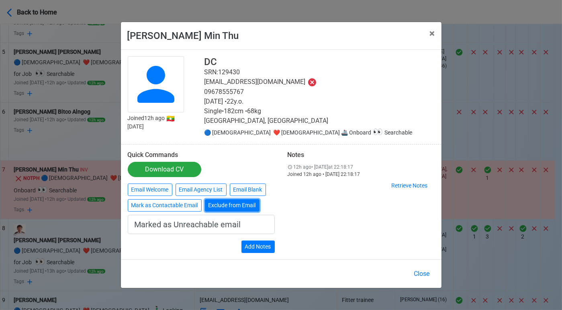
click at [253, 205] on button "Exclude from Email" at bounding box center [232, 205] width 55 height 12
type input "Exclude from Email"
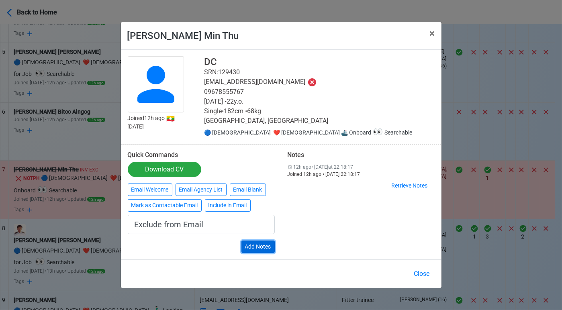
click at [263, 248] on button "Add Notes" at bounding box center [258, 247] width 33 height 12
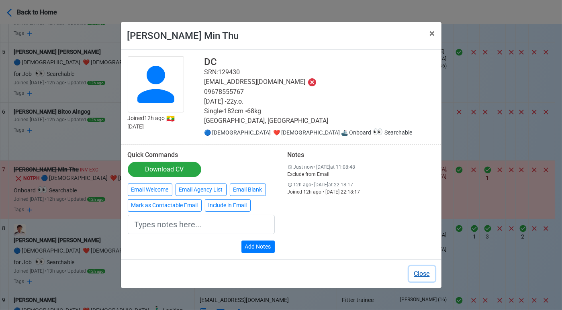
click at [428, 273] on button "Close" at bounding box center [422, 274] width 26 height 15
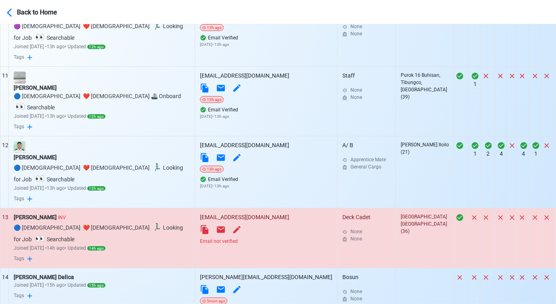
scroll to position [914, 0]
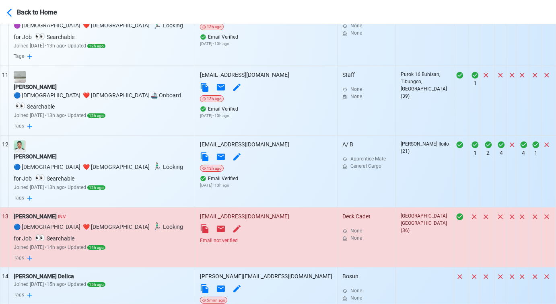
click at [215, 237] on div "Email not verified" at bounding box center [266, 240] width 132 height 7
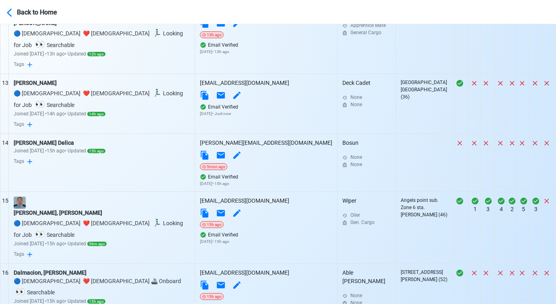
scroll to position [1138, 0]
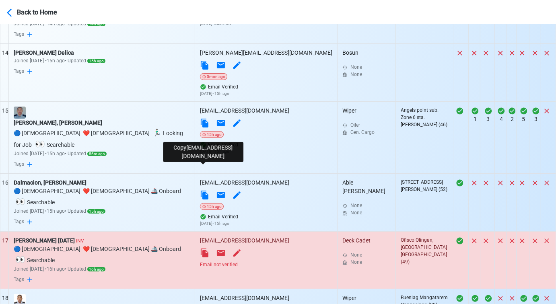
click at [202, 248] on icon at bounding box center [205, 252] width 8 height 9
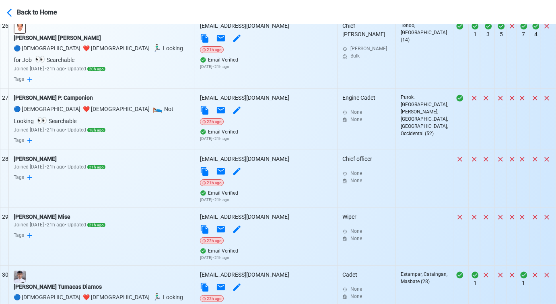
scroll to position [1987, 0]
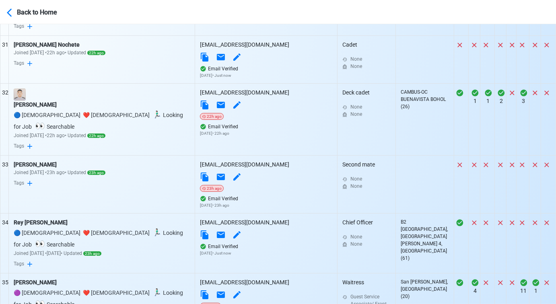
scroll to position [2254, 0]
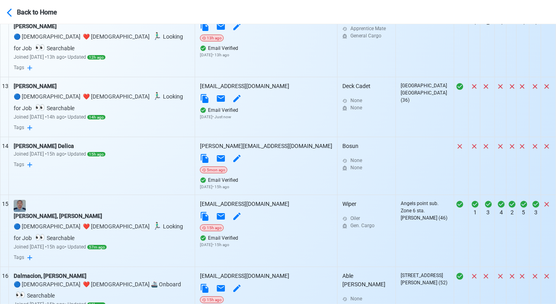
scroll to position [1093, 0]
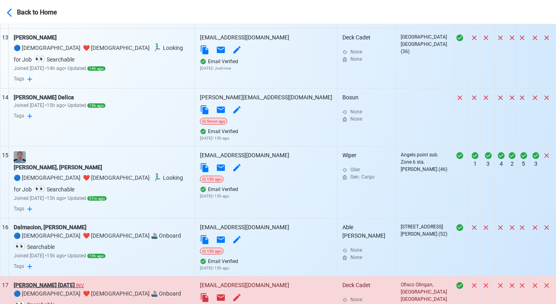
click at [71, 281] on div "Ralph Lauren Pacure Dano INV" at bounding box center [102, 285] width 176 height 8
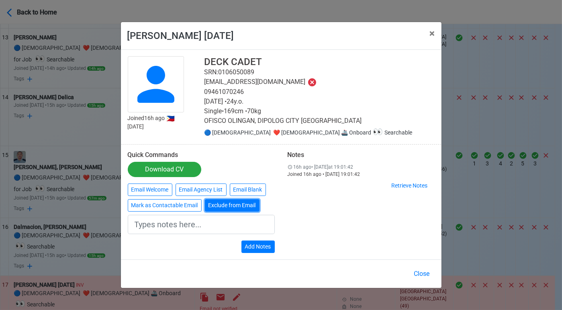
click at [219, 206] on button "Exclude from Email" at bounding box center [232, 205] width 55 height 12
type input "Exclude from Email"
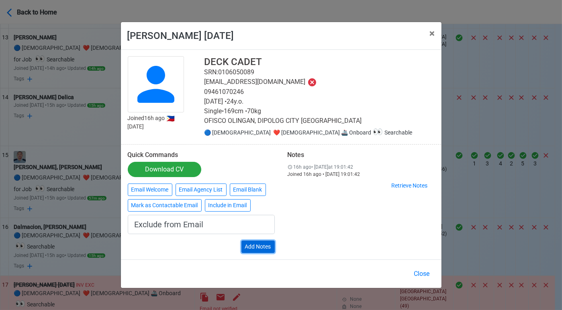
click at [256, 247] on button "Add Notes" at bounding box center [258, 247] width 33 height 12
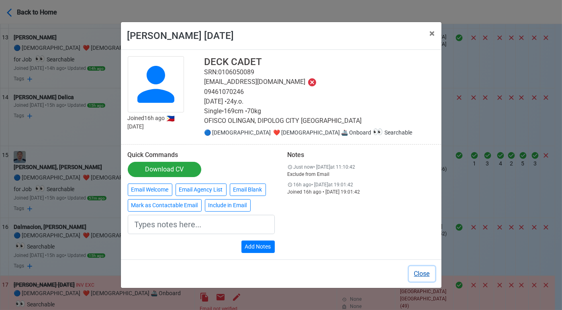
click at [432, 273] on button "Close" at bounding box center [422, 274] width 26 height 15
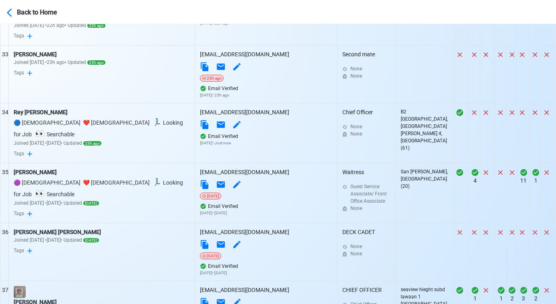
scroll to position [2433, 0]
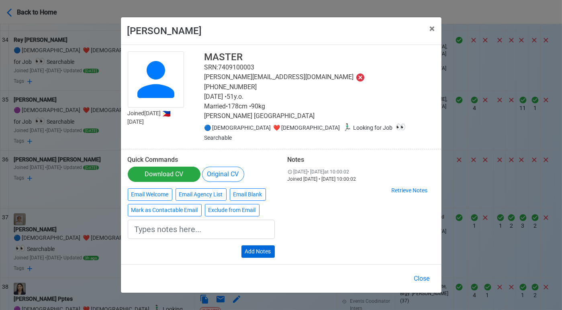
type input "Marked as Contactable email"
click at [263, 246] on button "Add Notes" at bounding box center [258, 252] width 33 height 12
click at [417, 272] on button "Close" at bounding box center [422, 278] width 26 height 15
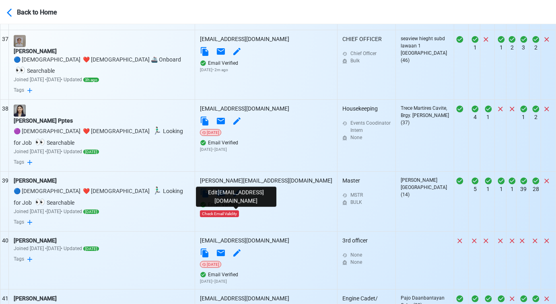
scroll to position [2746, 0]
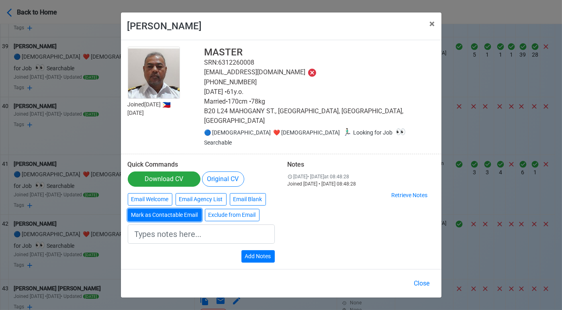
click at [188, 209] on button "Mark as Contactable Email" at bounding box center [165, 215] width 74 height 12
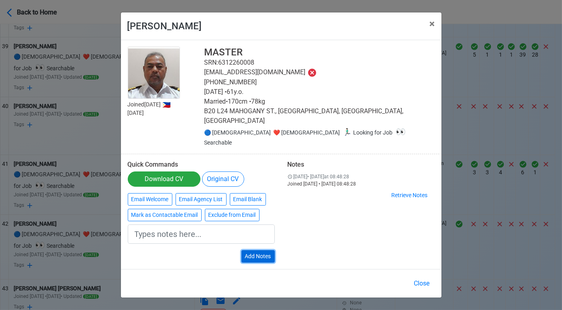
click at [267, 250] on button "Add Notes" at bounding box center [258, 256] width 33 height 12
type input "Marked as Contactable email"
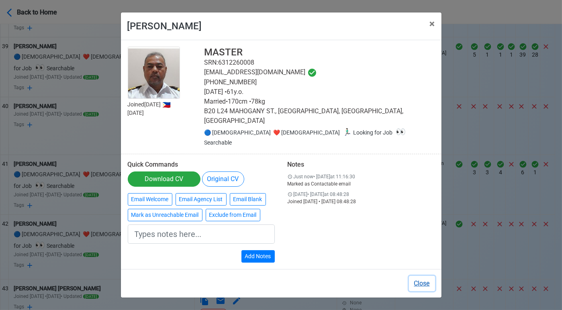
click at [422, 276] on button "Close" at bounding box center [422, 283] width 26 height 15
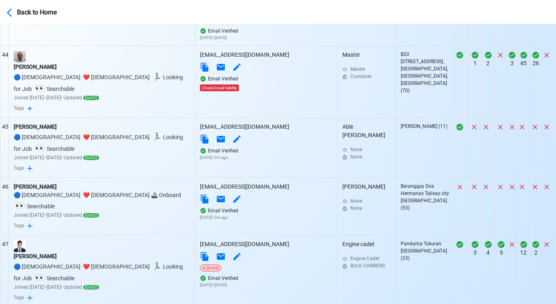
scroll to position [3058, 0]
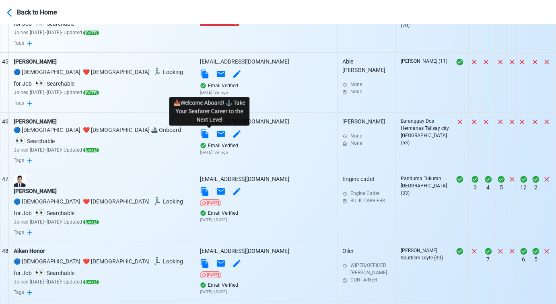
scroll to position [3148, 0]
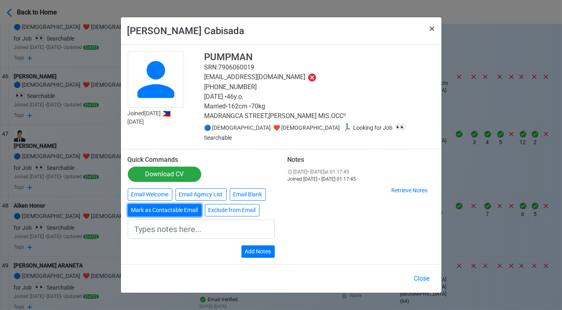
click at [172, 206] on button "Mark as Contactable Email" at bounding box center [165, 210] width 74 height 12
type input "Marked as Contactable email"
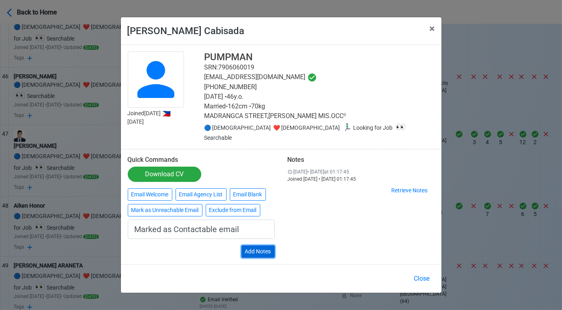
click at [254, 246] on button "Add Notes" at bounding box center [258, 252] width 33 height 12
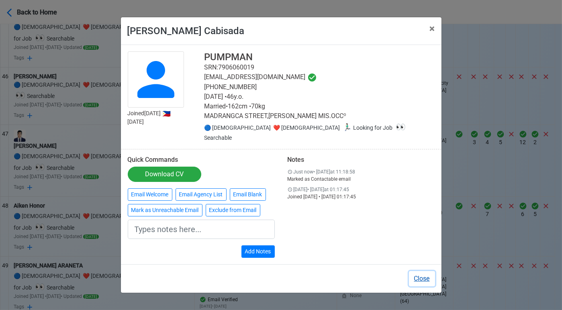
click at [428, 273] on button "Close" at bounding box center [422, 278] width 26 height 15
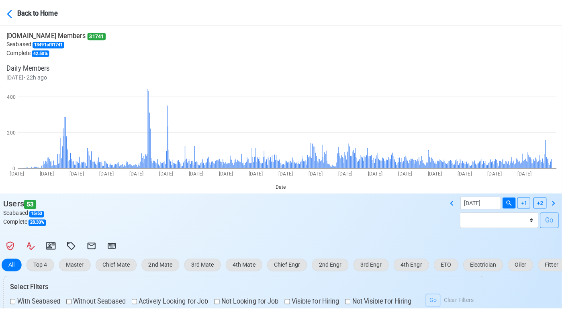
scroll to position [0, 0]
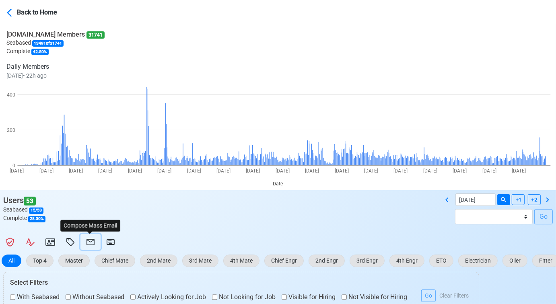
click at [93, 242] on icon at bounding box center [91, 242] width 10 height 10
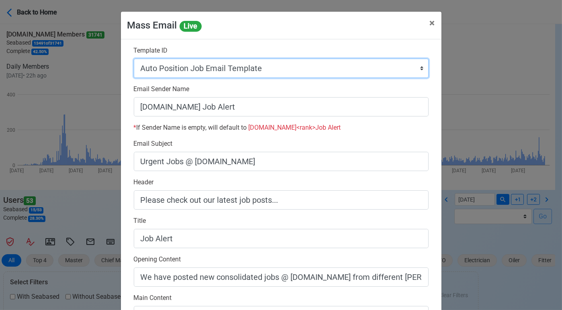
click at [277, 65] on select "Auto Position Job Email Template Incomplete CV Email Template ETO/ETR Job Email…" at bounding box center [281, 68] width 295 height 19
select select "d-0c193ece46b24c5dbce89cdb3e751472"
click at [134, 59] on select "Auto Position Job Email Template Incomplete CV Email Template ETO/ETR Job Email…" at bounding box center [281, 68] width 295 height 19
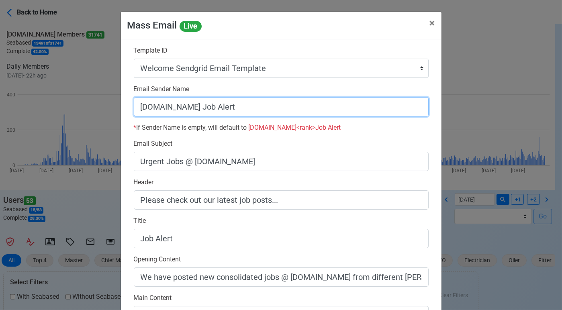
drag, startPoint x: 189, startPoint y: 108, endPoint x: 247, endPoint y: 112, distance: 58.4
click at [247, 112] on input "[DOMAIN_NAME] Job Alert" at bounding box center [281, 106] width 295 height 19
click at [135, 105] on input "[DOMAIN_NAME]" at bounding box center [281, 106] width 295 height 19
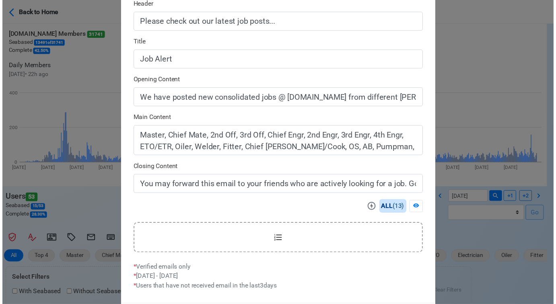
scroll to position [217, 0]
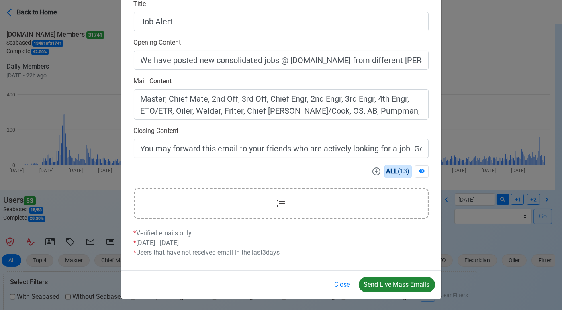
type input "Welcome to SeamanBio.PH"
click at [386, 280] on button "Send Live Mass Emails" at bounding box center [397, 284] width 76 height 15
drag, startPoint x: 344, startPoint y: 284, endPoint x: 166, endPoint y: 232, distance: 185.1
click at [344, 285] on button "Close" at bounding box center [343, 284] width 26 height 15
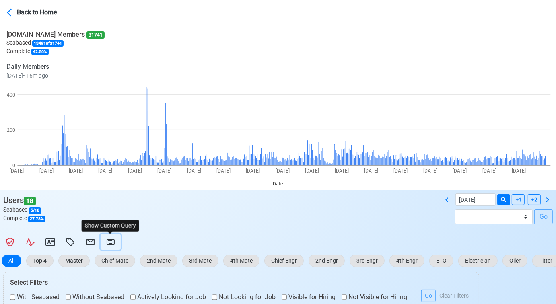
click at [113, 244] on icon at bounding box center [111, 242] width 8 height 6
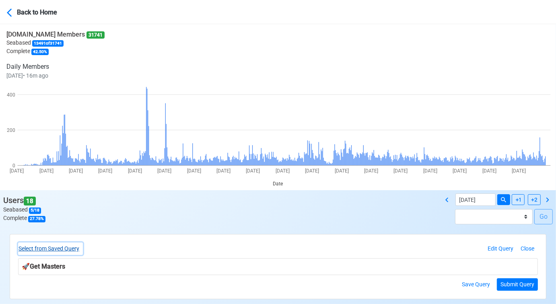
click at [77, 249] on button "Select from Saved Query" at bounding box center [50, 248] width 65 height 12
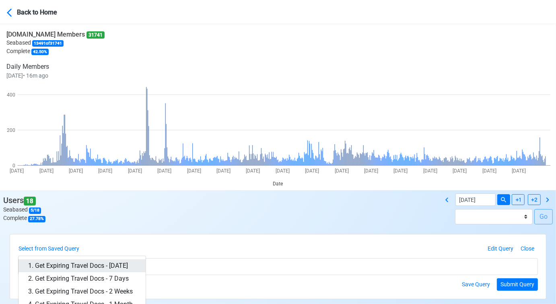
click at [89, 262] on link "1. Get Expiring Travel Docs - [DATE]" at bounding box center [81, 265] width 127 height 13
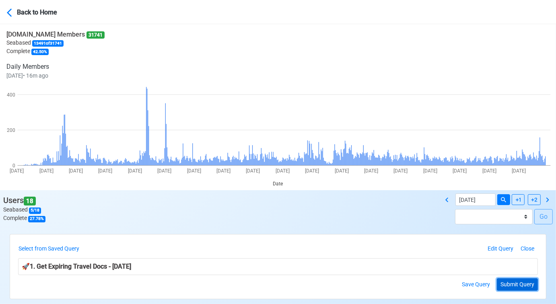
click at [511, 283] on button "Submit Query" at bounding box center [516, 284] width 41 height 12
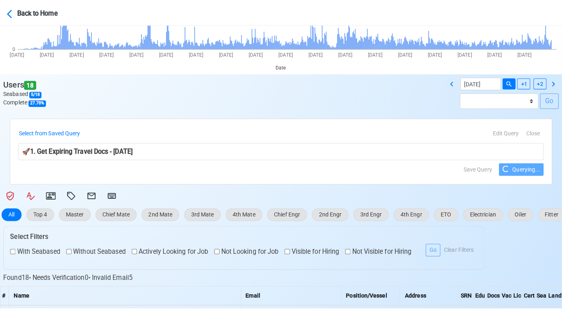
scroll to position [134, 0]
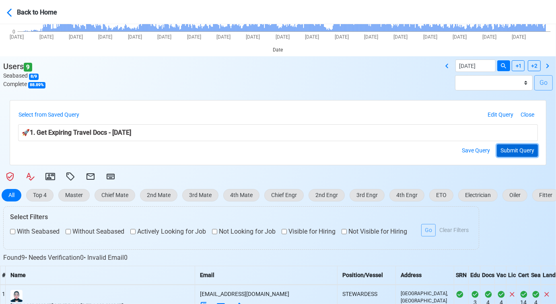
click at [515, 148] on button "Submit Query" at bounding box center [516, 150] width 41 height 12
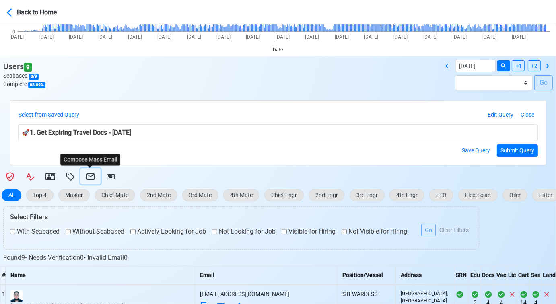
click at [86, 175] on icon at bounding box center [90, 176] width 8 height 6
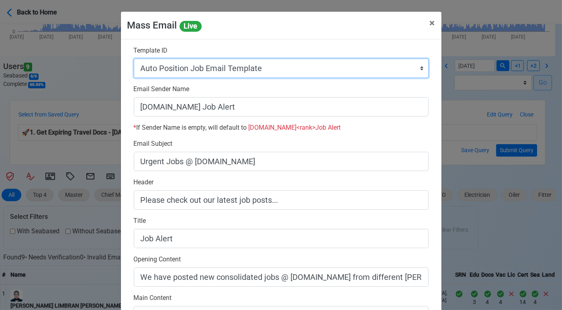
click at [244, 70] on select "Auto Position Job Email Template Incomplete CV Email Template ETO/ETR Job Email…" at bounding box center [281, 68] width 295 height 19
select select "d-3e71907ffd064a39999872a824aaf79a"
click at [134, 59] on select "Auto Position Job Email Template Incomplete CV Email Template ETO/ETR Job Email…" at bounding box center [281, 68] width 295 height 19
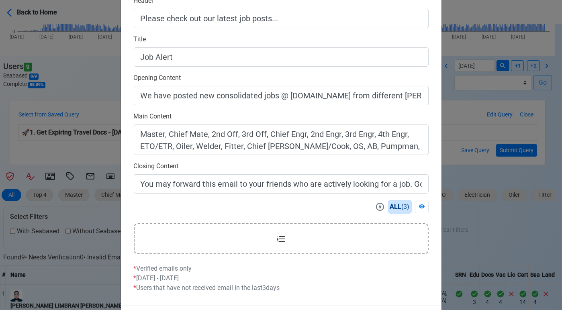
scroll to position [217, 0]
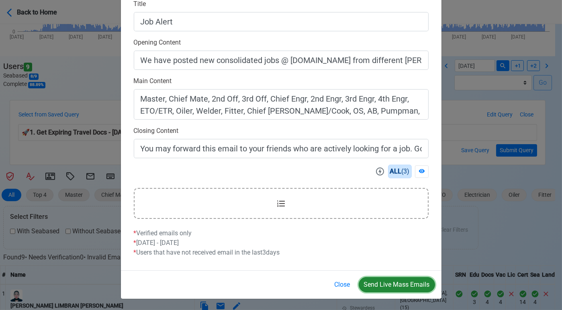
click at [408, 284] on button "Send Live Mass Emails" at bounding box center [397, 284] width 76 height 15
click at [338, 282] on button "Close" at bounding box center [343, 284] width 26 height 15
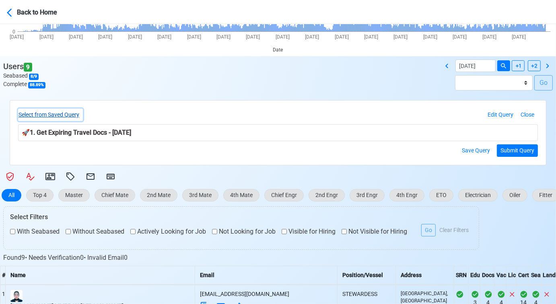
click at [72, 118] on button "Select from Saved Query" at bounding box center [50, 115] width 65 height 12
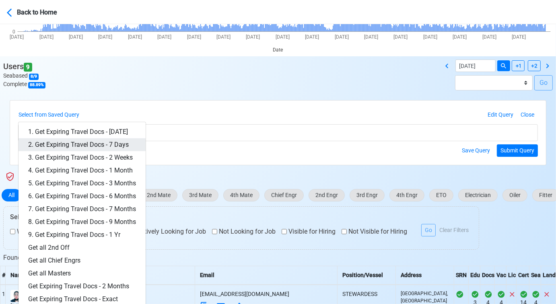
click at [89, 142] on link "2. Get Expiring Travel Docs - 7 Days" at bounding box center [81, 144] width 127 height 13
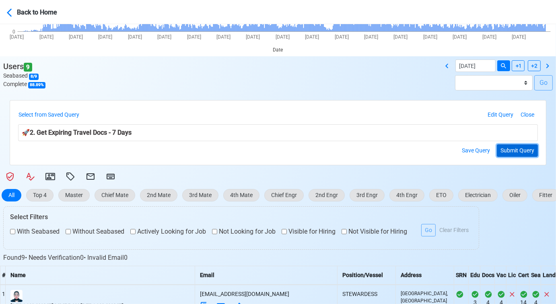
click at [508, 153] on button "Submit Query" at bounding box center [516, 150] width 41 height 12
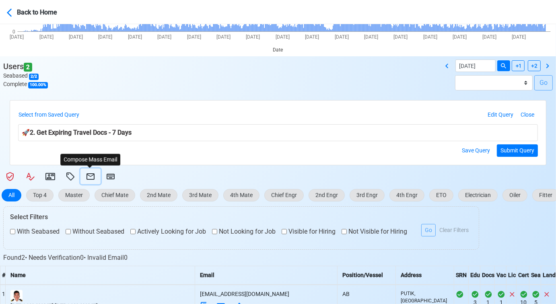
click at [87, 176] on icon at bounding box center [91, 177] width 10 height 10
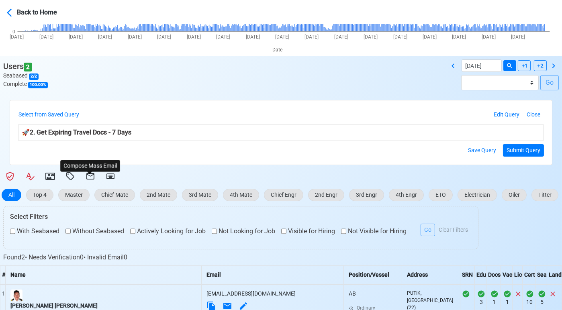
select select "d-3e71907ffd064a39999872a824aaf79a"
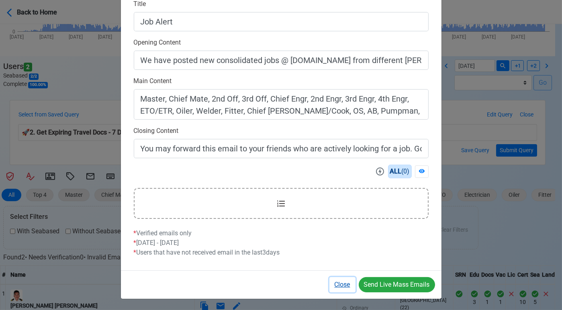
click at [347, 286] on button "Close" at bounding box center [343, 284] width 26 height 15
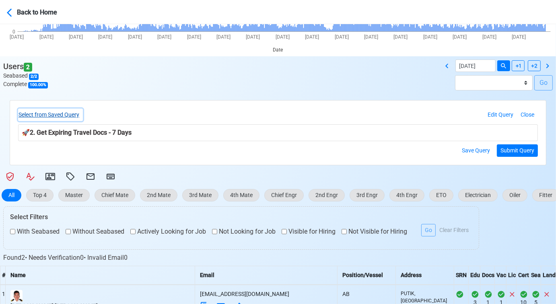
click at [70, 118] on button "Select from Saved Query" at bounding box center [50, 115] width 65 height 12
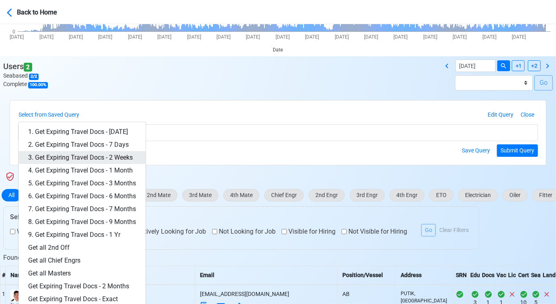
click at [74, 156] on link "3. Get Expiring Travel Docs - 2 Weeks" at bounding box center [81, 157] width 127 height 13
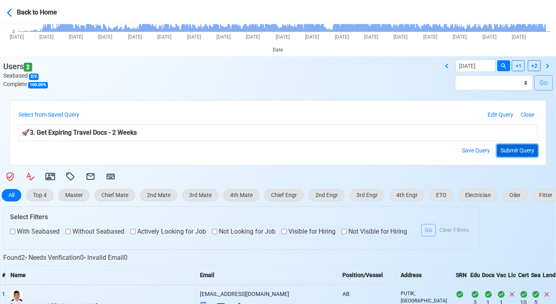
click at [511, 154] on button "Submit Query" at bounding box center [516, 150] width 41 height 12
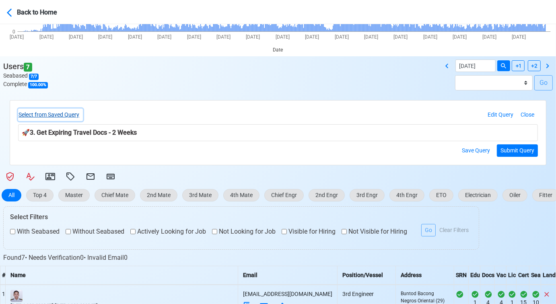
click at [77, 113] on button "Select from Saved Query" at bounding box center [50, 115] width 65 height 12
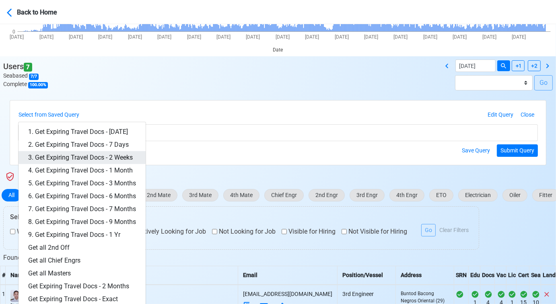
click at [105, 158] on link "3. Get Expiring Travel Docs - 2 Weeks" at bounding box center [81, 157] width 127 height 13
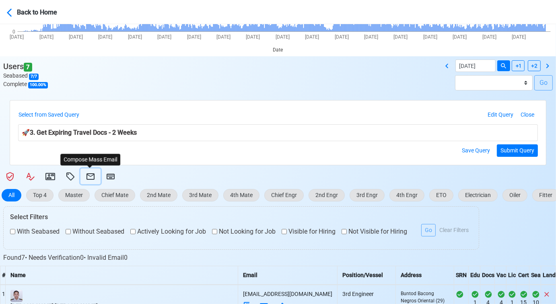
click at [92, 176] on icon at bounding box center [91, 177] width 10 height 10
select select "d-3e71907ffd064a39999872a824aaf79a"
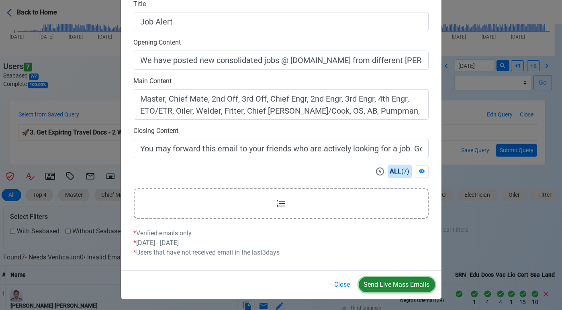
click at [406, 287] on button "Send Live Mass Emails" at bounding box center [397, 284] width 76 height 15
click at [345, 283] on button "Close" at bounding box center [343, 284] width 26 height 15
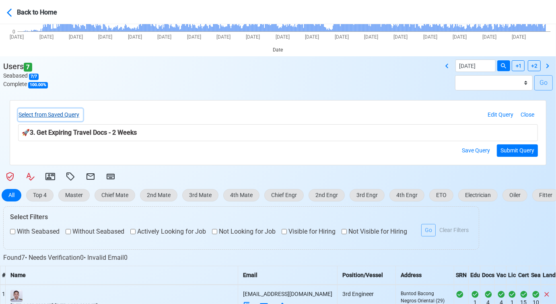
click at [59, 112] on button "Select from Saved Query" at bounding box center [50, 115] width 65 height 12
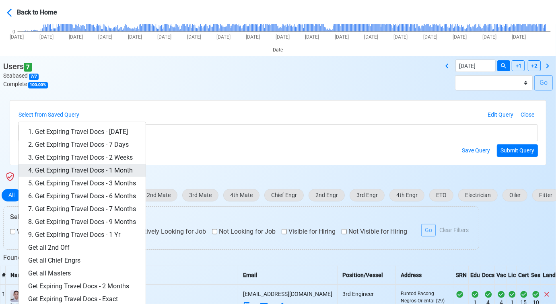
click at [103, 164] on link "4. Get Expiring Travel Docs - 1 Month" at bounding box center [81, 170] width 127 height 13
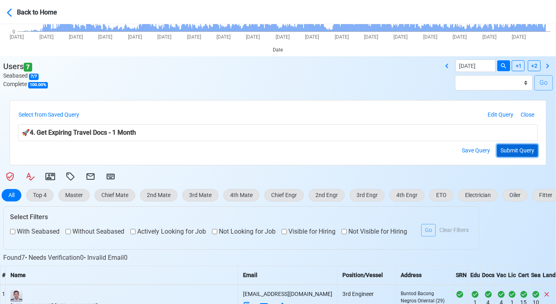
click at [521, 151] on button "Submit Query" at bounding box center [516, 150] width 41 height 12
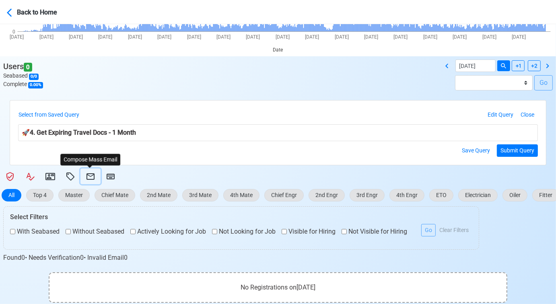
click at [92, 174] on icon at bounding box center [91, 177] width 10 height 10
select select "d-3e71907ffd064a39999872a824aaf79a"
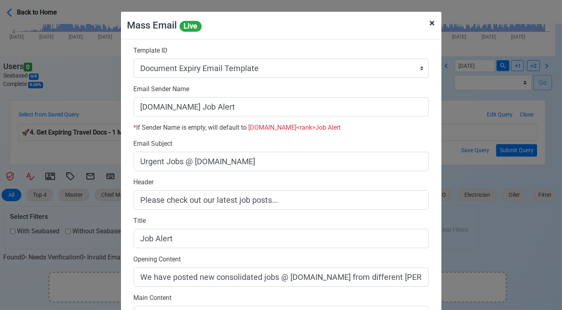
click at [424, 22] on button "× Close" at bounding box center [433, 23] width 18 height 23
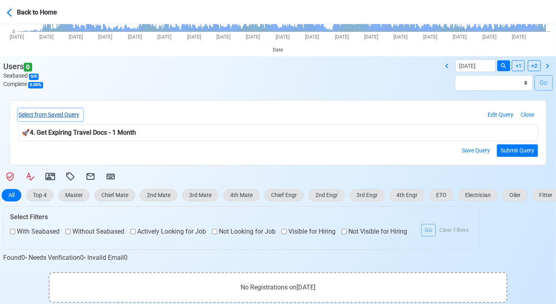
click at [75, 110] on button "Select from Saved Query" at bounding box center [50, 115] width 65 height 12
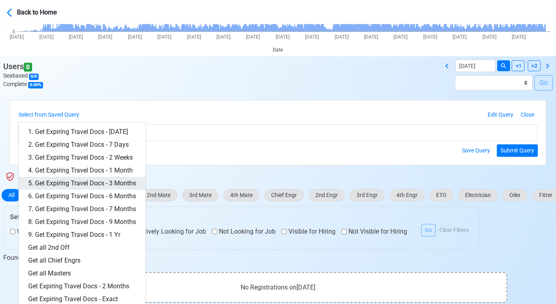
click at [109, 183] on link "5. Get Expiring Travel Docs - 3 Months" at bounding box center [81, 183] width 127 height 13
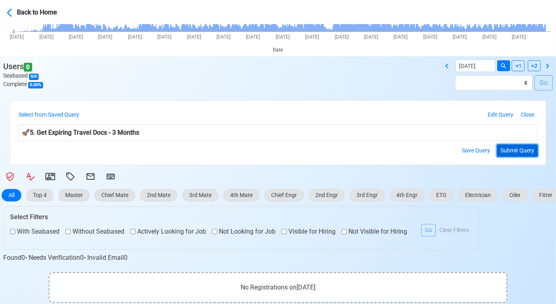
click at [518, 153] on button "Submit Query" at bounding box center [516, 150] width 41 height 12
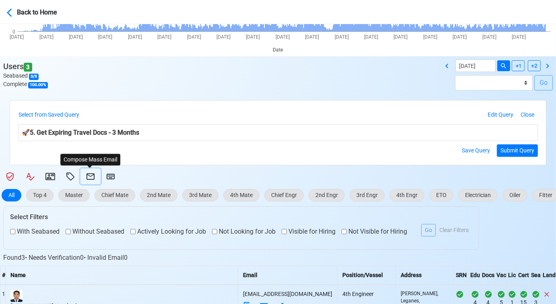
click at [90, 174] on icon at bounding box center [91, 177] width 10 height 10
select select "d-3e71907ffd064a39999872a824aaf79a"
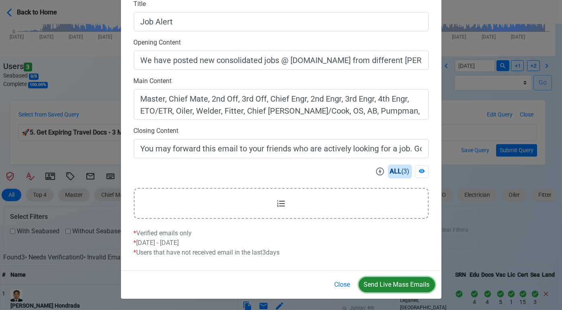
click at [384, 285] on button "Send Live Mass Emails" at bounding box center [397, 284] width 76 height 15
click at [340, 284] on button "Close" at bounding box center [343, 284] width 26 height 15
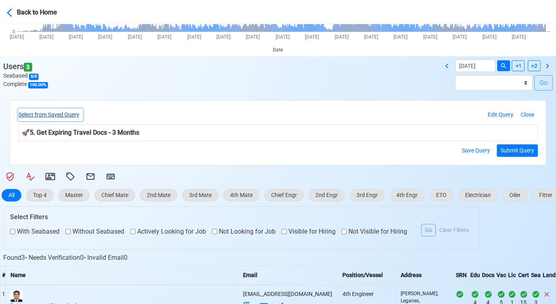
click at [68, 113] on button "Select from Saved Query" at bounding box center [50, 115] width 65 height 12
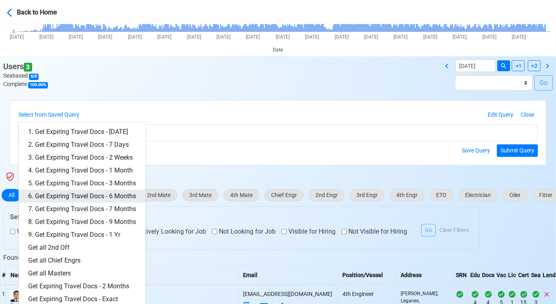
click at [105, 197] on link "6. Get Expiring Travel Docs - 6 Months" at bounding box center [81, 196] width 127 height 13
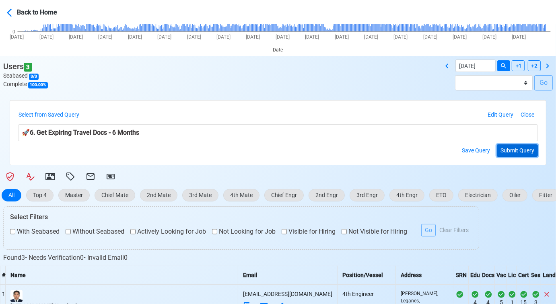
click at [521, 153] on button "Submit Query" at bounding box center [516, 150] width 41 height 12
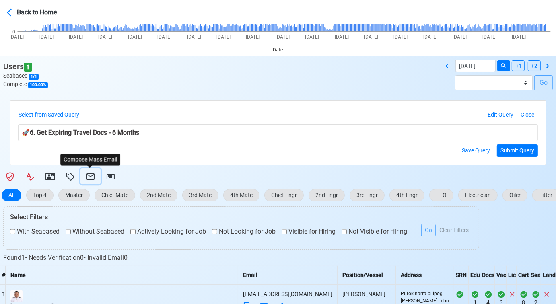
click at [88, 176] on icon at bounding box center [91, 177] width 10 height 10
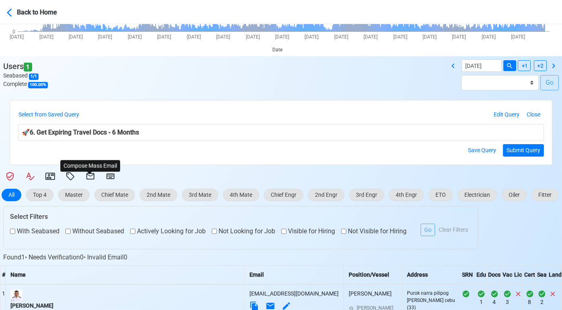
select select "d-3e71907ffd064a39999872a824aaf79a"
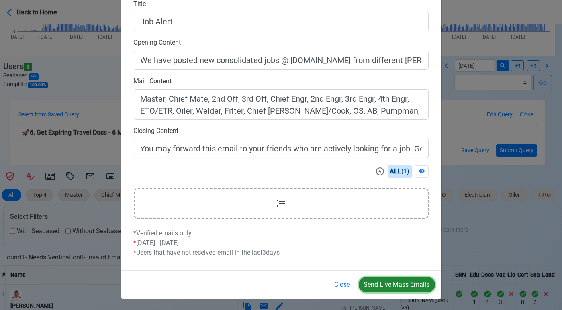
click at [382, 282] on button "Send Live Mass Emails" at bounding box center [397, 284] width 76 height 15
click at [341, 285] on button "Close" at bounding box center [343, 284] width 26 height 15
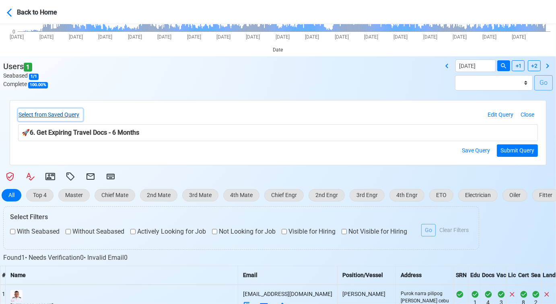
click at [68, 115] on button "Select from Saved Query" at bounding box center [50, 115] width 65 height 12
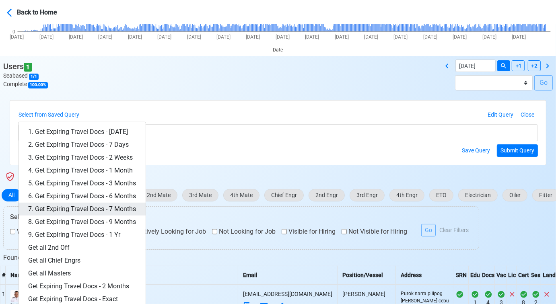
click at [114, 206] on link "7. Get Expiring Travel Docs - 7 Months" at bounding box center [81, 209] width 127 height 13
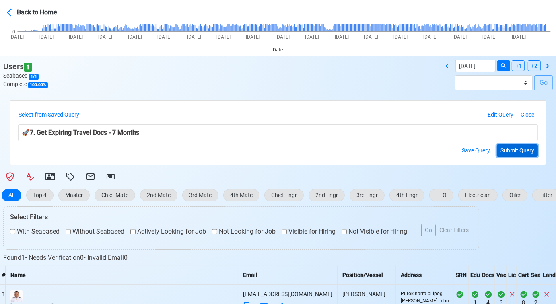
click at [521, 149] on button "Submit Query" at bounding box center [516, 150] width 41 height 12
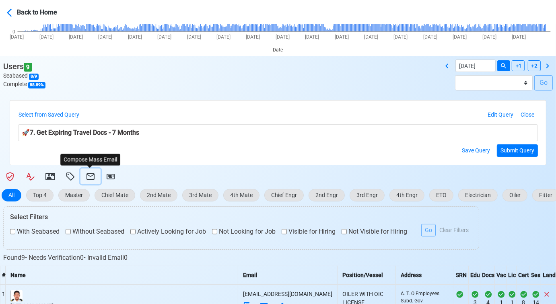
click at [93, 173] on icon at bounding box center [90, 176] width 8 height 6
select select "d-3e71907ffd064a39999872a824aaf79a"
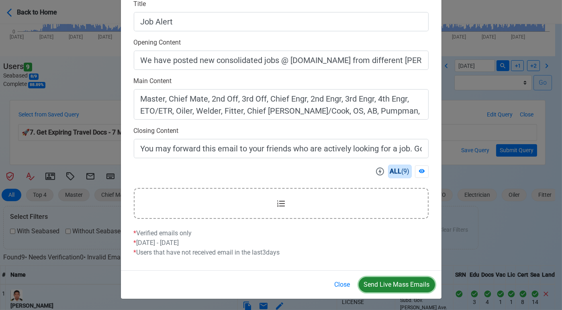
click at [390, 281] on button "Send Live Mass Emails" at bounding box center [397, 284] width 76 height 15
click at [340, 283] on button "Close" at bounding box center [343, 284] width 26 height 15
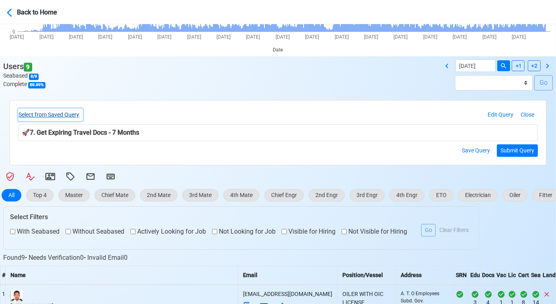
click at [62, 113] on button "Select from Saved Query" at bounding box center [50, 115] width 65 height 12
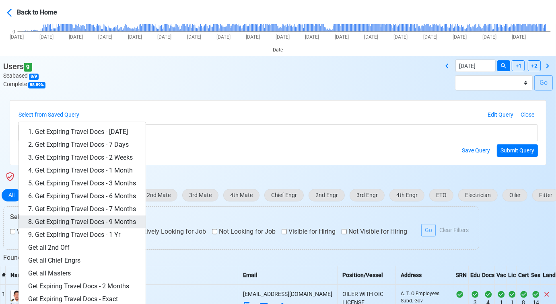
click at [113, 215] on link "8. Get Expiring Travel Docs - 9 Months" at bounding box center [81, 221] width 127 height 13
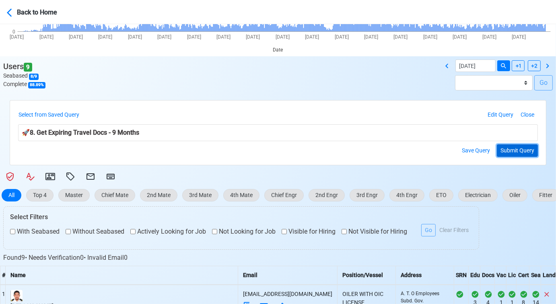
click at [511, 149] on button "Submit Query" at bounding box center [516, 150] width 41 height 12
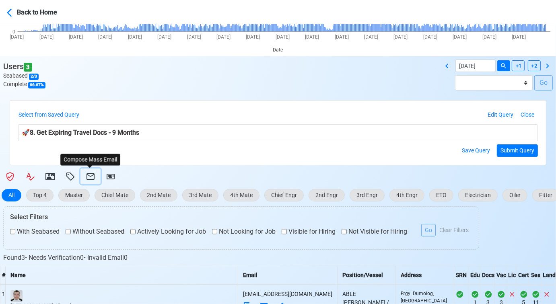
click at [90, 175] on icon at bounding box center [91, 177] width 10 height 10
select select "d-3e71907ffd064a39999872a824aaf79a"
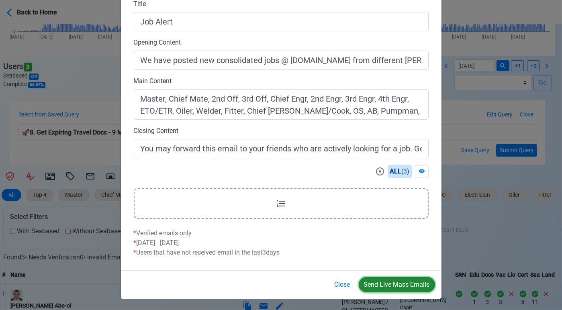
click at [379, 280] on button "Send Live Mass Emails" at bounding box center [397, 284] width 76 height 15
click at [338, 282] on button "Close" at bounding box center [343, 284] width 26 height 15
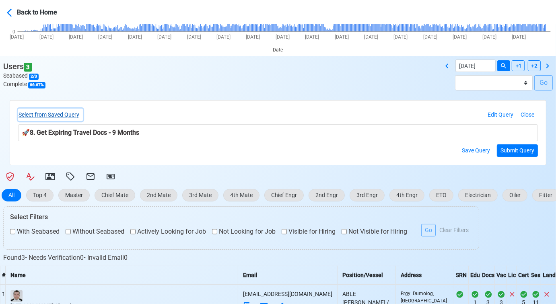
click at [67, 110] on button "Select from Saved Query" at bounding box center [50, 115] width 65 height 12
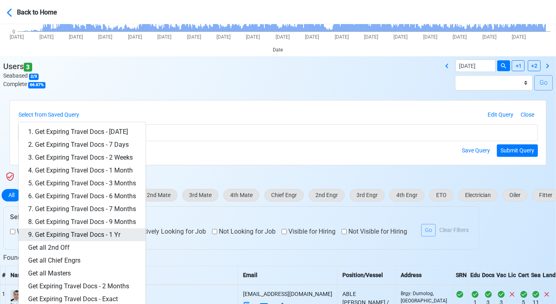
click at [90, 234] on link "9. Get Expiring Travel Docs - 1 Yr" at bounding box center [81, 234] width 127 height 13
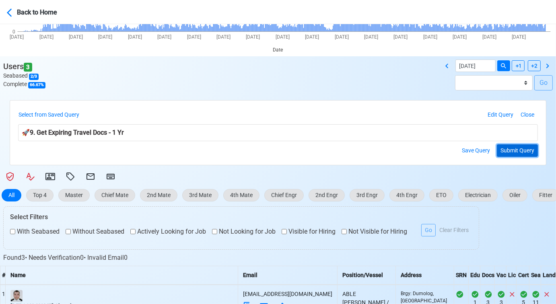
click at [519, 150] on button "Submit Query" at bounding box center [516, 150] width 41 height 12
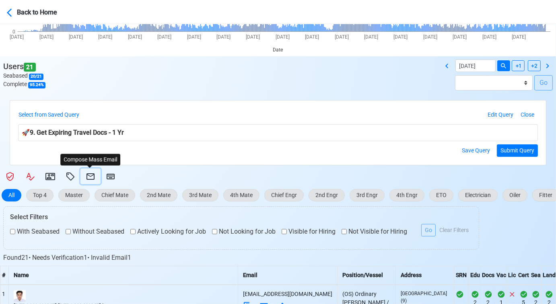
click at [90, 174] on icon at bounding box center [91, 177] width 10 height 10
select select "d-3e71907ffd064a39999872a824aaf79a"
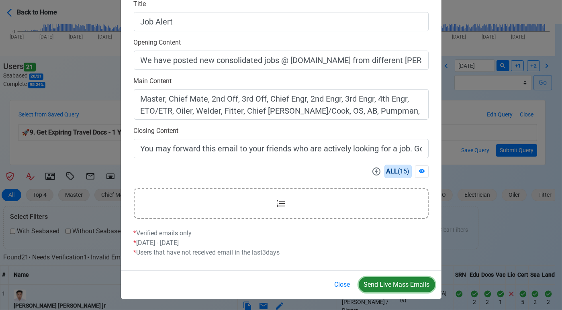
click at [389, 280] on button "Send Live Mass Emails" at bounding box center [397, 284] width 76 height 15
click at [344, 285] on button "Close" at bounding box center [343, 284] width 26 height 15
